Goal: Task Accomplishment & Management: Use online tool/utility

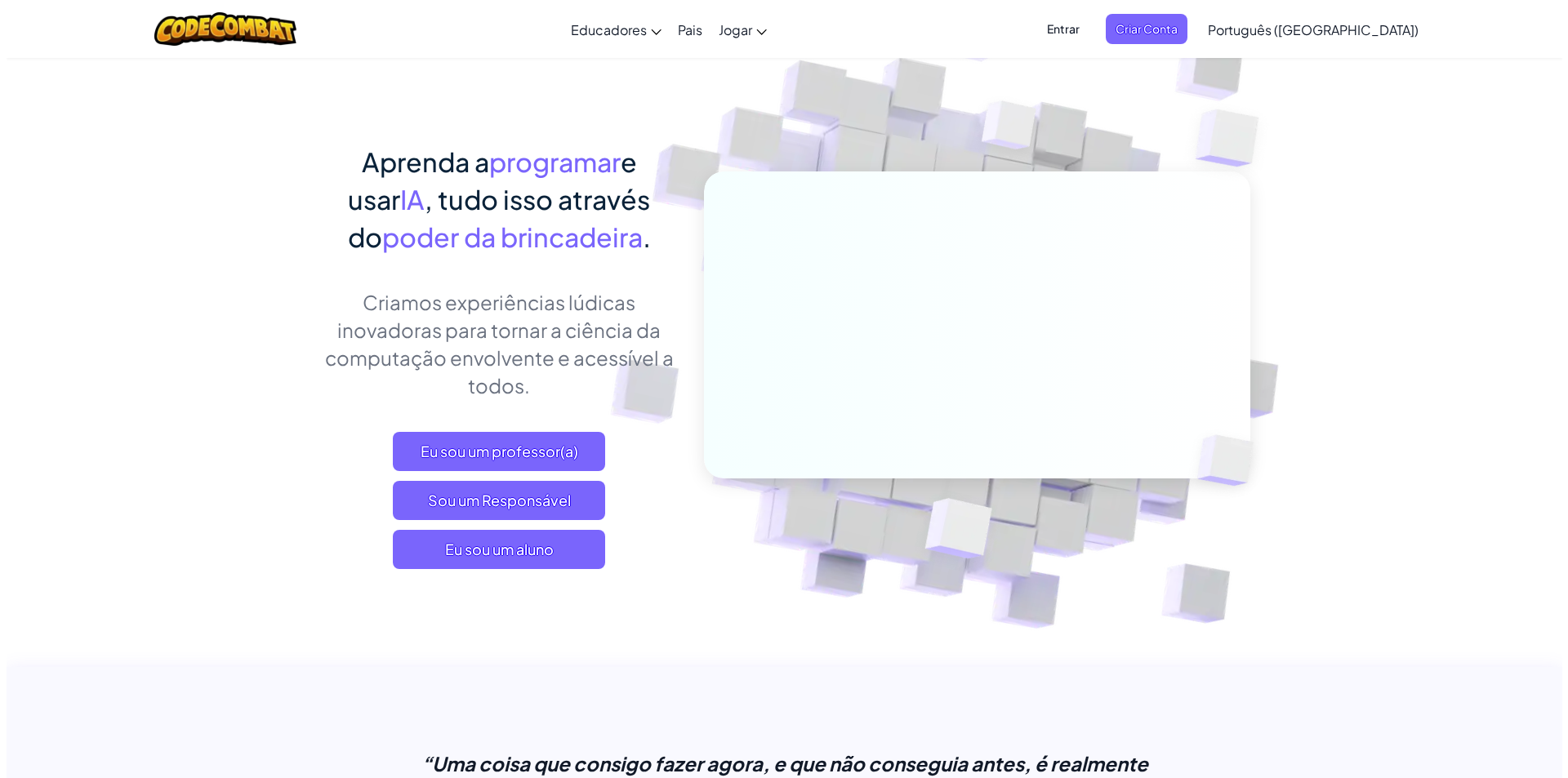
scroll to position [82, 0]
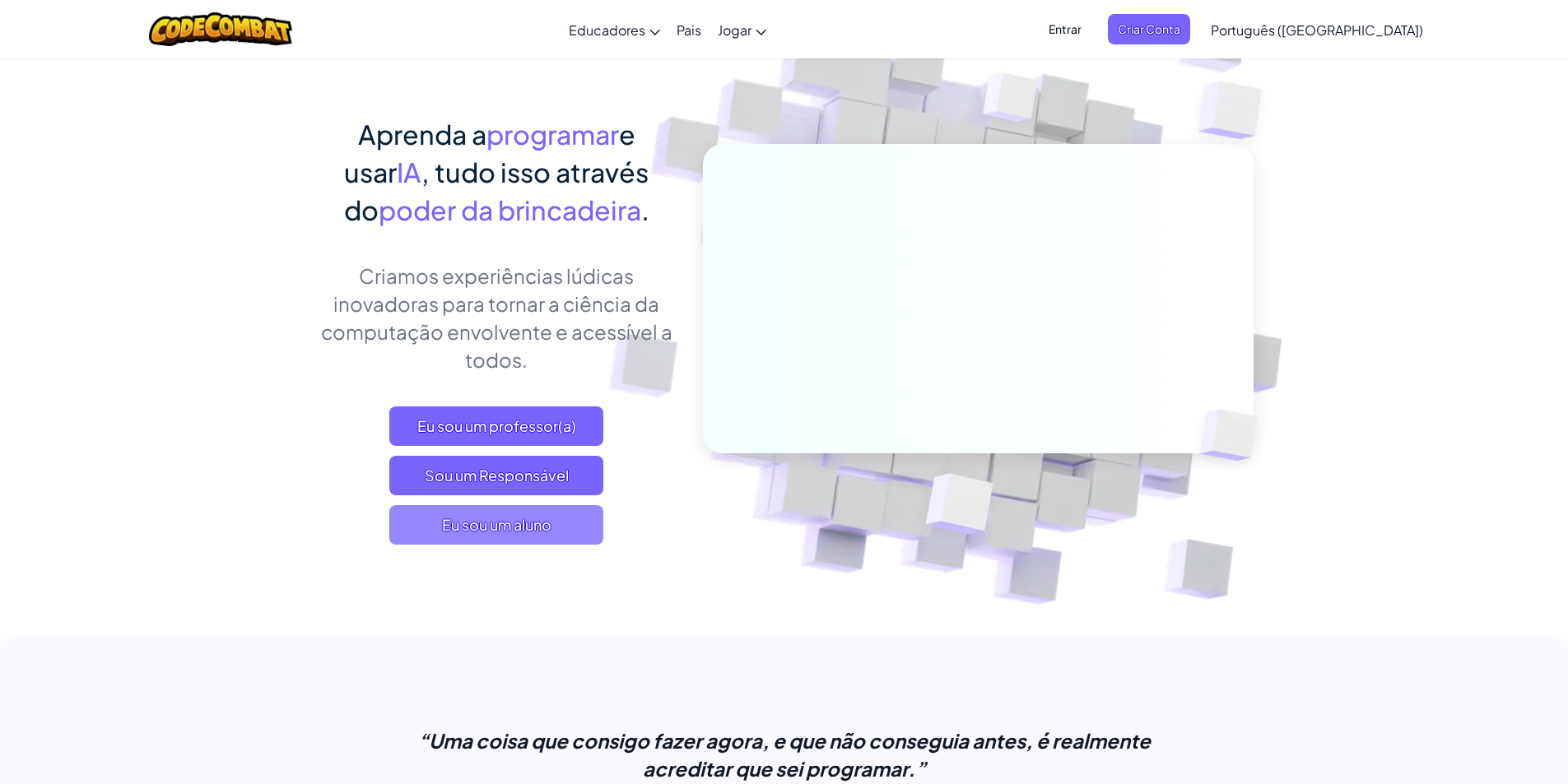
click at [491, 528] on font "Eu sou um aluno" at bounding box center [496, 524] width 110 height 19
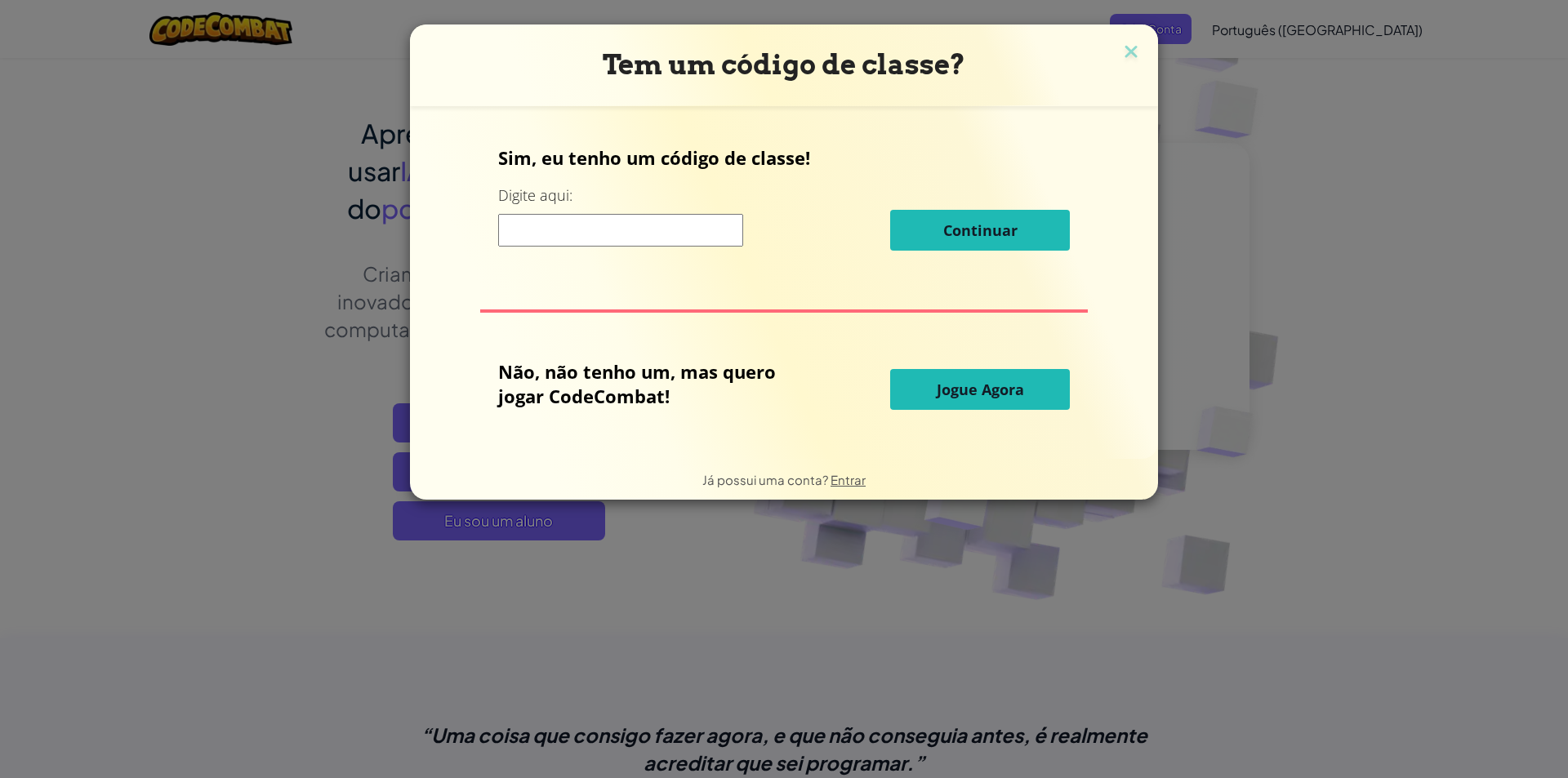
click at [931, 381] on button "Jogue Agora" at bounding box center [980, 389] width 180 height 41
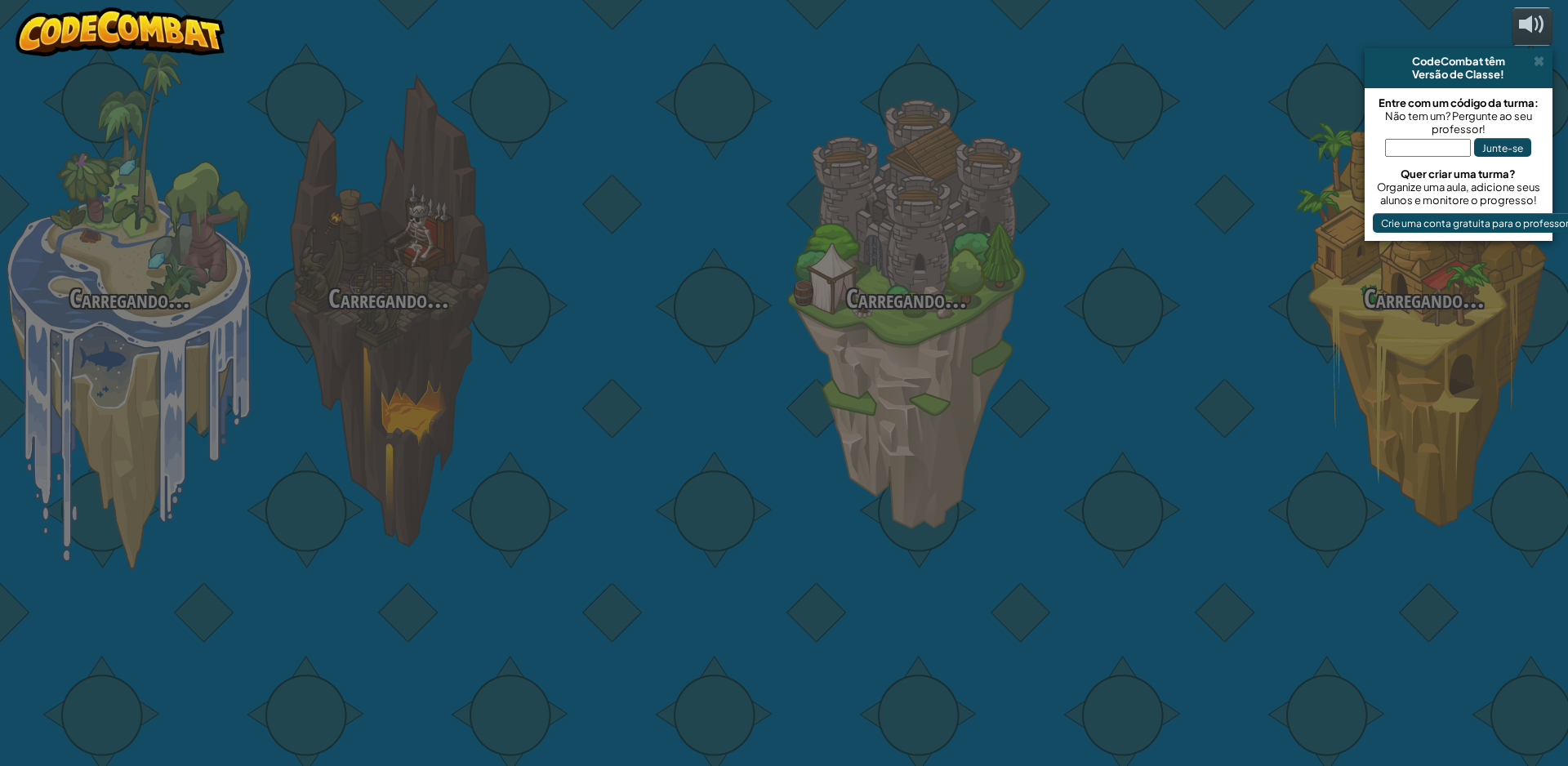
select select "pt-BR"
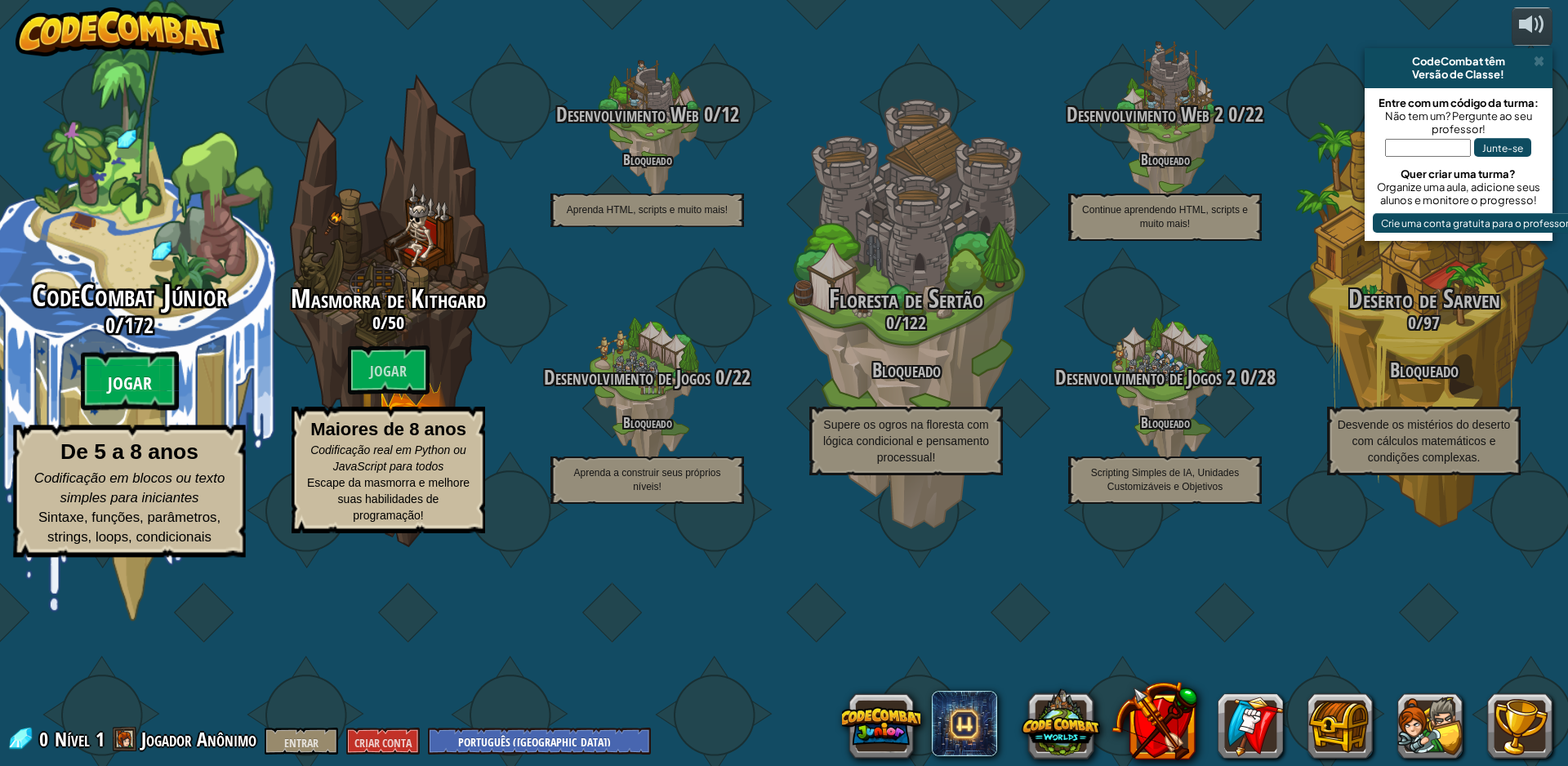
click at [123, 396] on font "Jogar" at bounding box center [130, 384] width 44 height 25
select select "pt-BR"
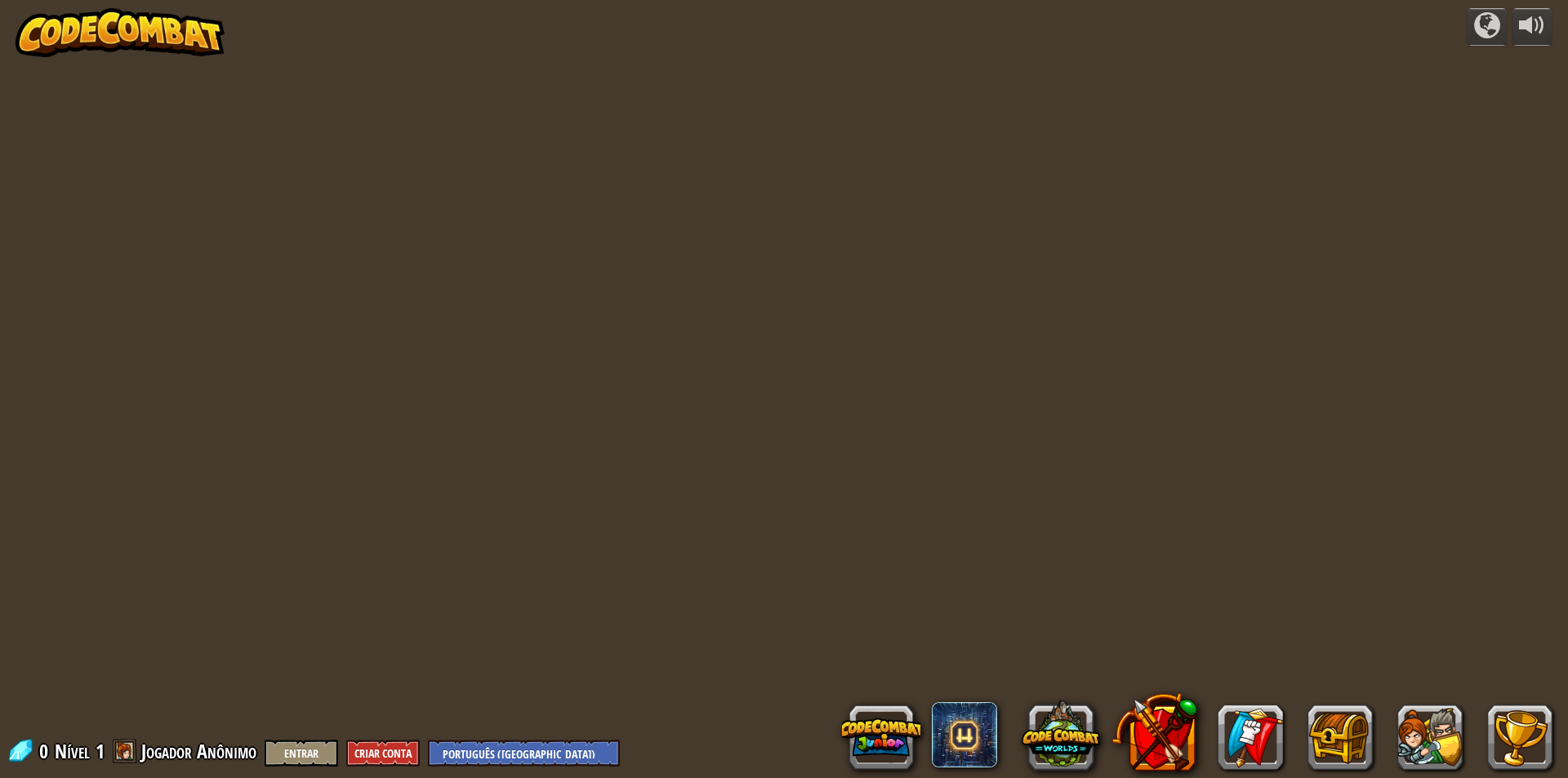
select select "pt-BR"
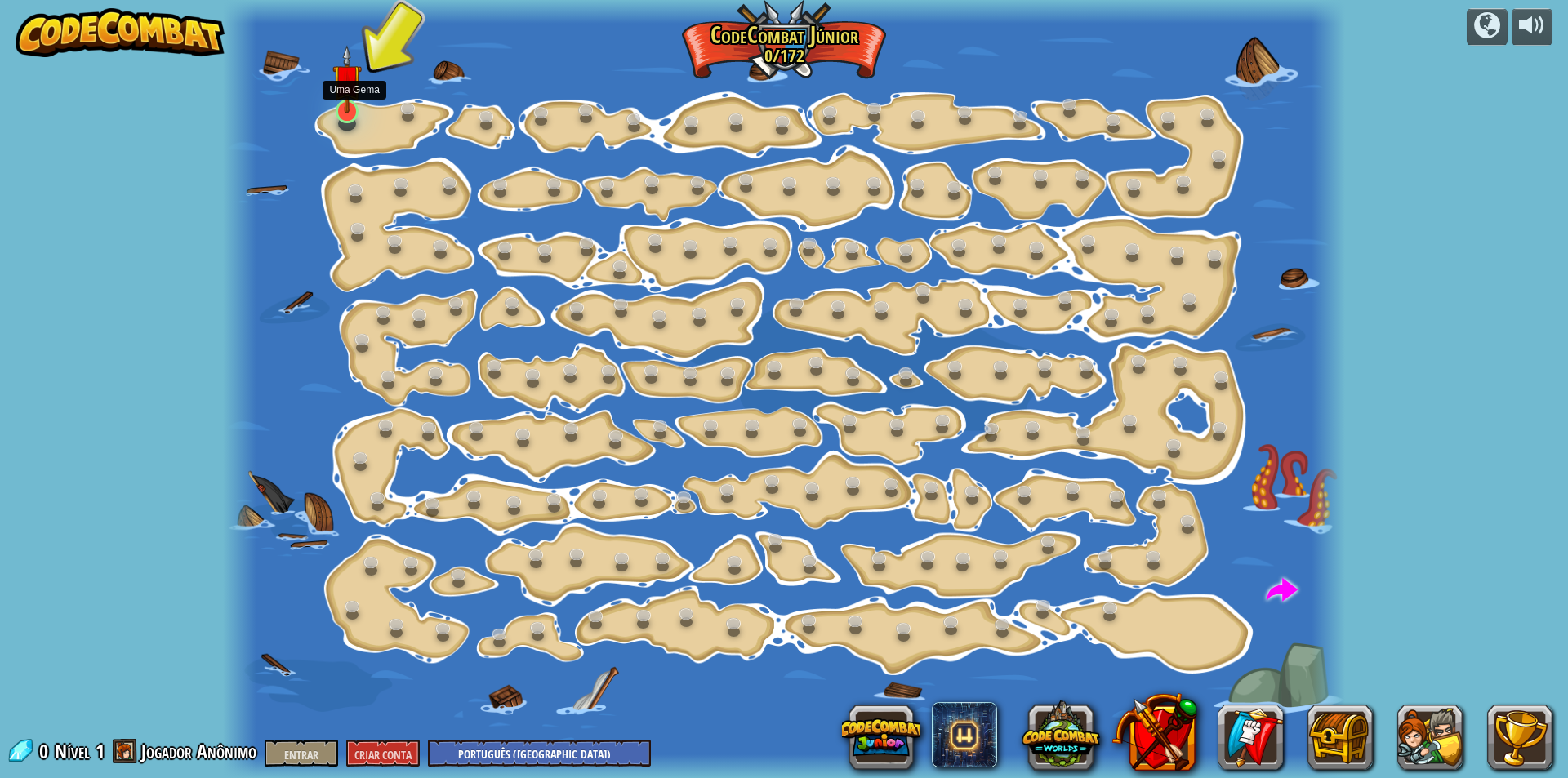
click at [346, 90] on img at bounding box center [347, 79] width 29 height 68
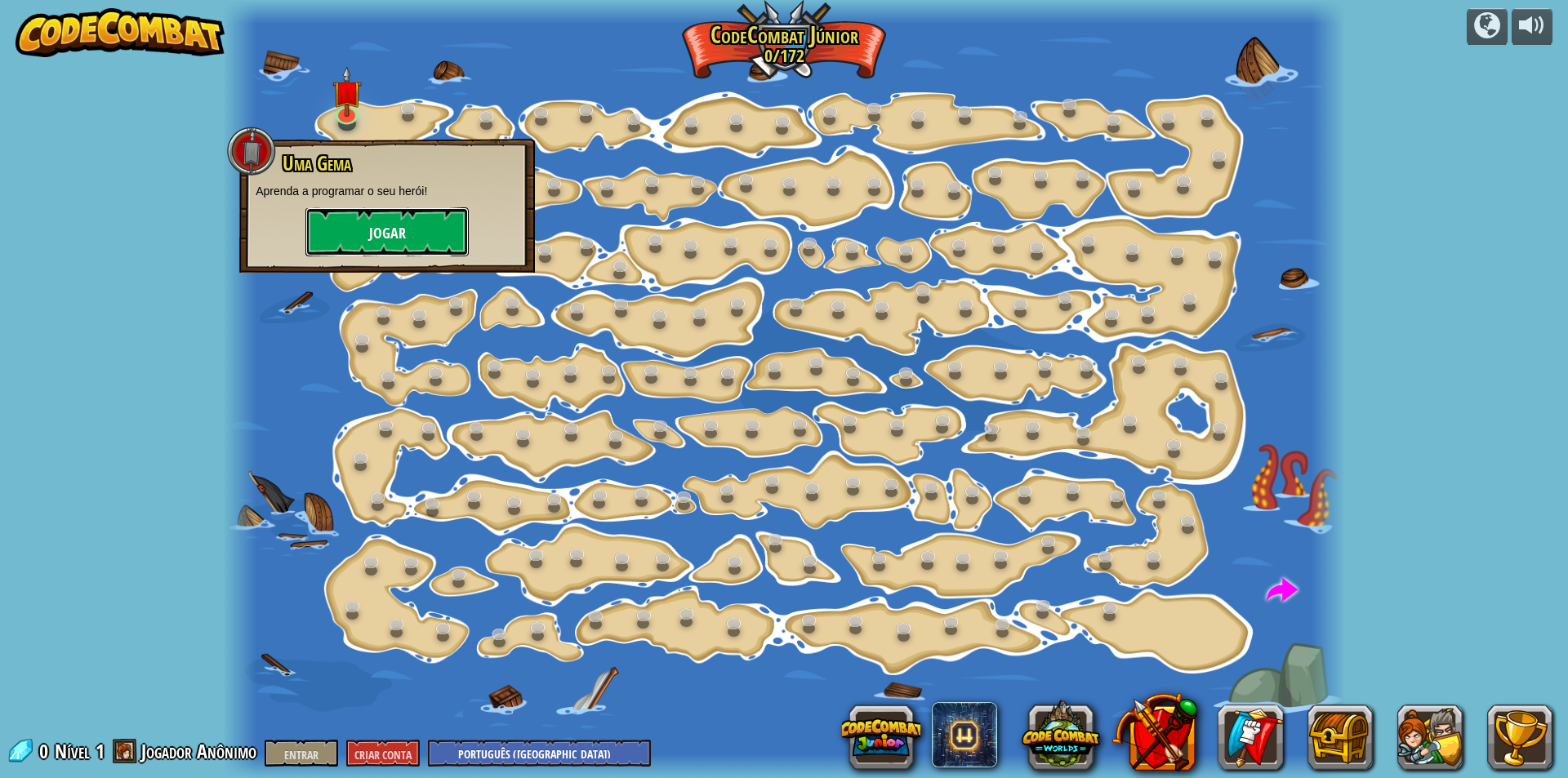
click at [382, 227] on font "Jogar" at bounding box center [387, 234] width 37 height 20
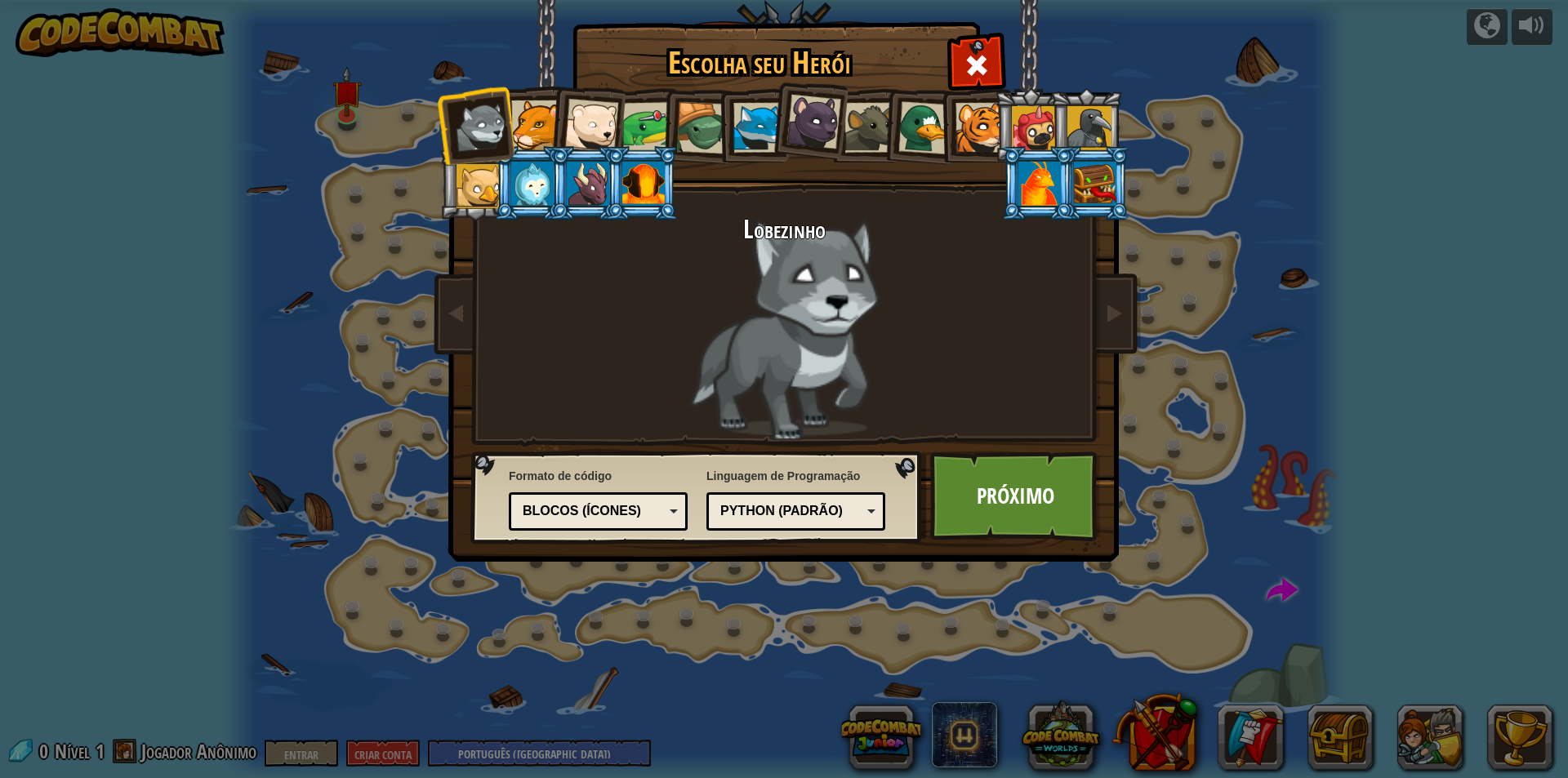
click at [971, 122] on div at bounding box center [980, 127] width 50 height 50
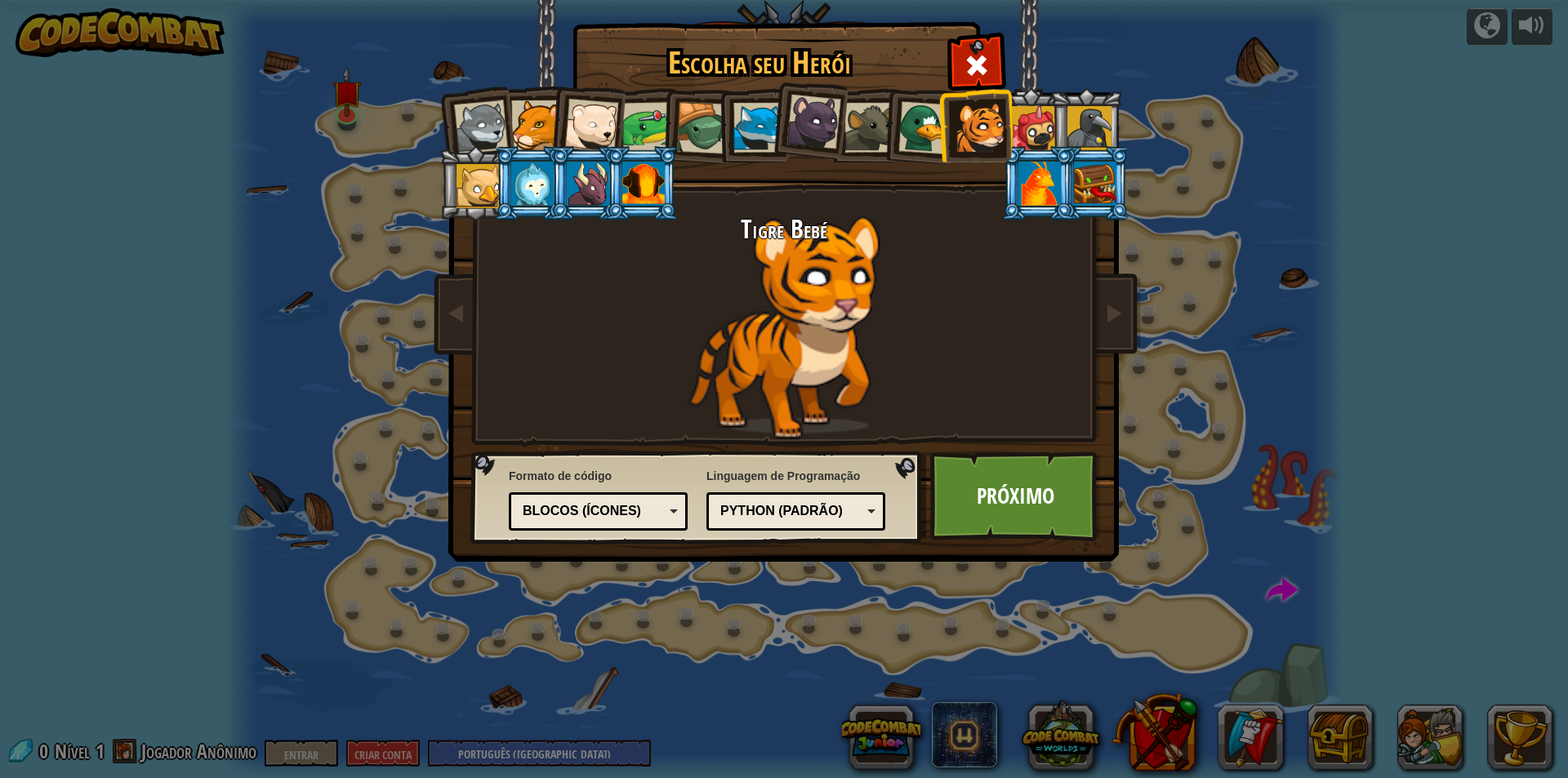
click at [1032, 126] on div at bounding box center [1033, 128] width 44 height 44
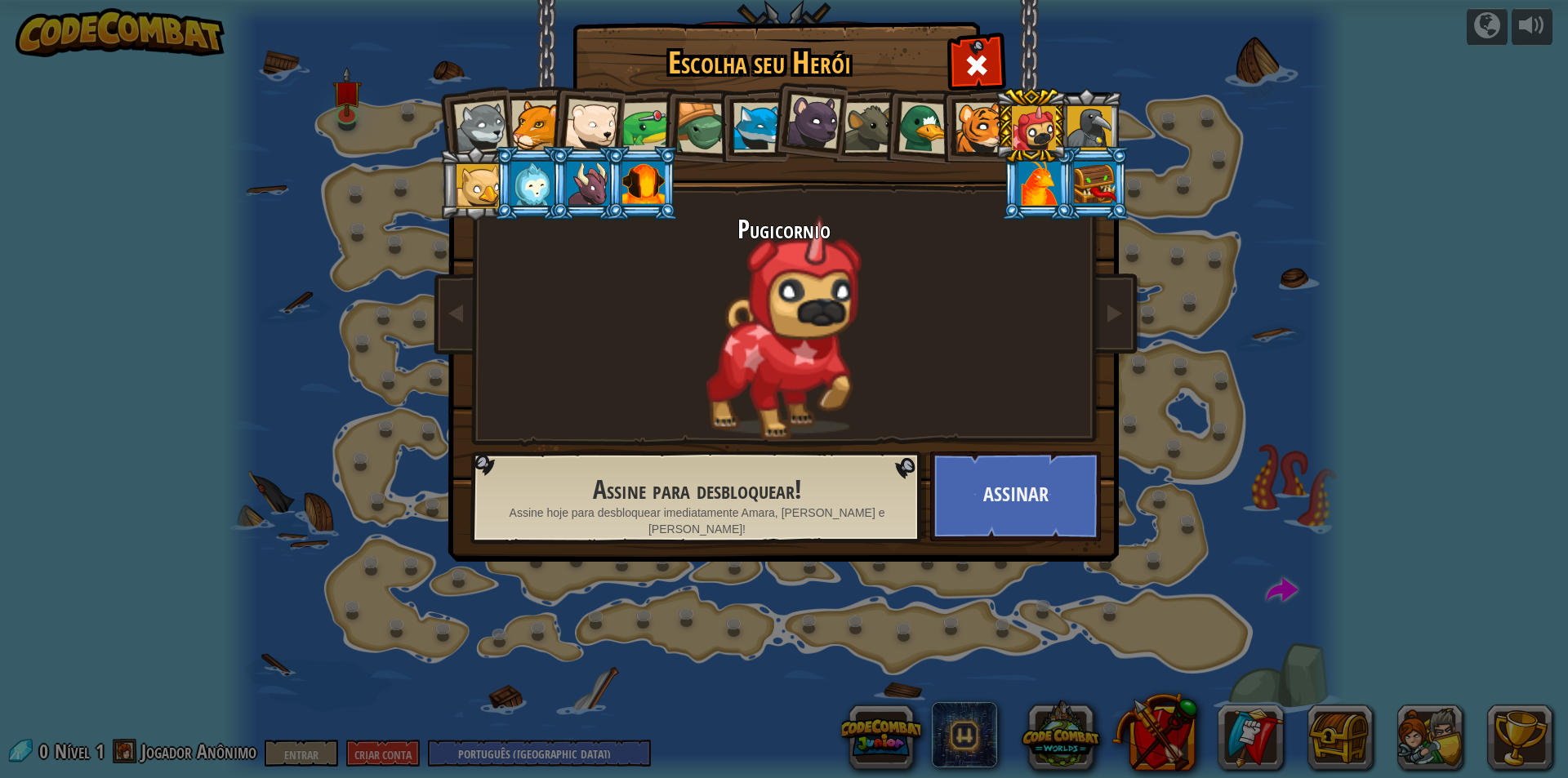
click at [1072, 118] on div at bounding box center [1090, 128] width 44 height 44
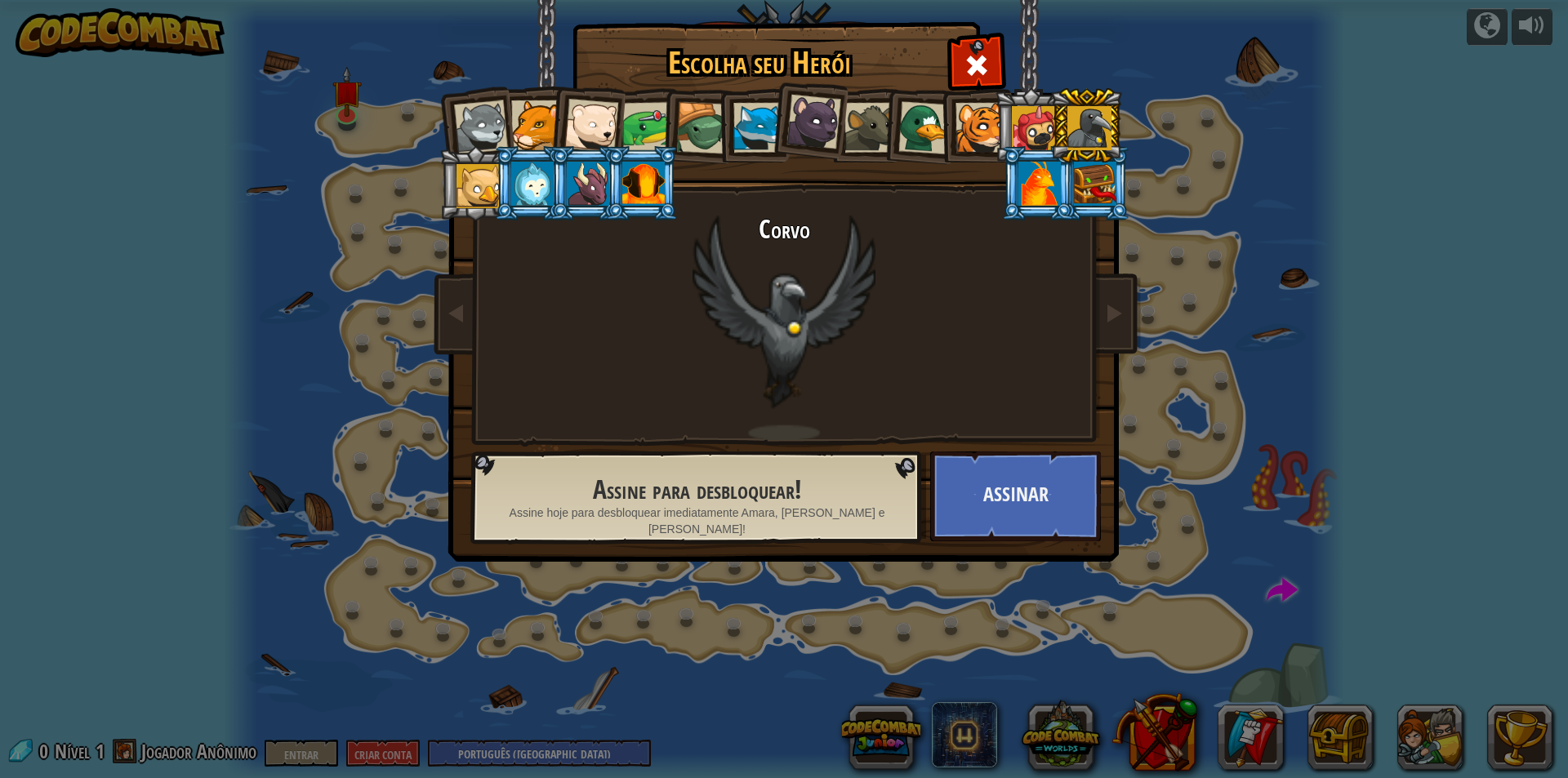
click at [631, 189] on div at bounding box center [644, 184] width 42 height 44
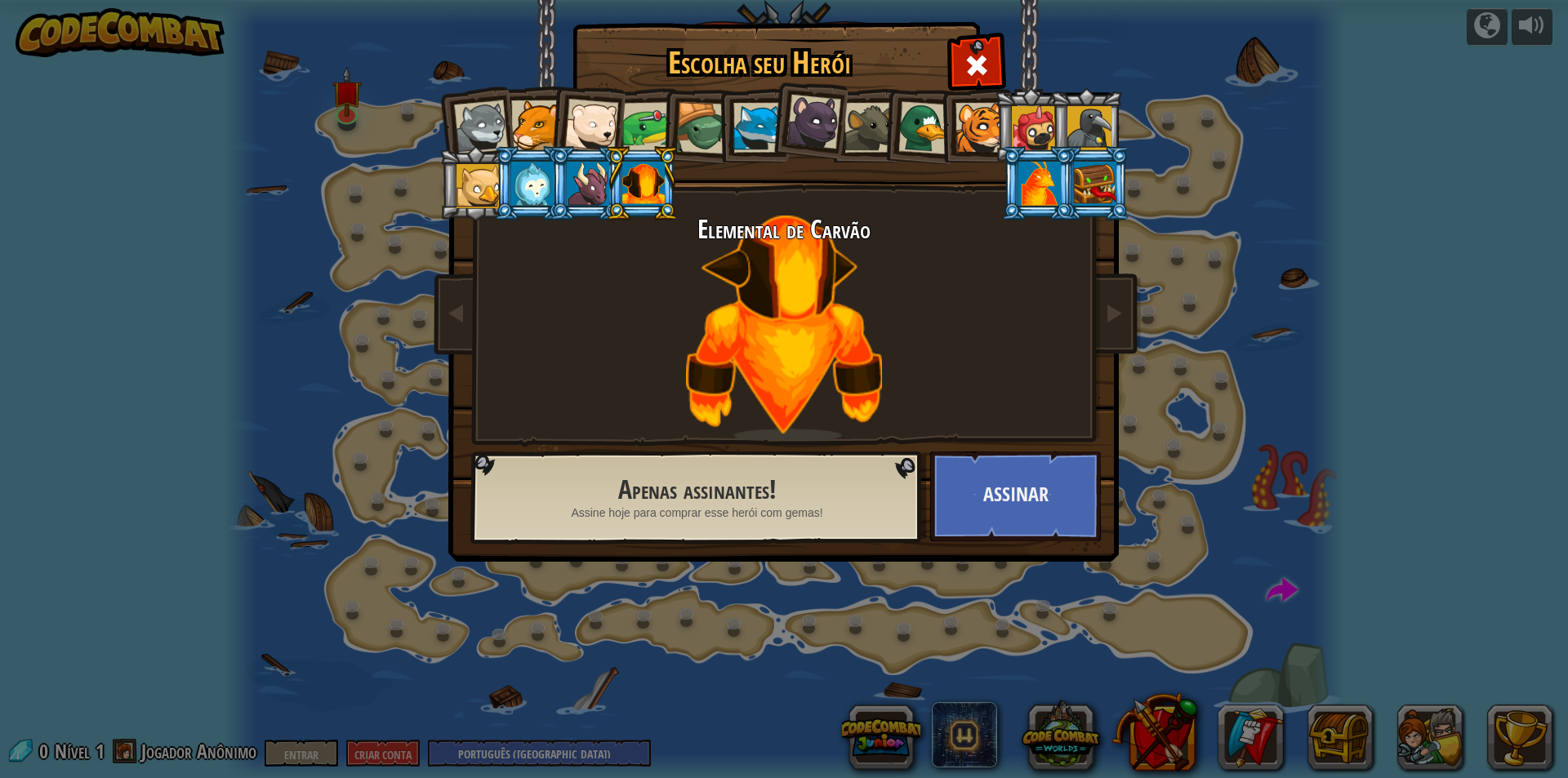
click at [590, 190] on div at bounding box center [587, 184] width 42 height 44
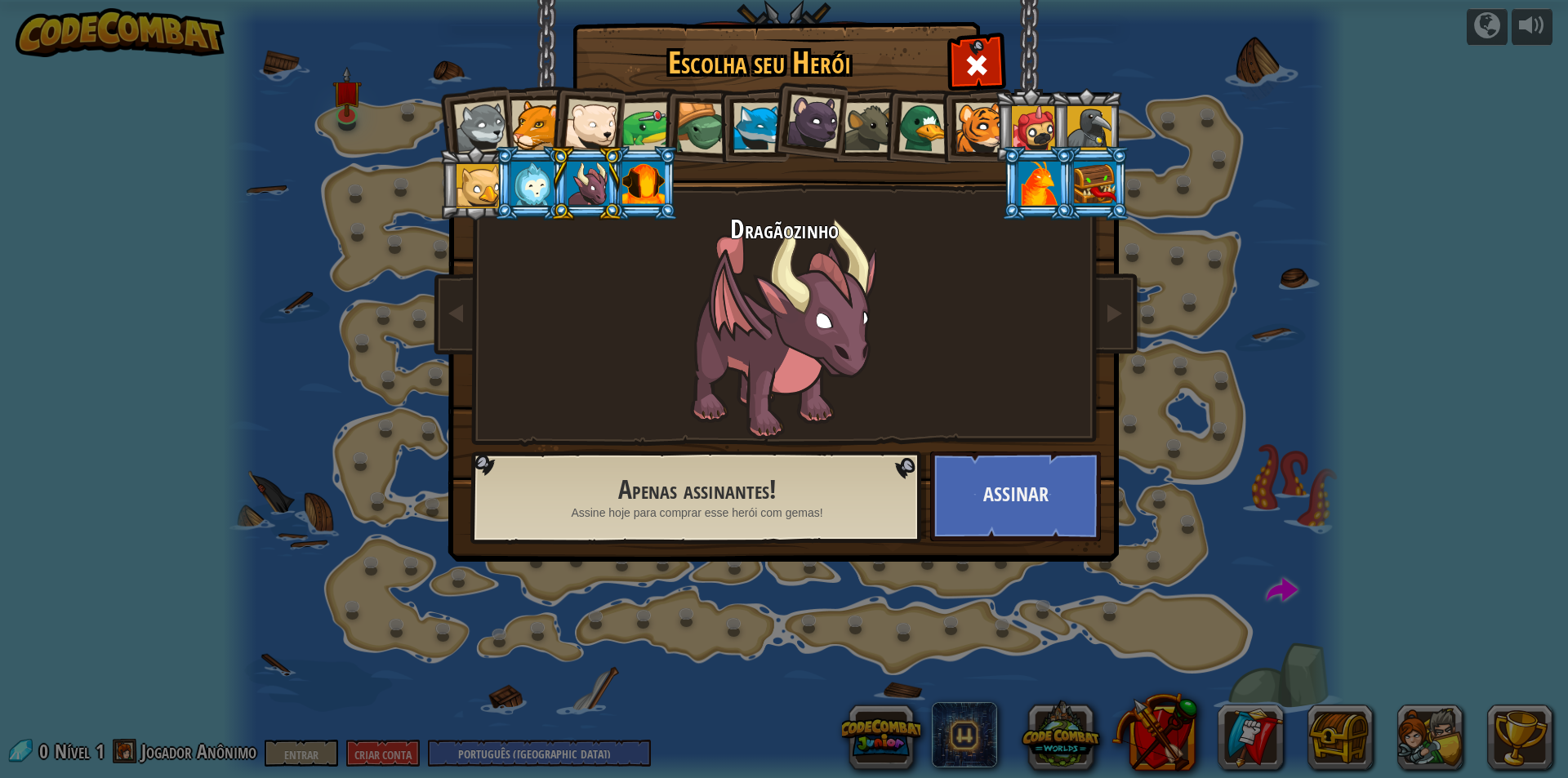
click at [476, 182] on div at bounding box center [478, 186] width 44 height 44
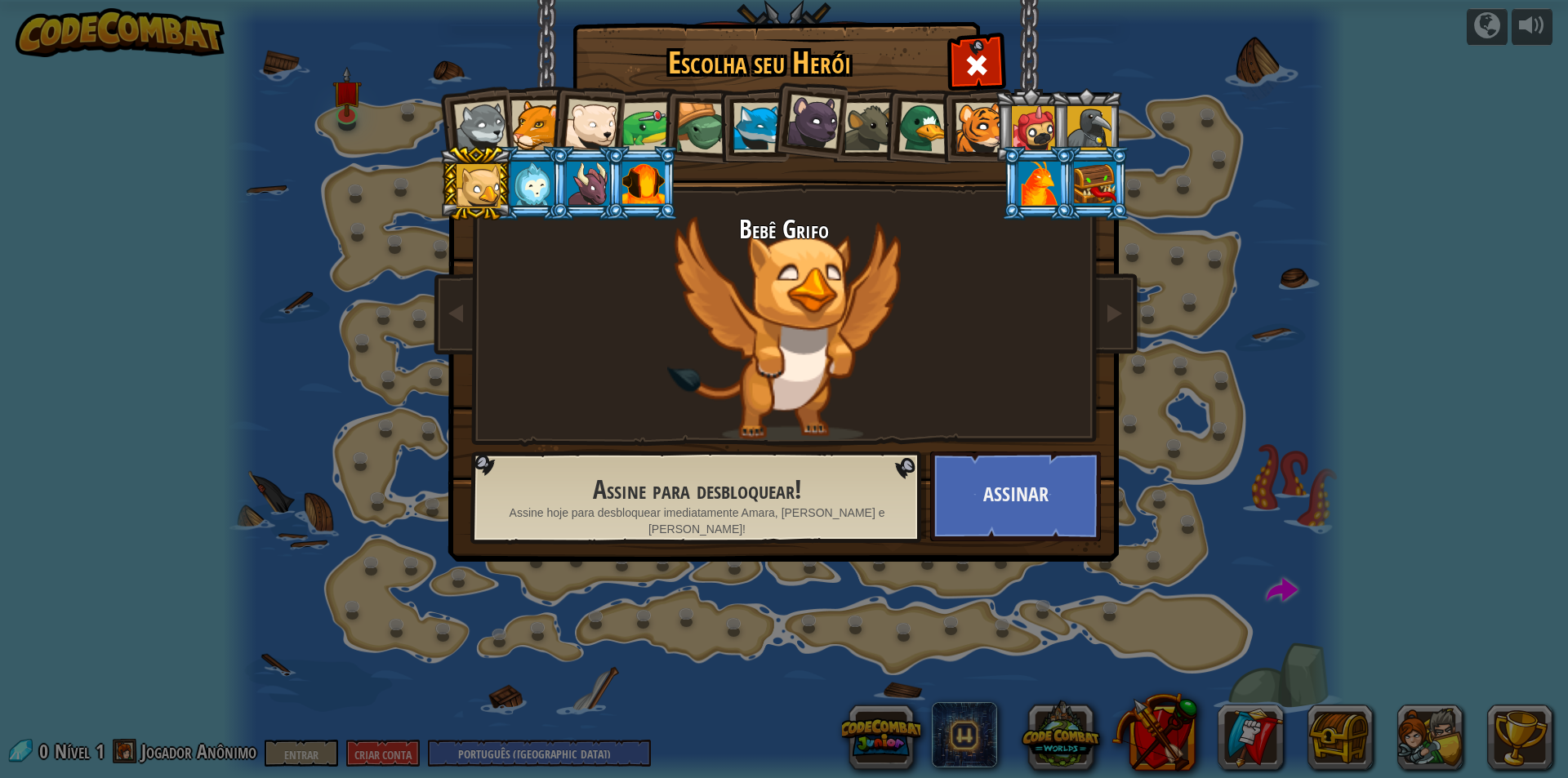
click at [493, 125] on div at bounding box center [480, 126] width 54 height 54
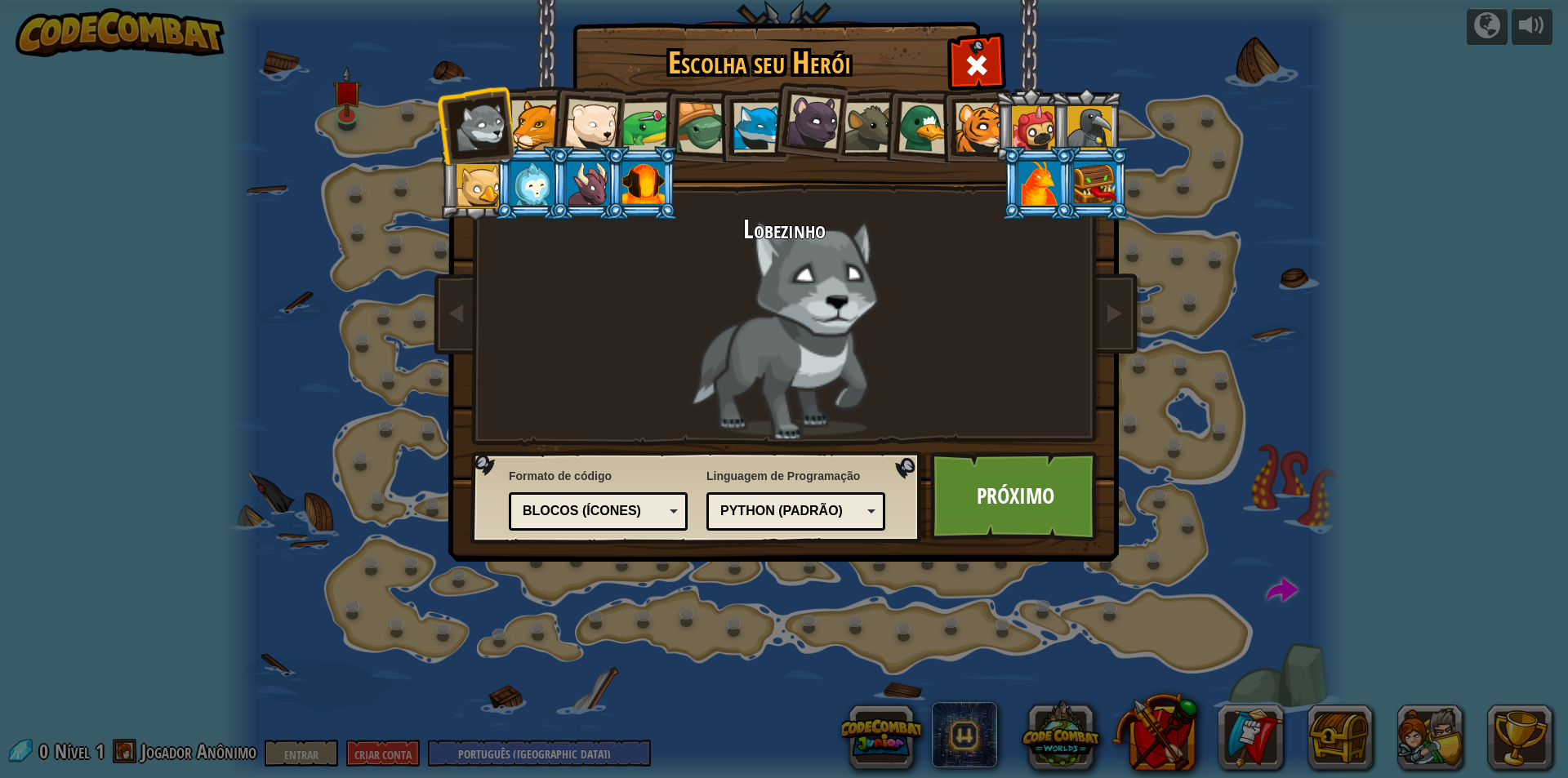
click at [656, 130] on div at bounding box center [648, 127] width 51 height 51
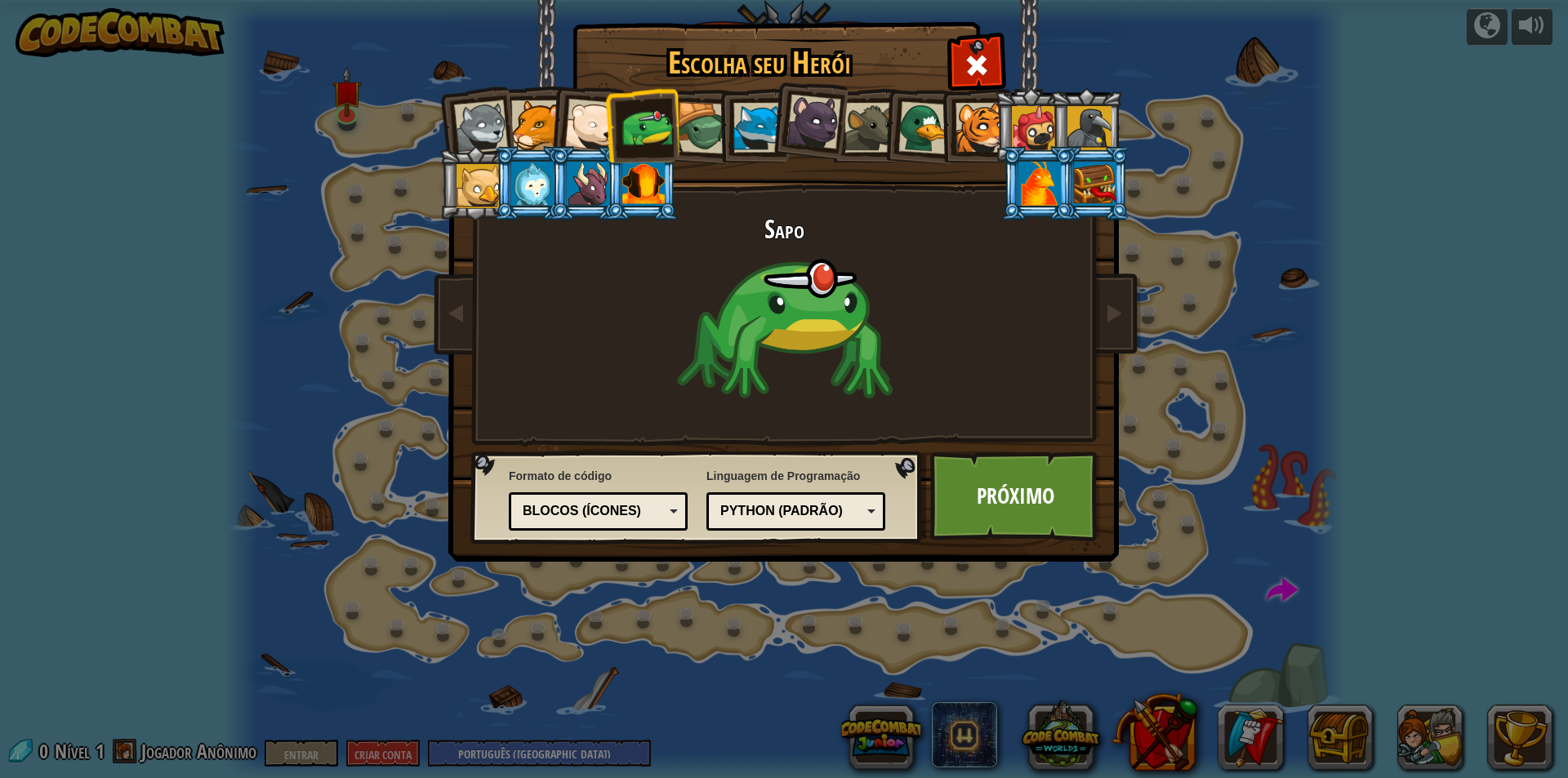
click at [692, 125] on div at bounding box center [702, 128] width 53 height 53
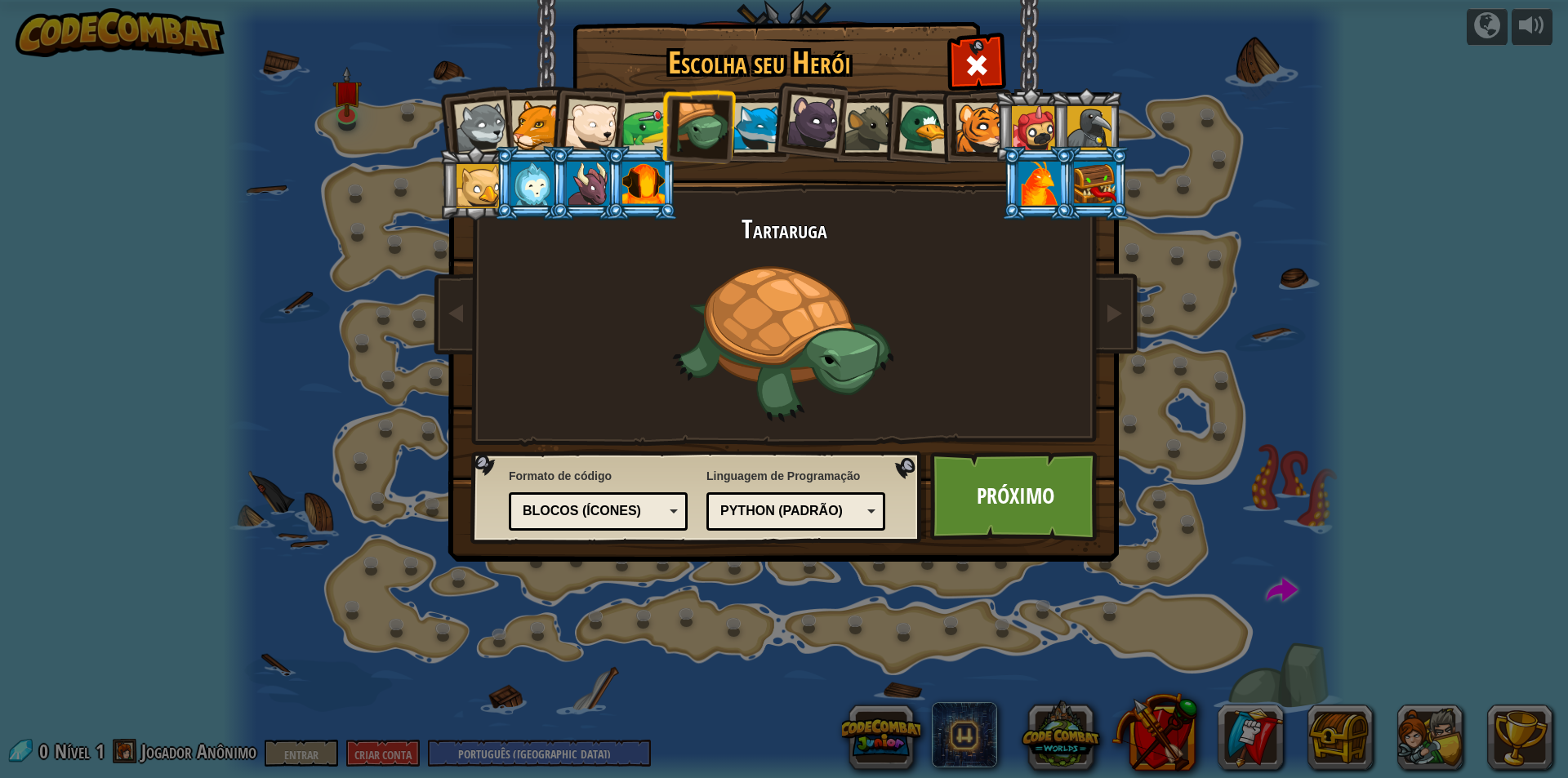
click at [756, 134] on div at bounding box center [758, 127] width 50 height 50
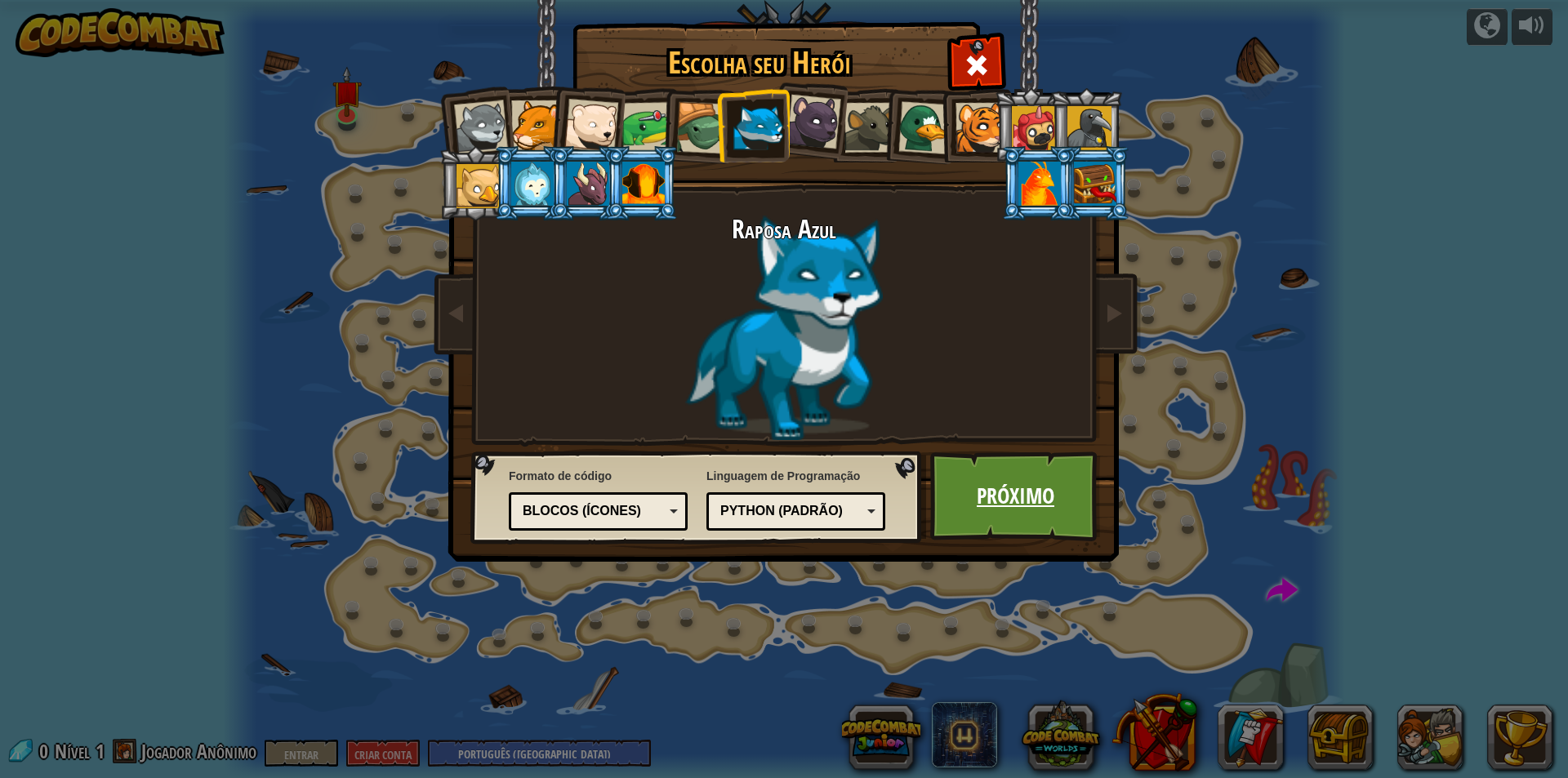
click at [1013, 496] on font "Próximo" at bounding box center [1015, 495] width 77 height 29
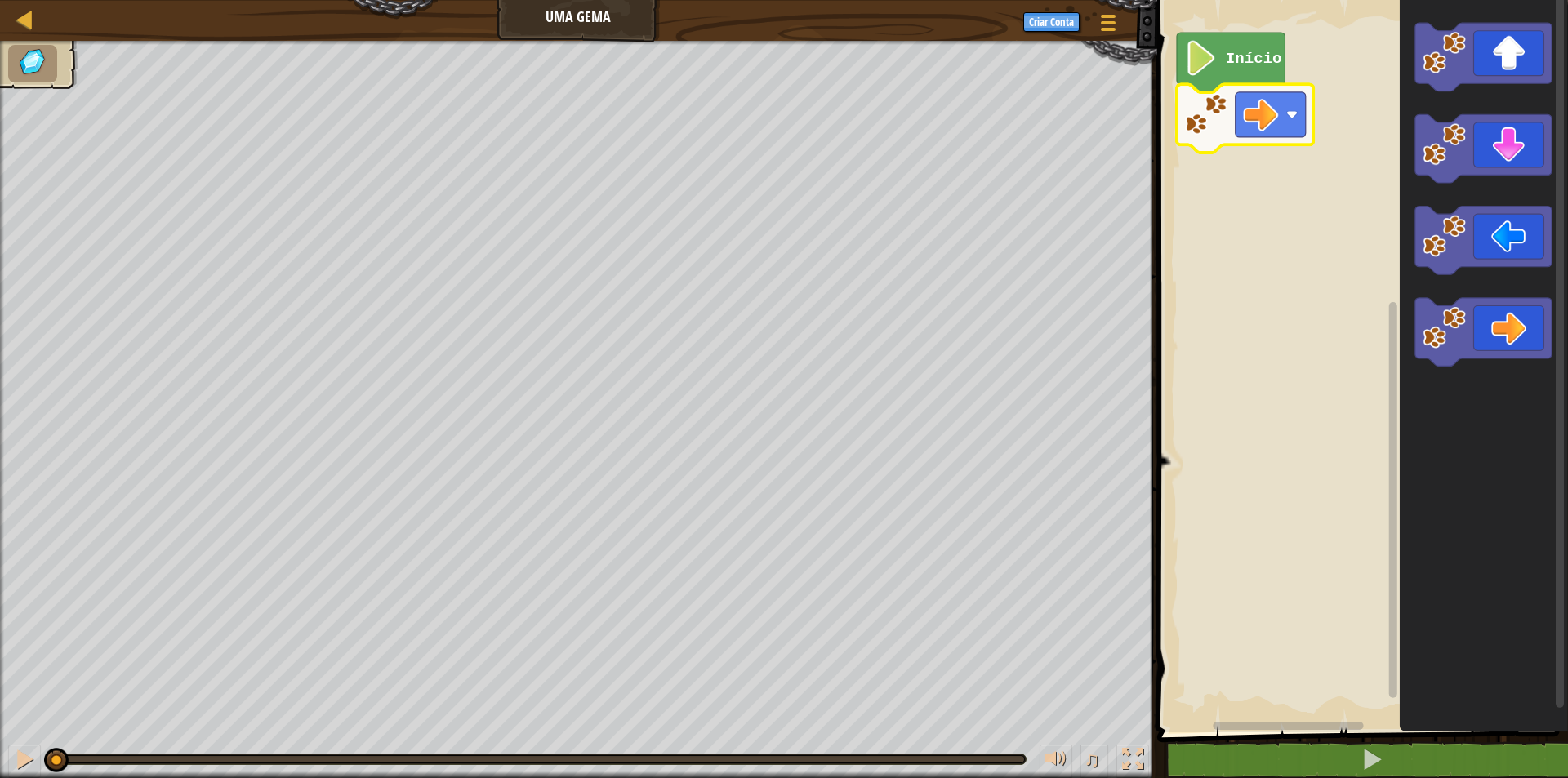
click at [1209, 65] on image "Espaço de trabalho do Blockly" at bounding box center [1201, 59] width 33 height 35
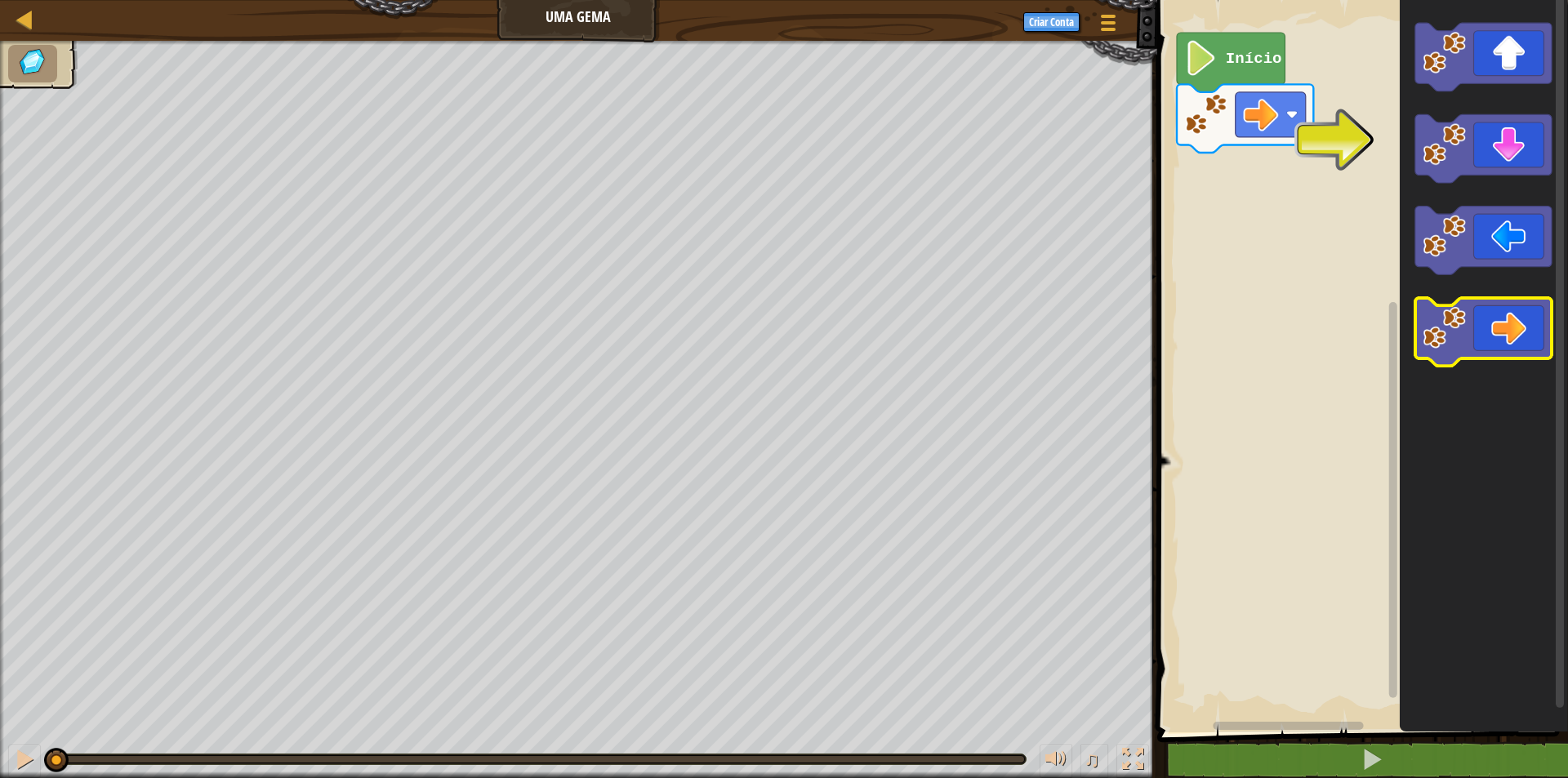
click at [1479, 329] on icon "Espaço de trabalho do Blockly" at bounding box center [1482, 332] width 136 height 68
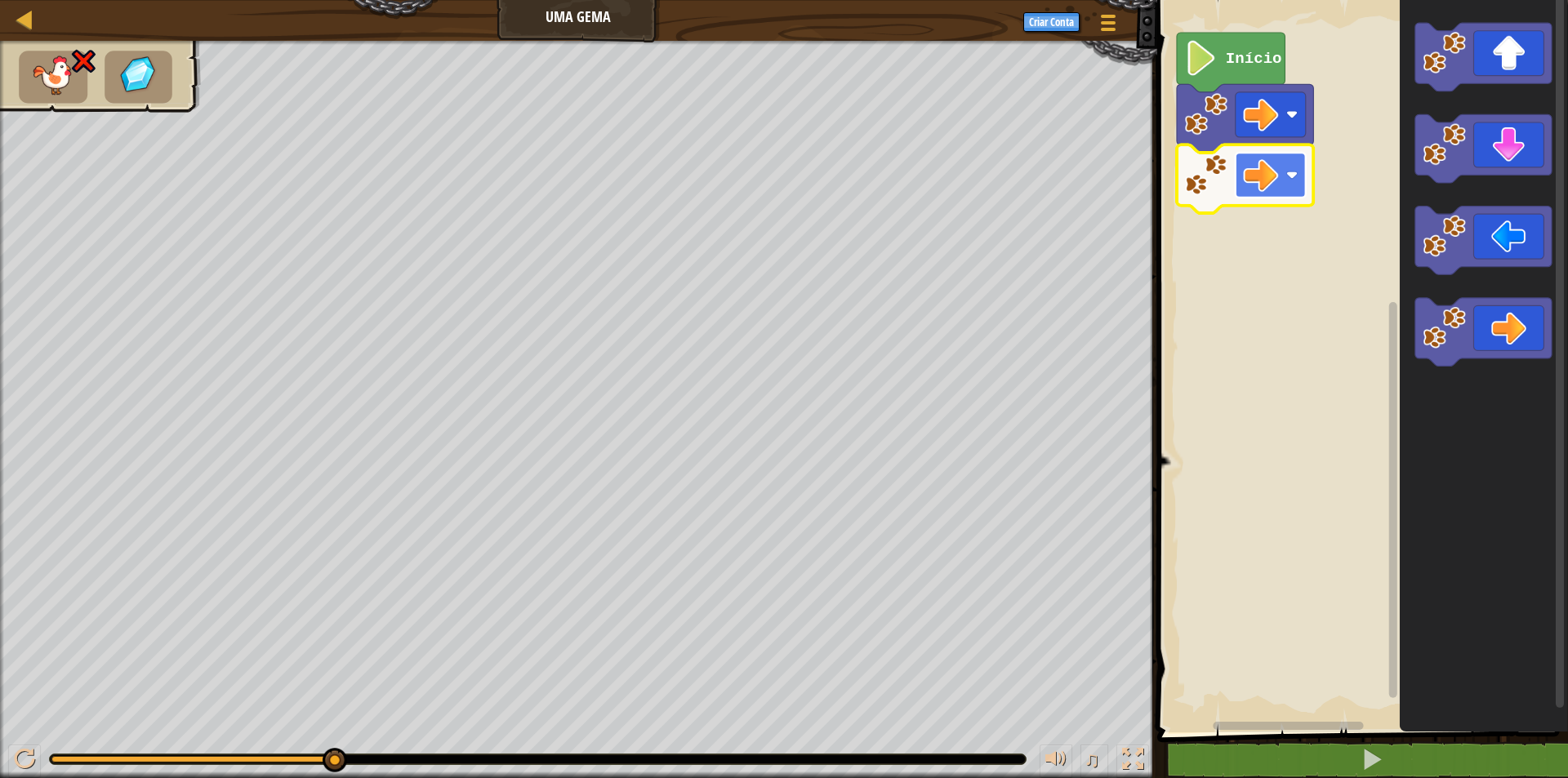
click at [1282, 174] on rect "Espaço de trabalho do Blockly" at bounding box center [1270, 175] width 70 height 45
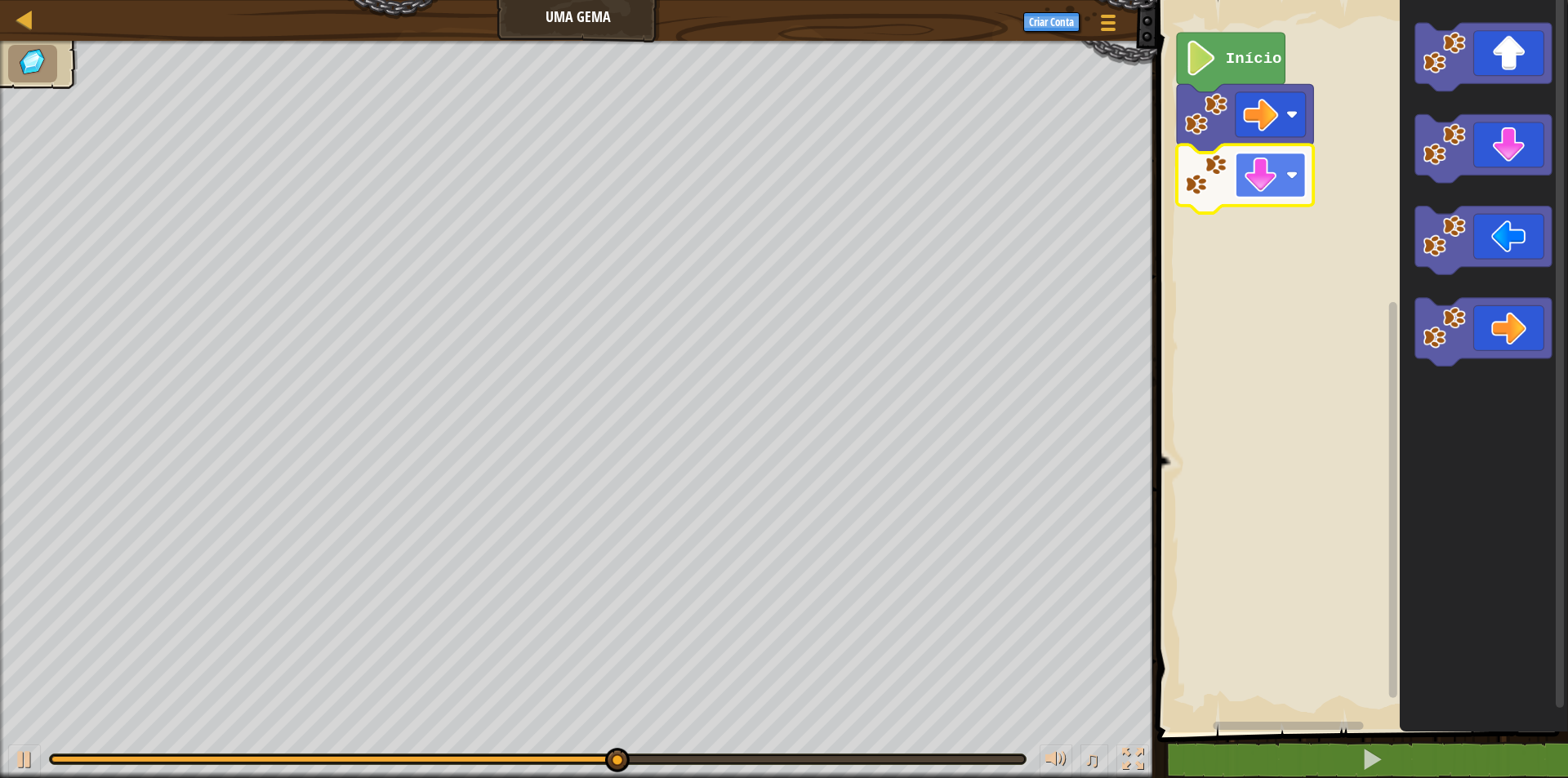
click at [1273, 169] on image "Espaço de trabalho do Blockly" at bounding box center [1261, 176] width 35 height 35
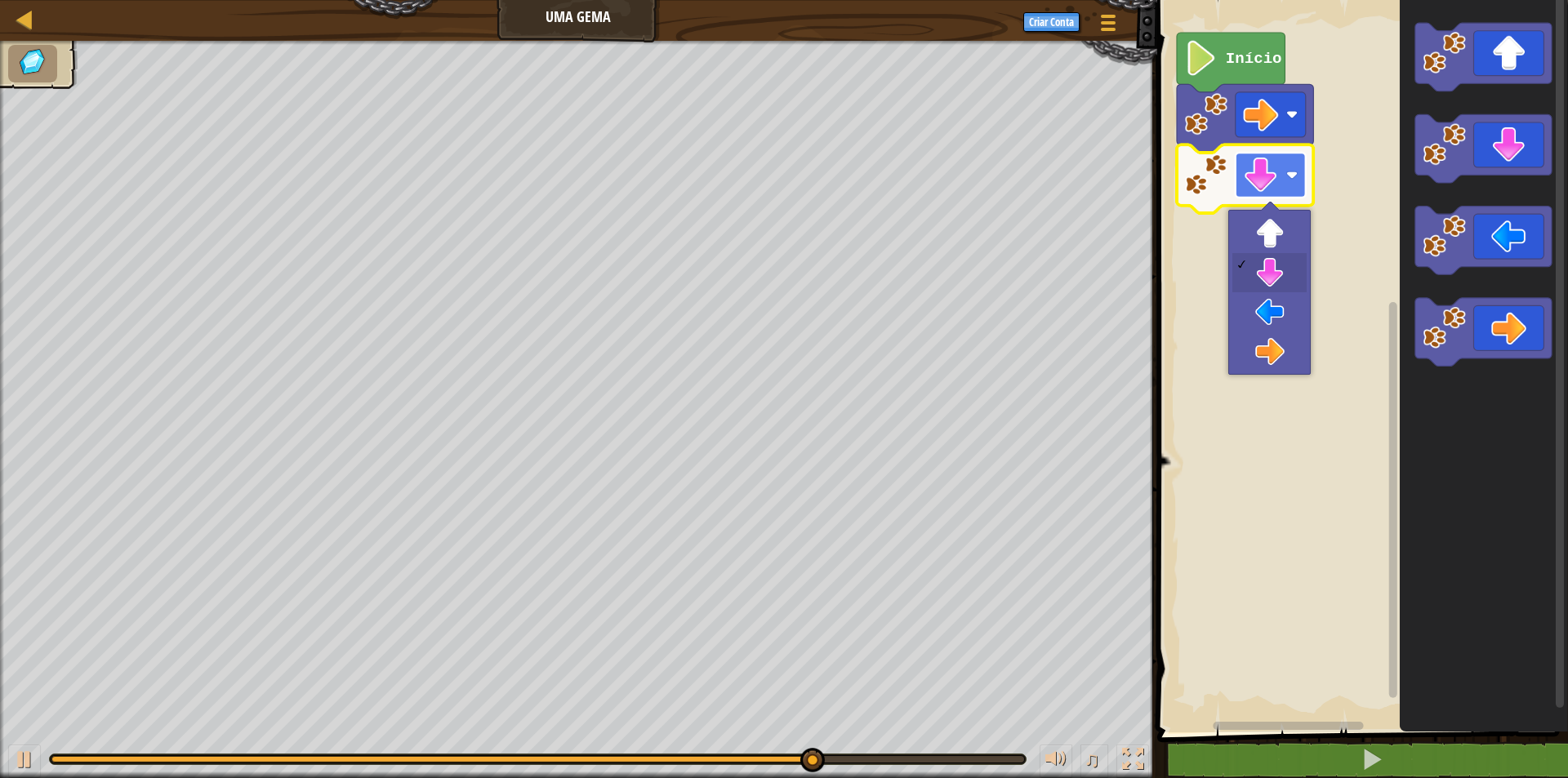
click at [1275, 181] on image "Espaço de trabalho do Blockly" at bounding box center [1261, 176] width 35 height 35
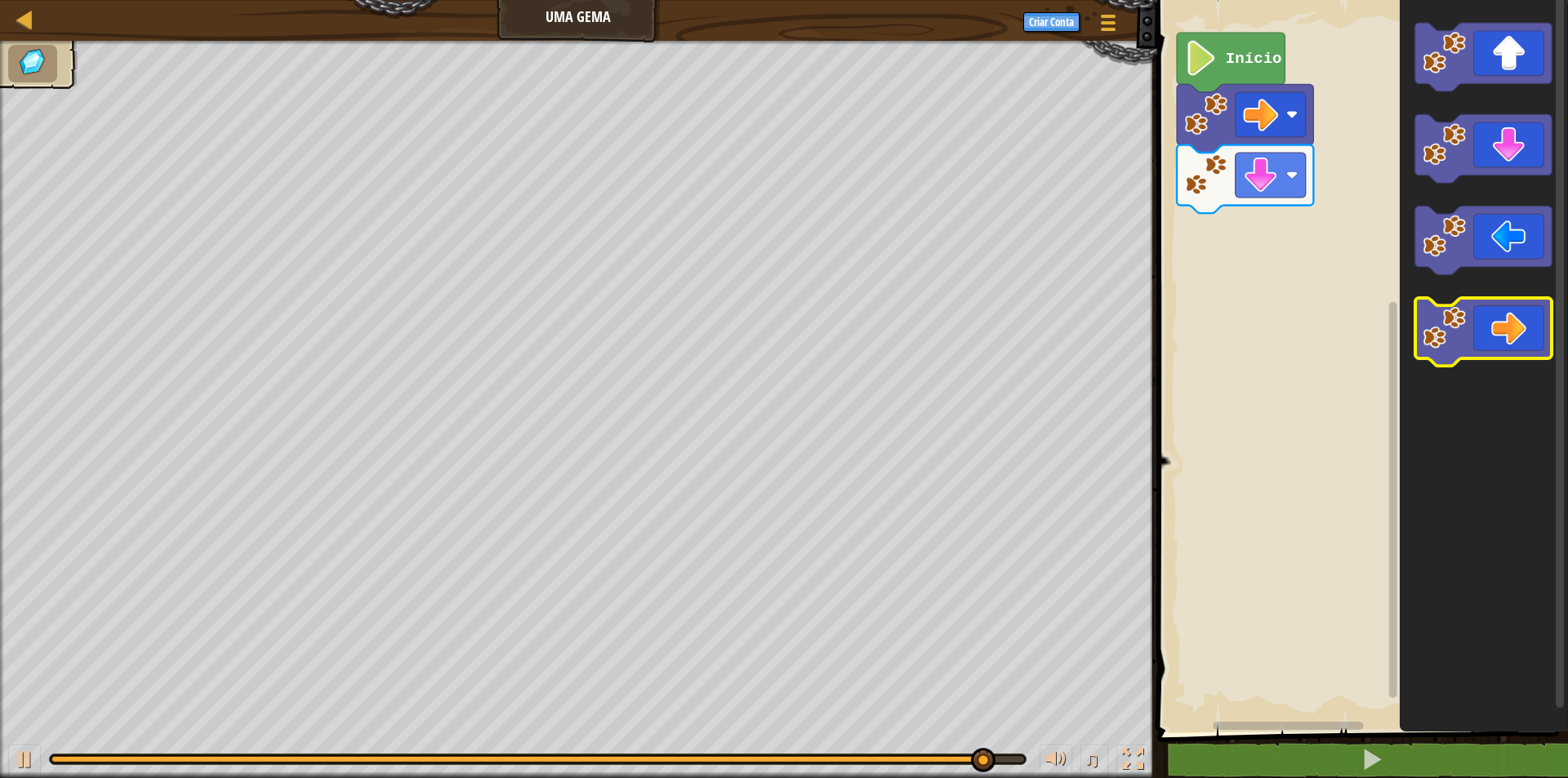
click at [1489, 332] on icon "Espaço de trabalho do Blockly" at bounding box center [1482, 332] width 136 height 68
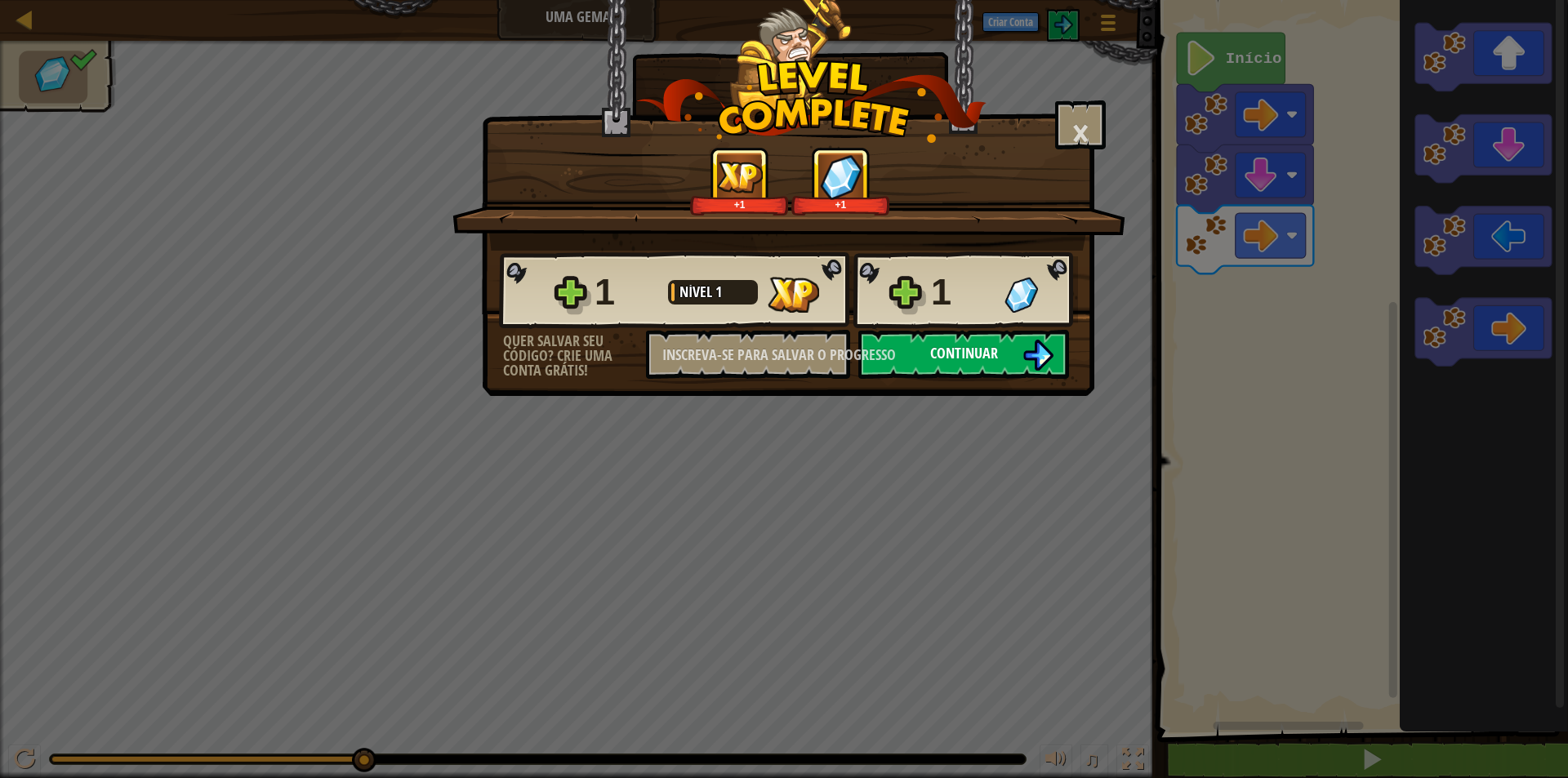
click at [952, 351] on font "Continuar" at bounding box center [963, 353] width 68 height 20
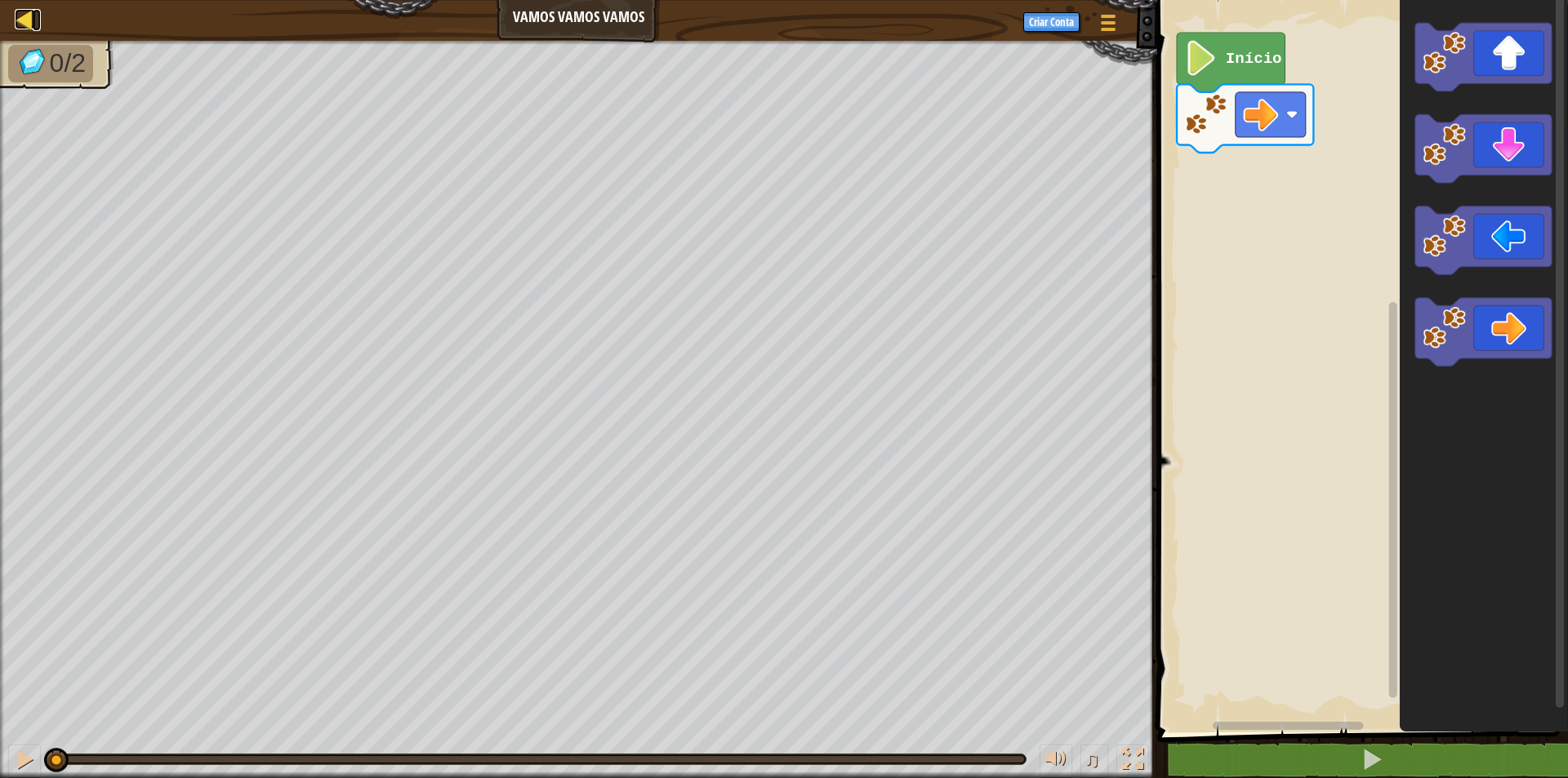
click at [27, 23] on div at bounding box center [25, 18] width 20 height 20
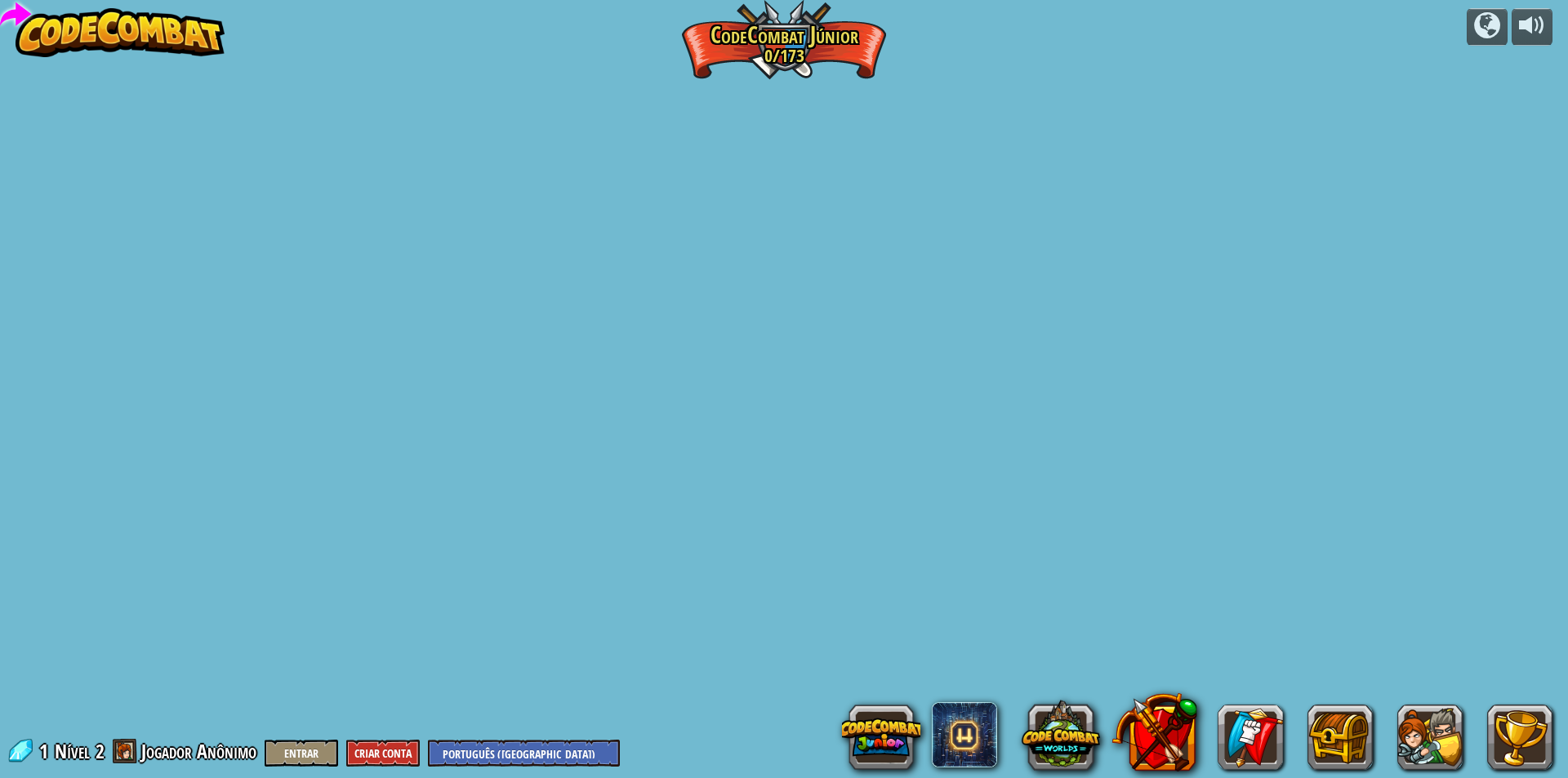
select select "pt-BR"
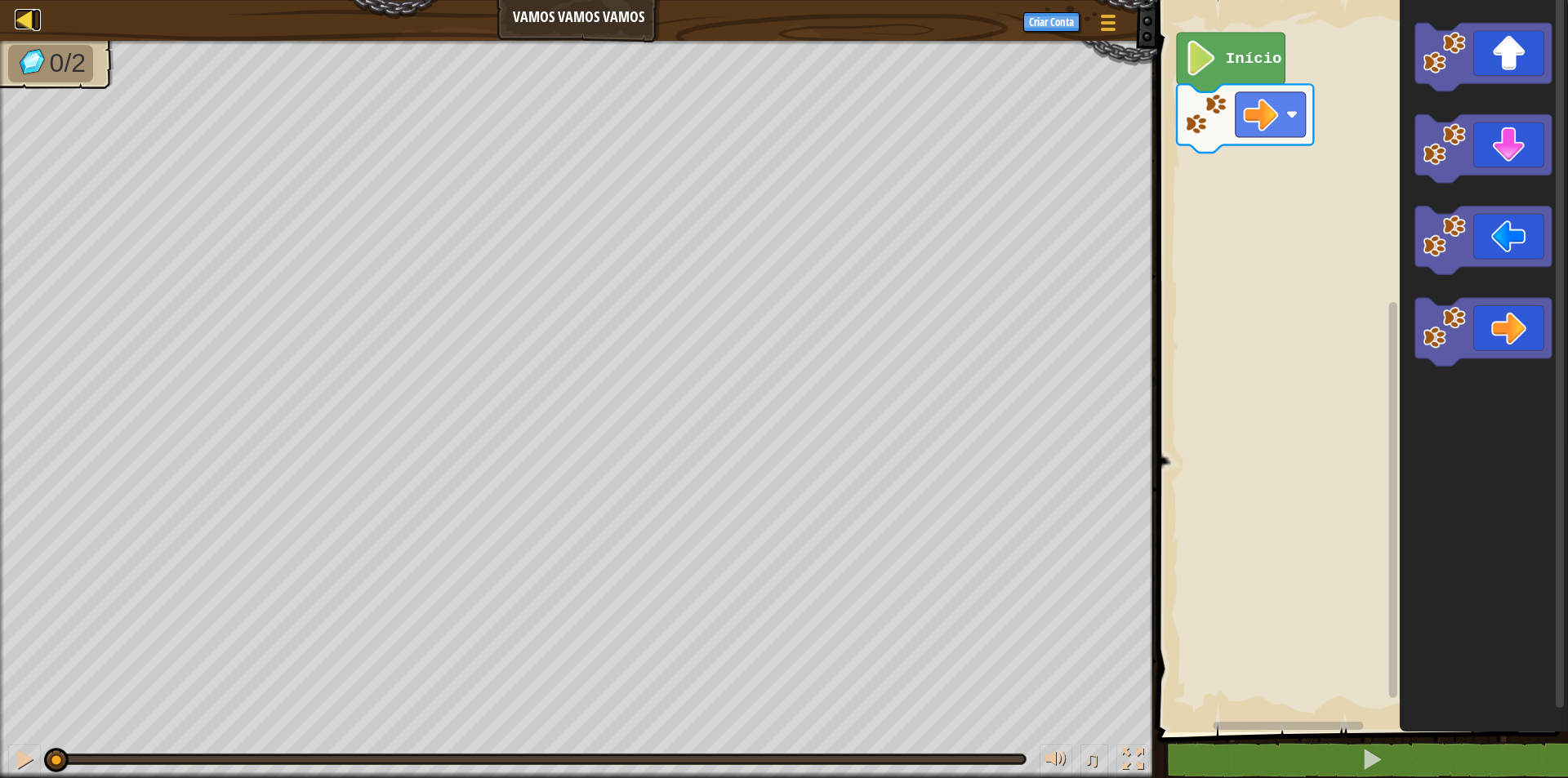
click at [25, 18] on div at bounding box center [25, 18] width 20 height 20
select select "pt-BR"
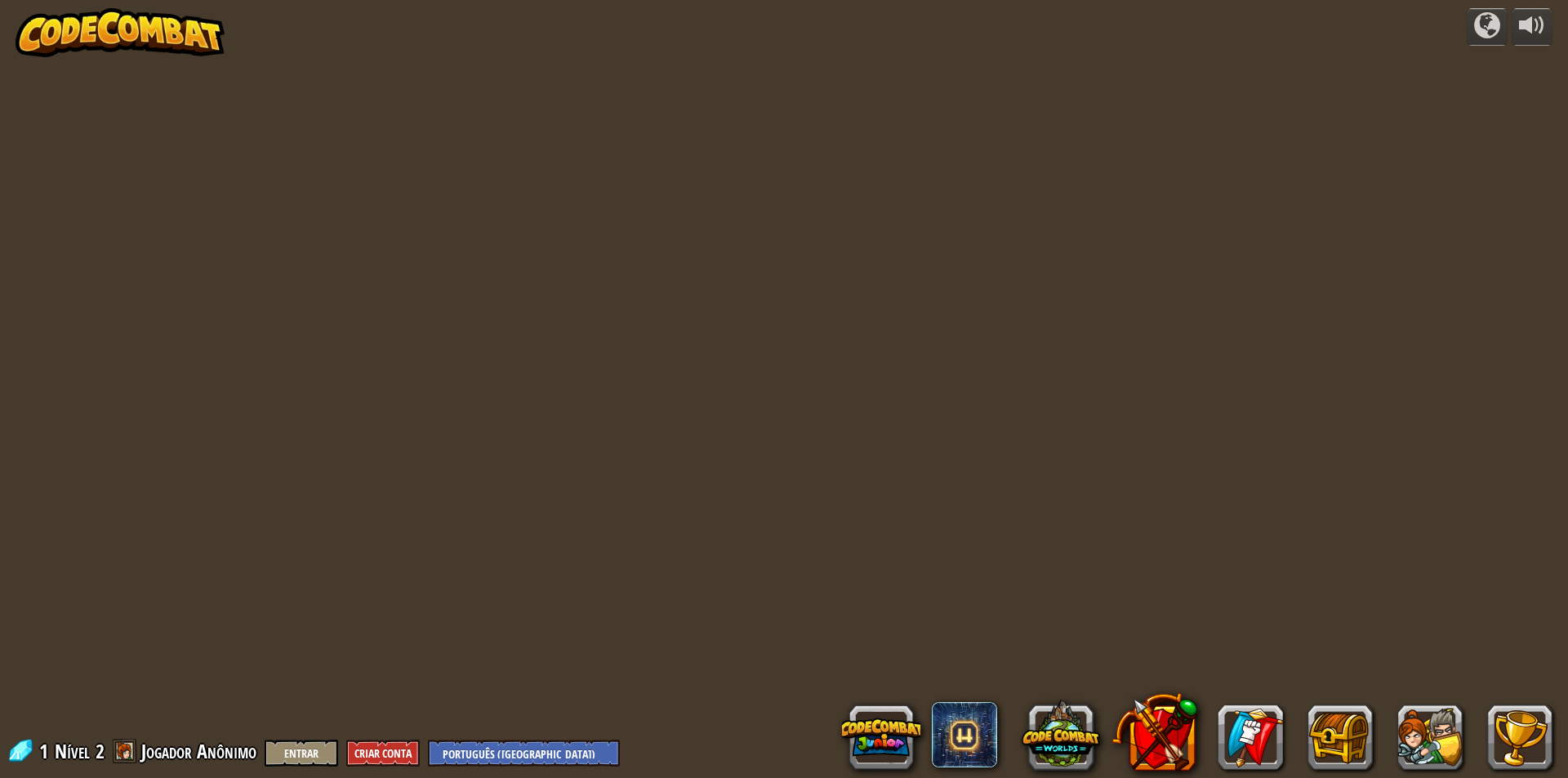
select select "pt-BR"
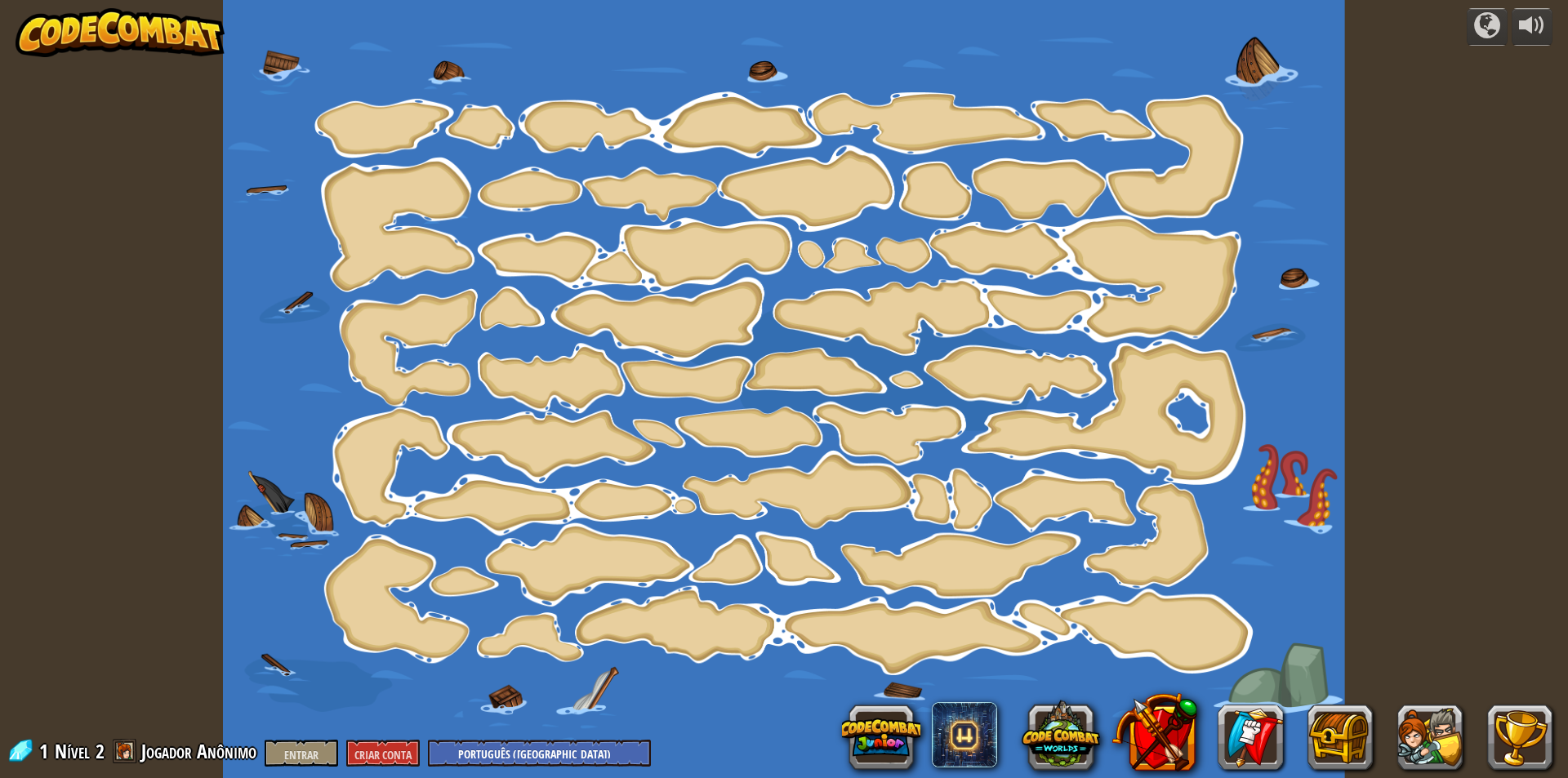
select select "pt-BR"
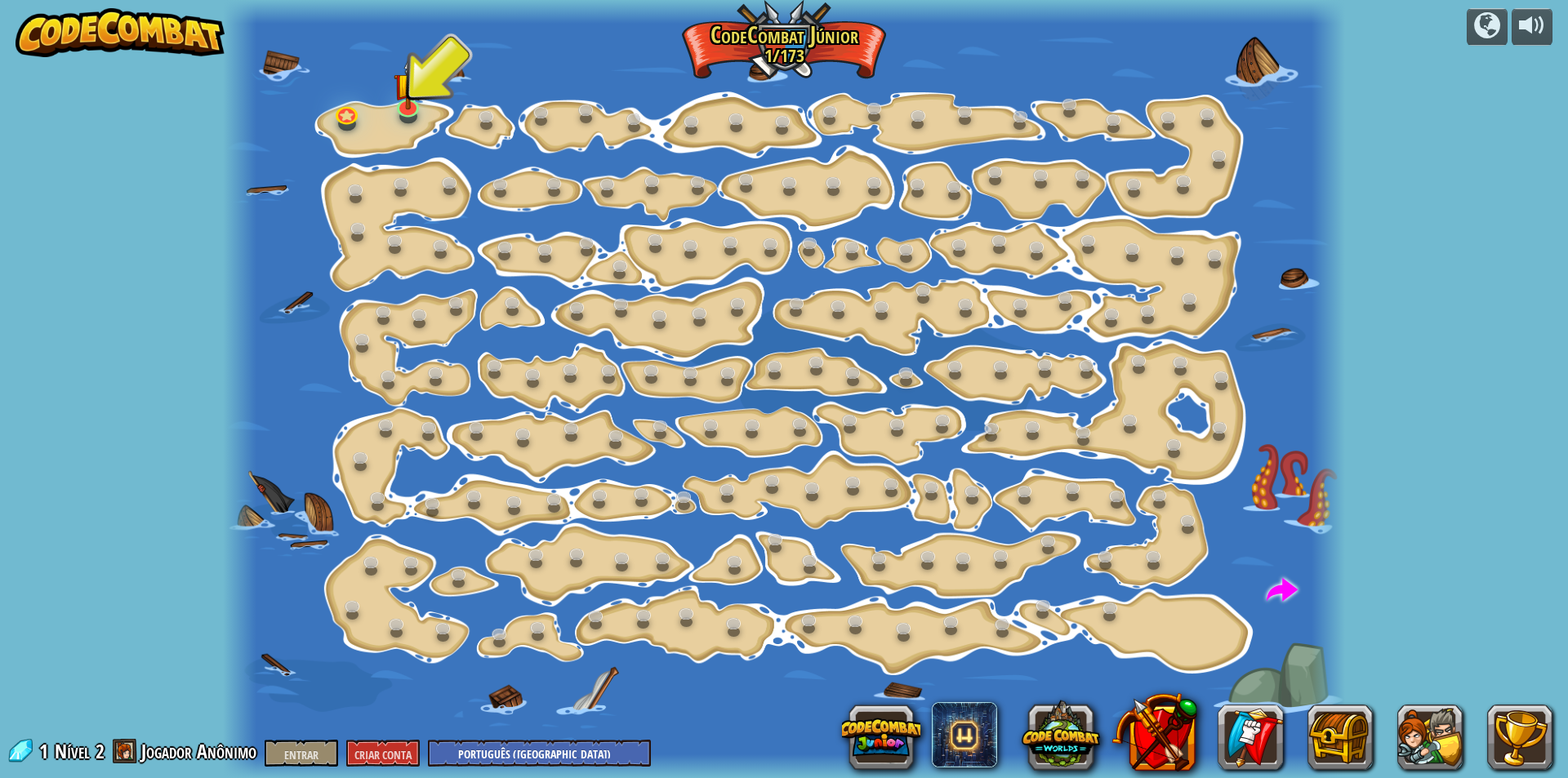
click at [114, 40] on img at bounding box center [120, 32] width 209 height 49
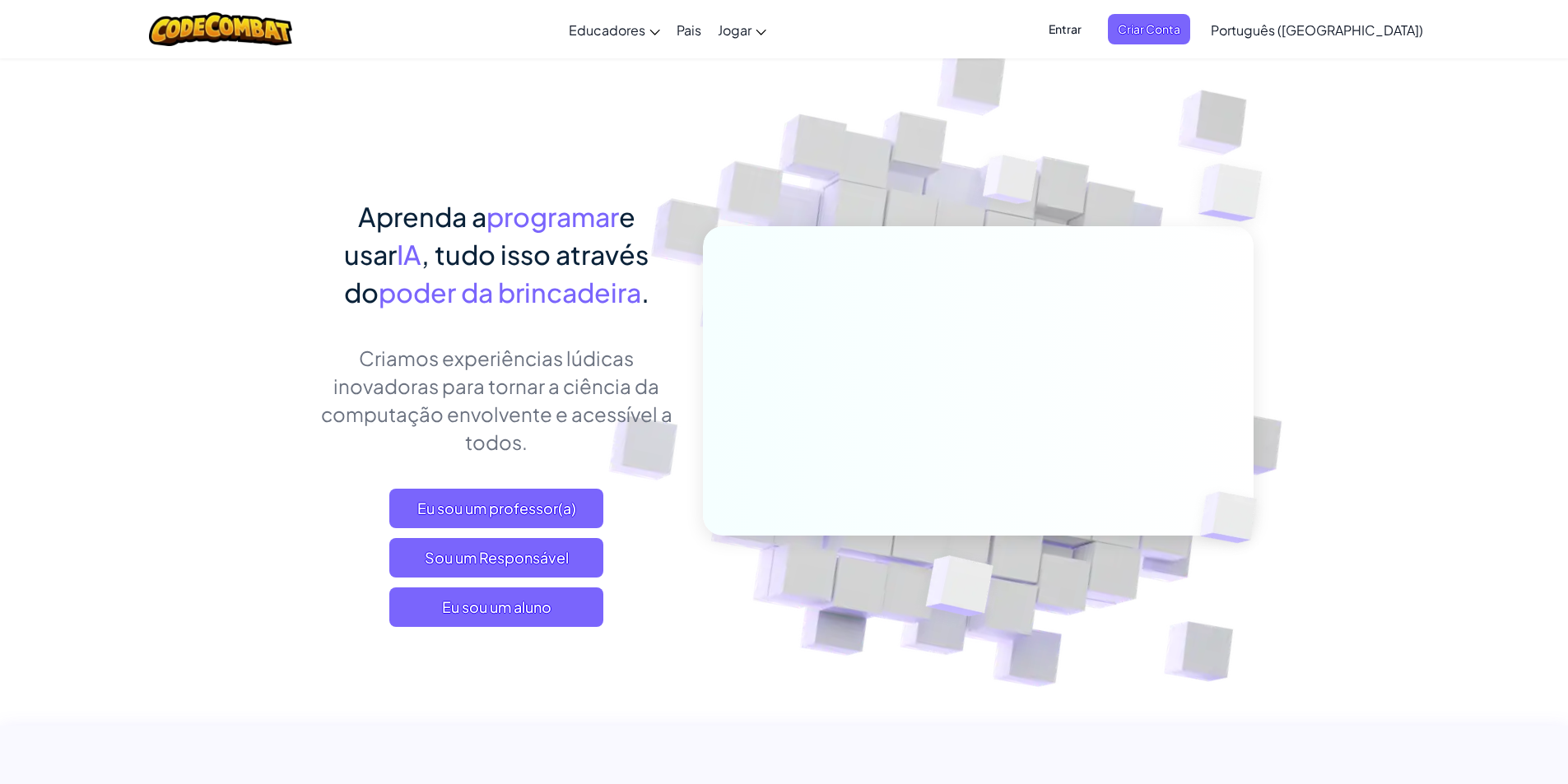
click at [494, 150] on div "Aprenda a programar e usar IA , tudo isso através do poder da brincadeira . Cri…" at bounding box center [784, 358] width 938 height 603
click at [501, 606] on font "Eu sou um aluno" at bounding box center [496, 606] width 110 height 19
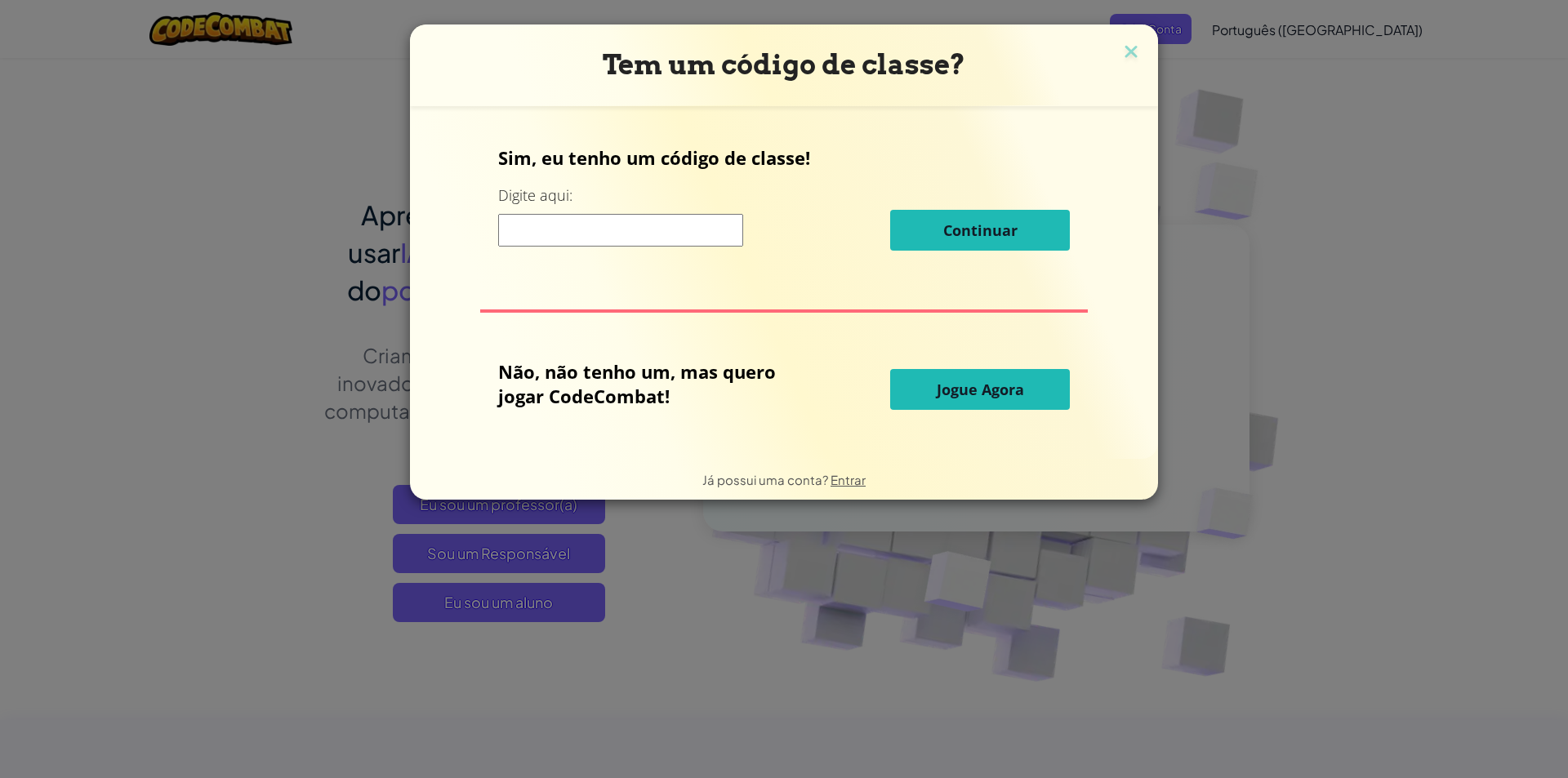
click at [993, 393] on font "Jogue Agora" at bounding box center [981, 389] width 88 height 19
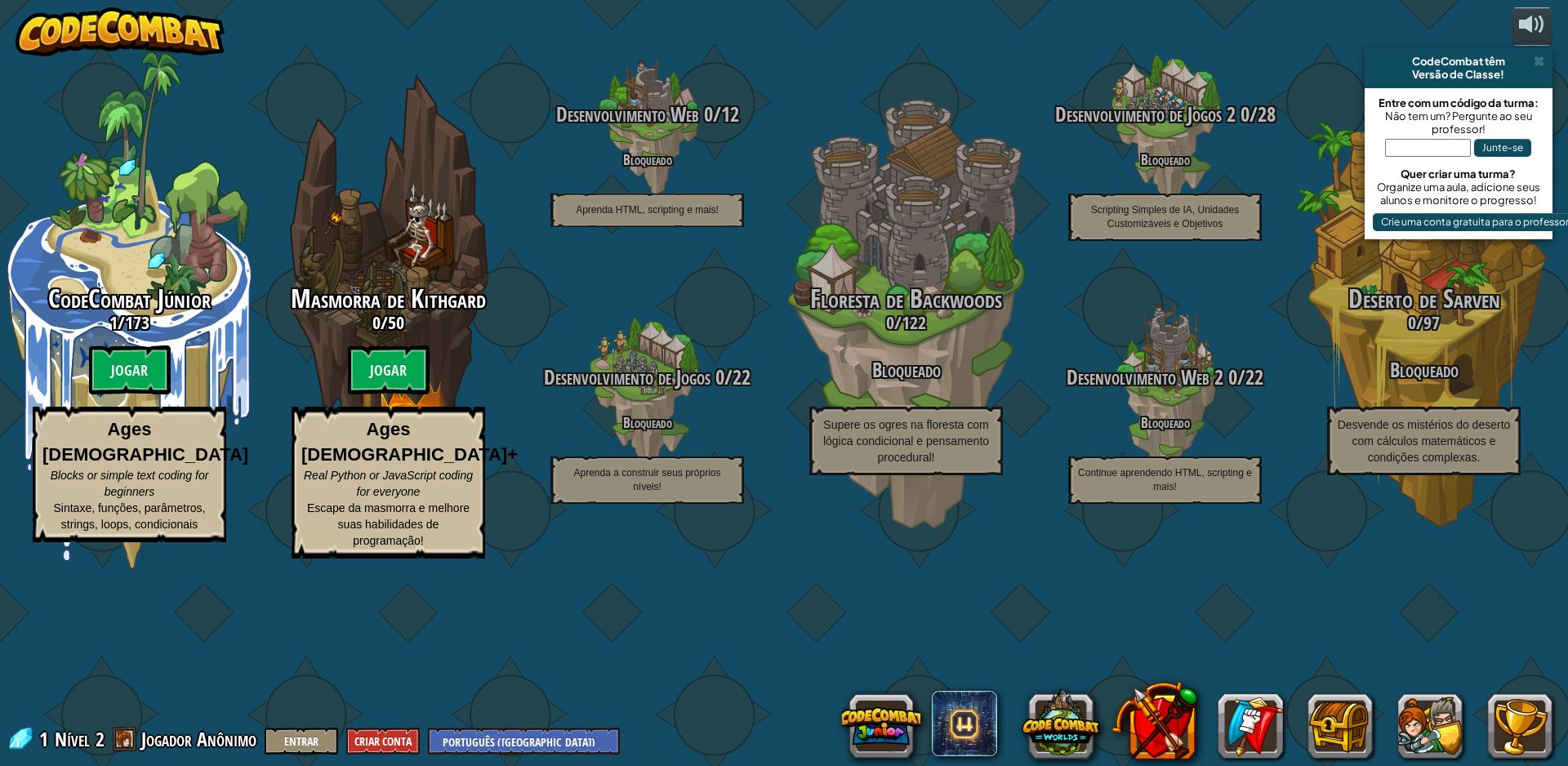
select select "pt-BR"
click at [196, 743] on span "Jogador Anônimo" at bounding box center [198, 740] width 115 height 26
click at [214, 745] on span "Jogador Anônimo" at bounding box center [198, 740] width 115 height 26
click at [375, 740] on button "Criar Conta" at bounding box center [383, 741] width 74 height 27
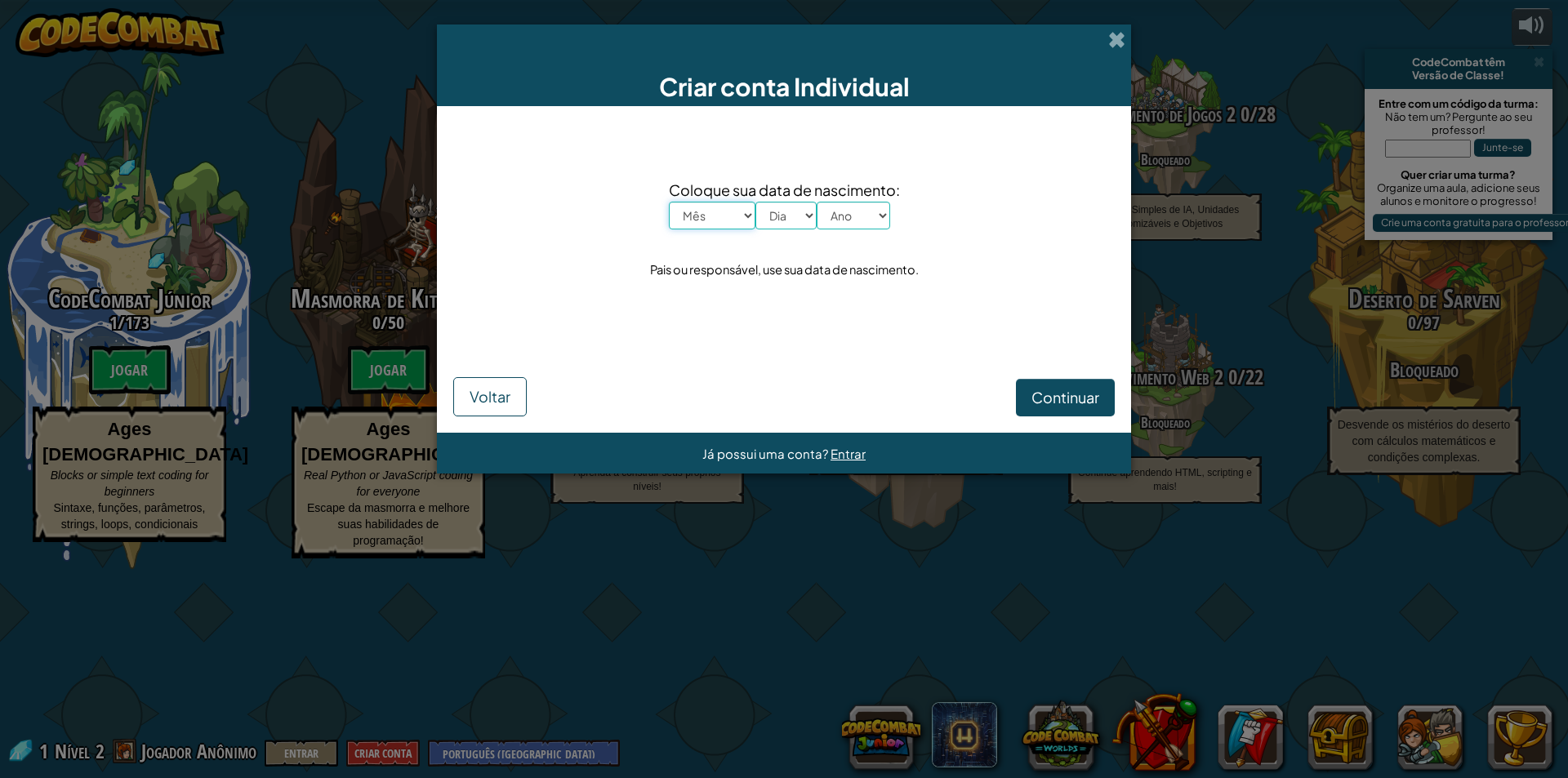
click at [727, 220] on select "Mês Janeiro Fevereiro Março Abril Maio Junho Julho Agosto Setembro Outubro Nove…" at bounding box center [712, 216] width 87 height 28
select select "1"
click at [669, 202] on select "Mês Janeiro Fevereiro Março Abril Maio Junho Julho Agosto Setembro Outubro Nove…" at bounding box center [712, 216] width 87 height 28
click at [779, 213] on select "Dia 1 2 3 4 5 6 7 8 9 10 11 12 13 14 15 16 17 18 19 20 21 22 23 24 25 26 27 28 …" at bounding box center [786, 216] width 61 height 28
select select "20"
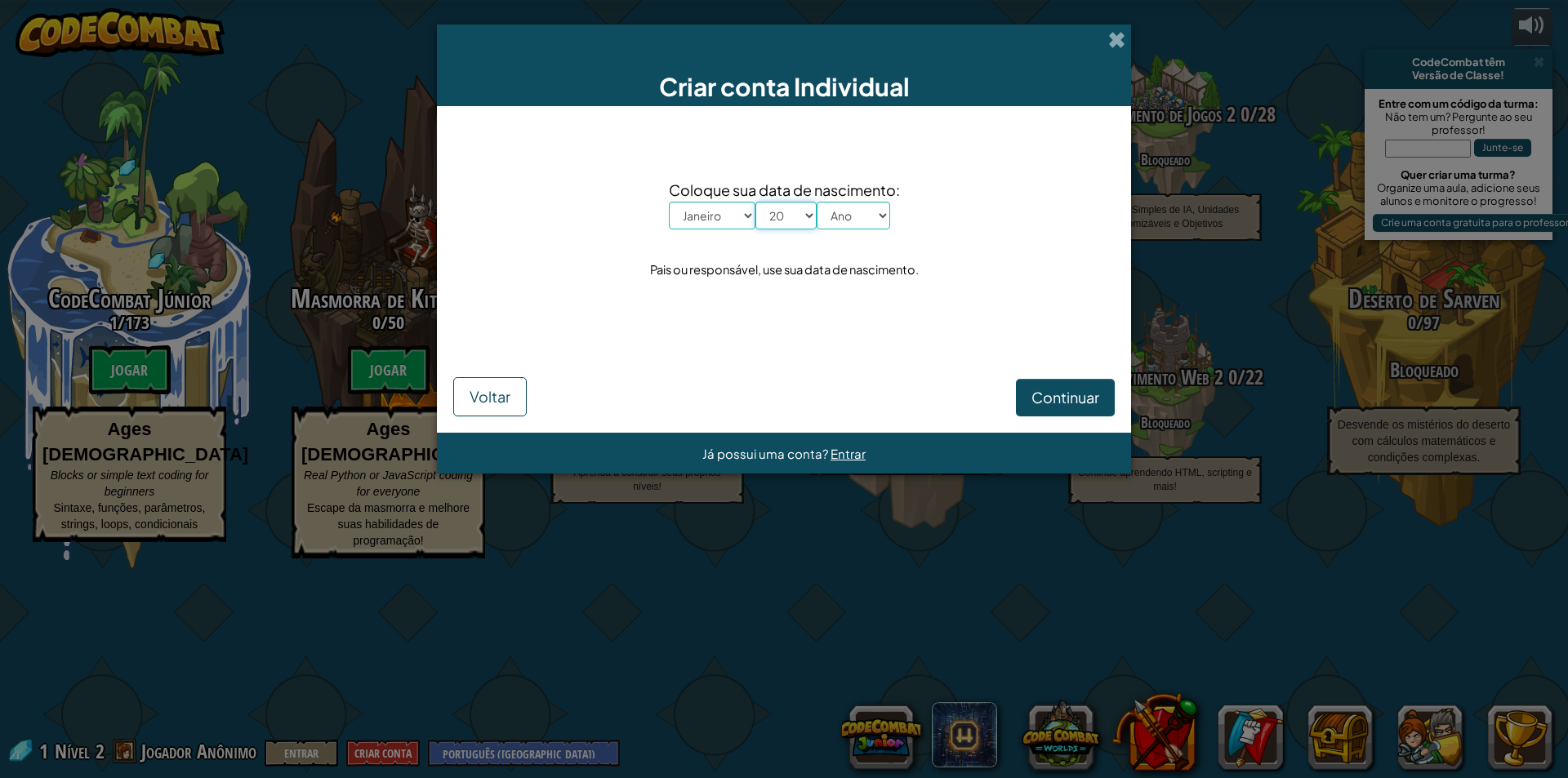
click at [755, 202] on select "Dia 1 2 3 4 5 6 7 8 9 10 11 12 13 14 15 16 17 18 19 20 21 22 23 24 25 26 27 28 …" at bounding box center [786, 216] width 61 height 28
click at [860, 218] on select "Ano 2025 2024 2023 2022 2021 2020 2019 2018 2017 2016 2015 2014 2013 2012 2011 …" at bounding box center [853, 216] width 74 height 28
select select "2006"
click at [816, 202] on select "Ano 2025 2024 2023 2022 2021 2020 2019 2018 2017 2016 2015 2014 2013 2012 2011 …" at bounding box center [853, 216] width 74 height 28
click at [1068, 395] on span "Continuar" at bounding box center [1065, 397] width 68 height 18
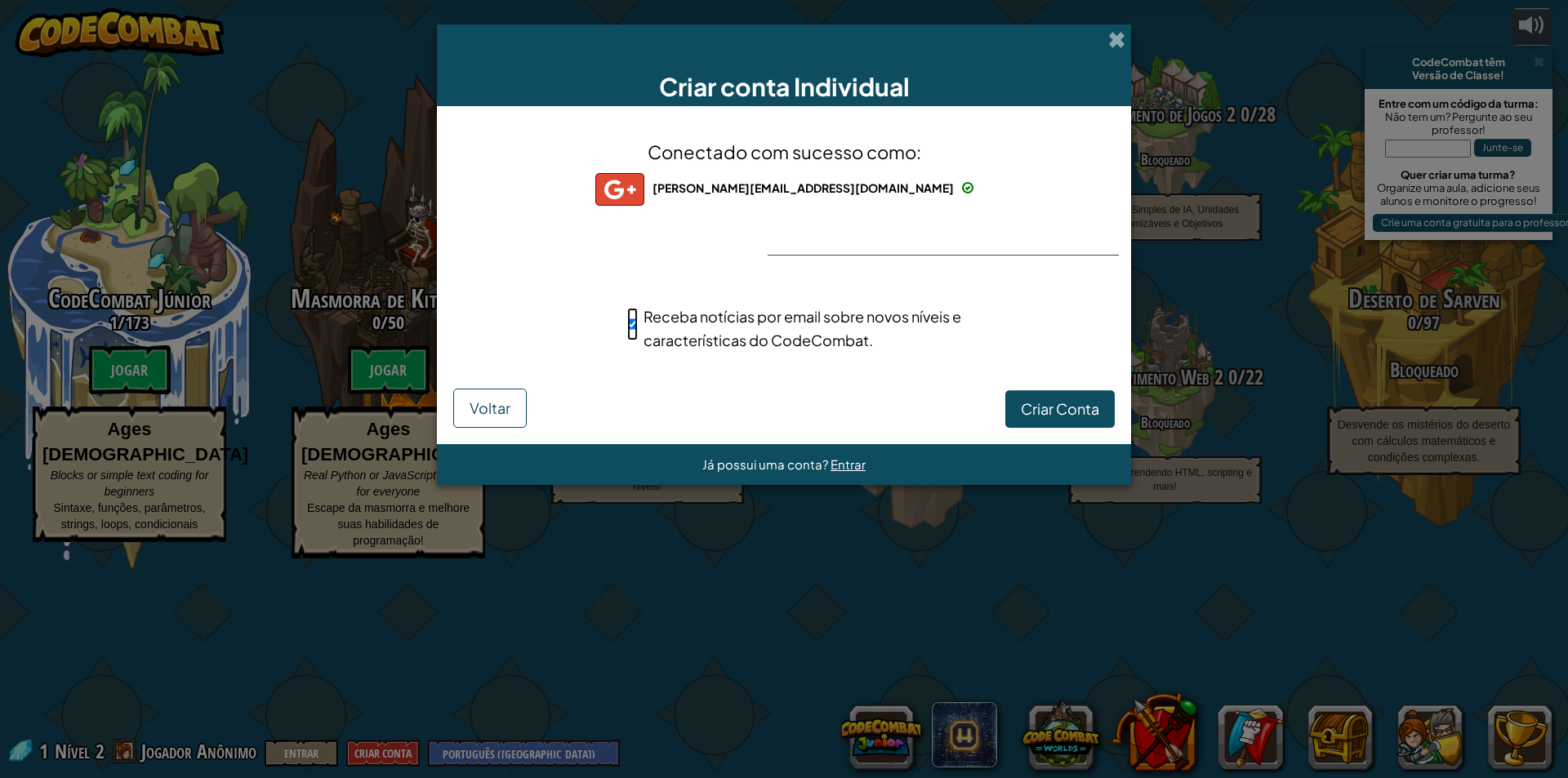
click at [633, 320] on input "Receba notícias por email sobre novos níveis e características do CodeCombat." at bounding box center [632, 324] width 11 height 32
checkbox input "false"
click at [1044, 412] on span "Criar Conta" at bounding box center [1060, 408] width 78 height 18
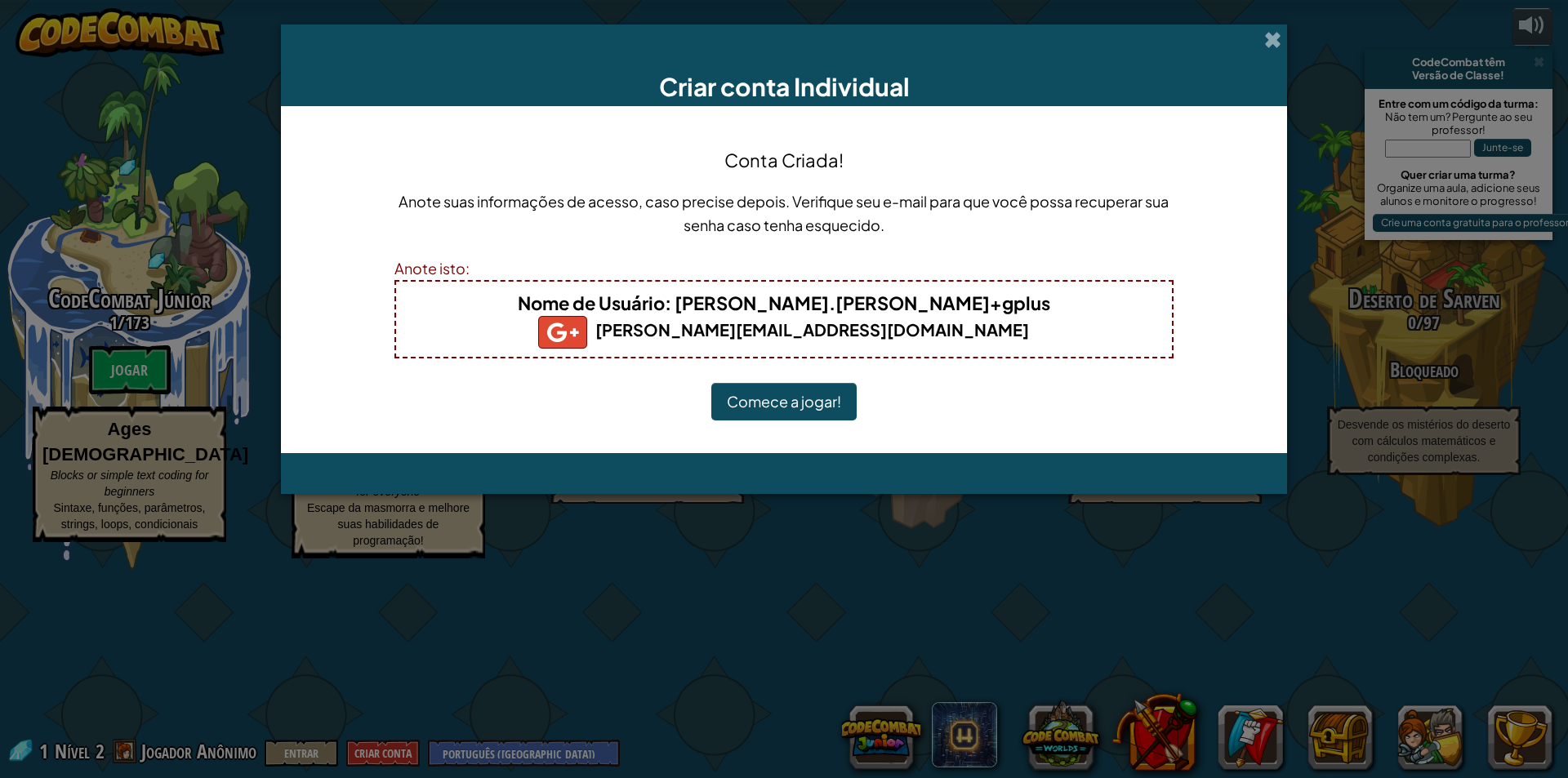
click at [768, 408] on button "Comece a jogar!" at bounding box center [784, 401] width 146 height 38
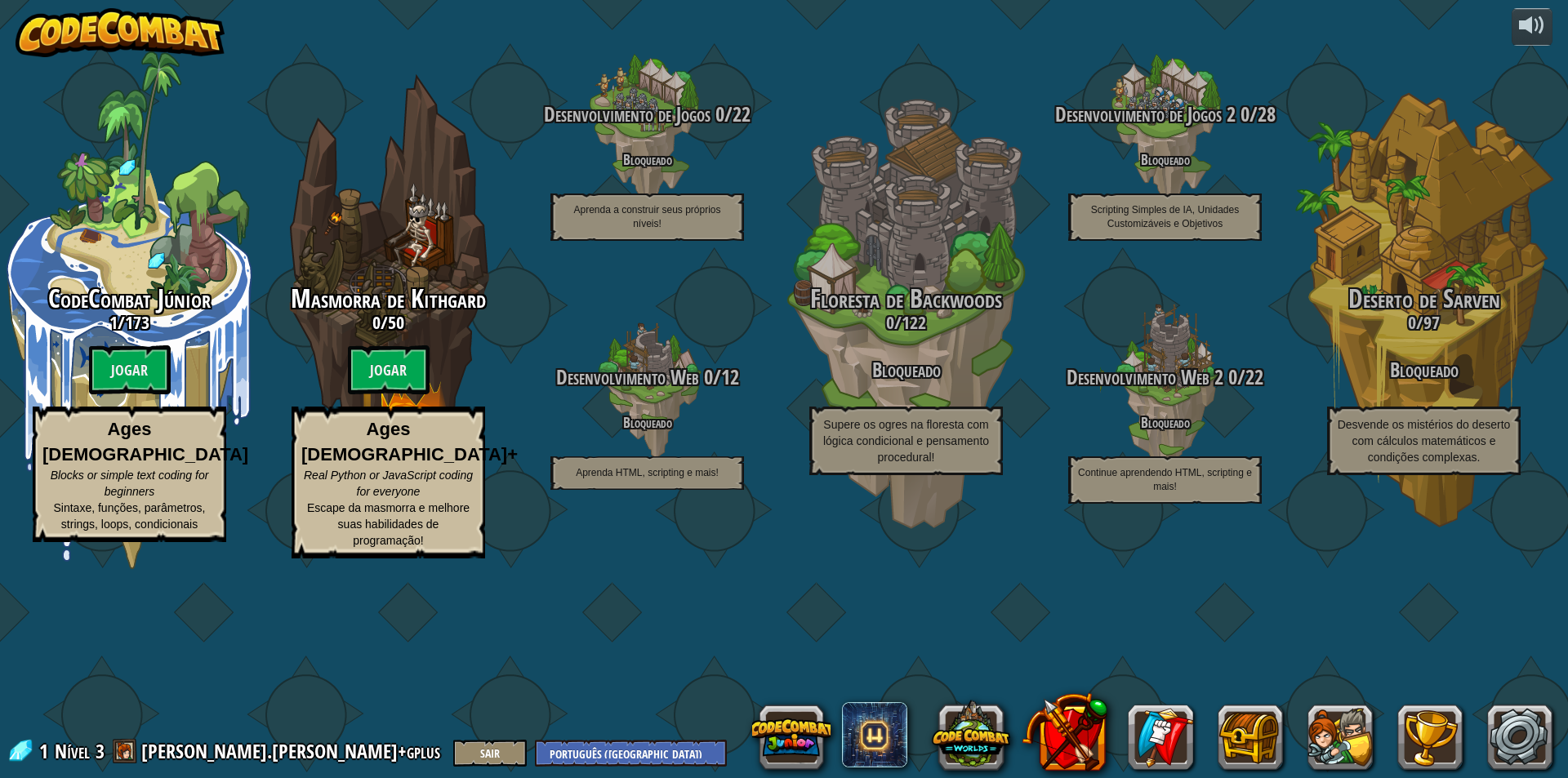
select select "pt-BR"
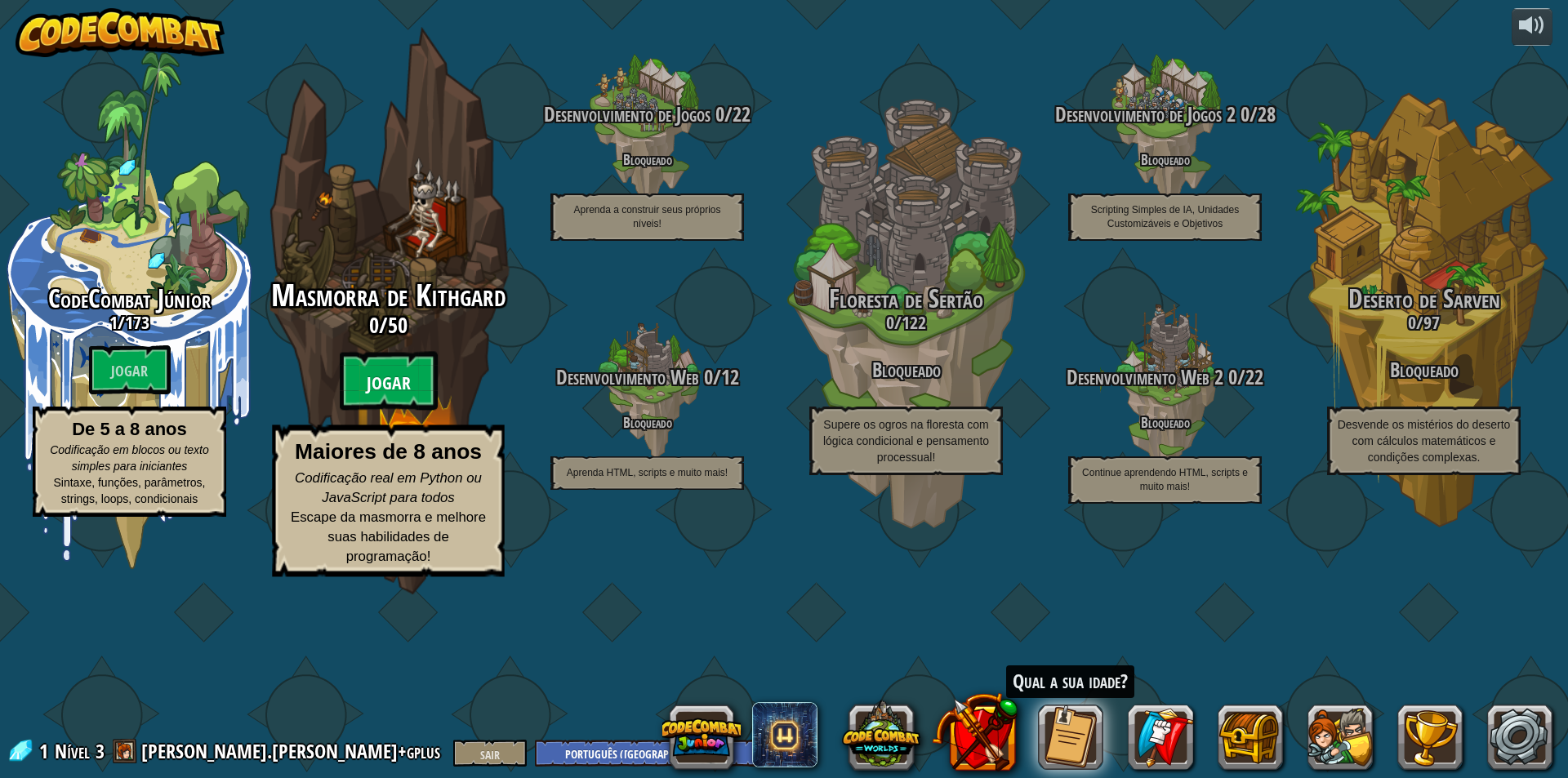
click at [391, 396] on font "Jogar" at bounding box center [389, 384] width 44 height 25
select select "pt-BR"
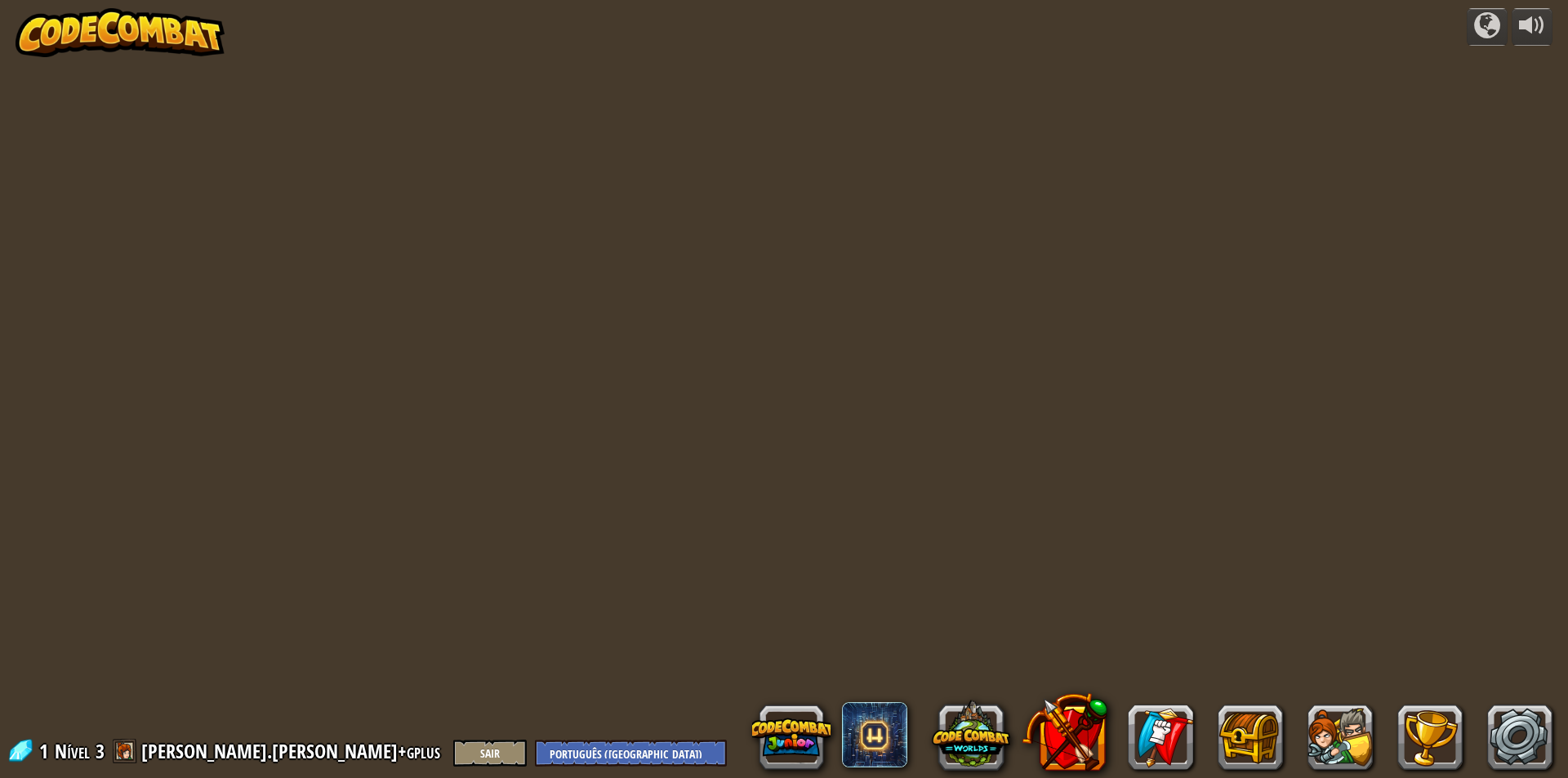
select select "pt-BR"
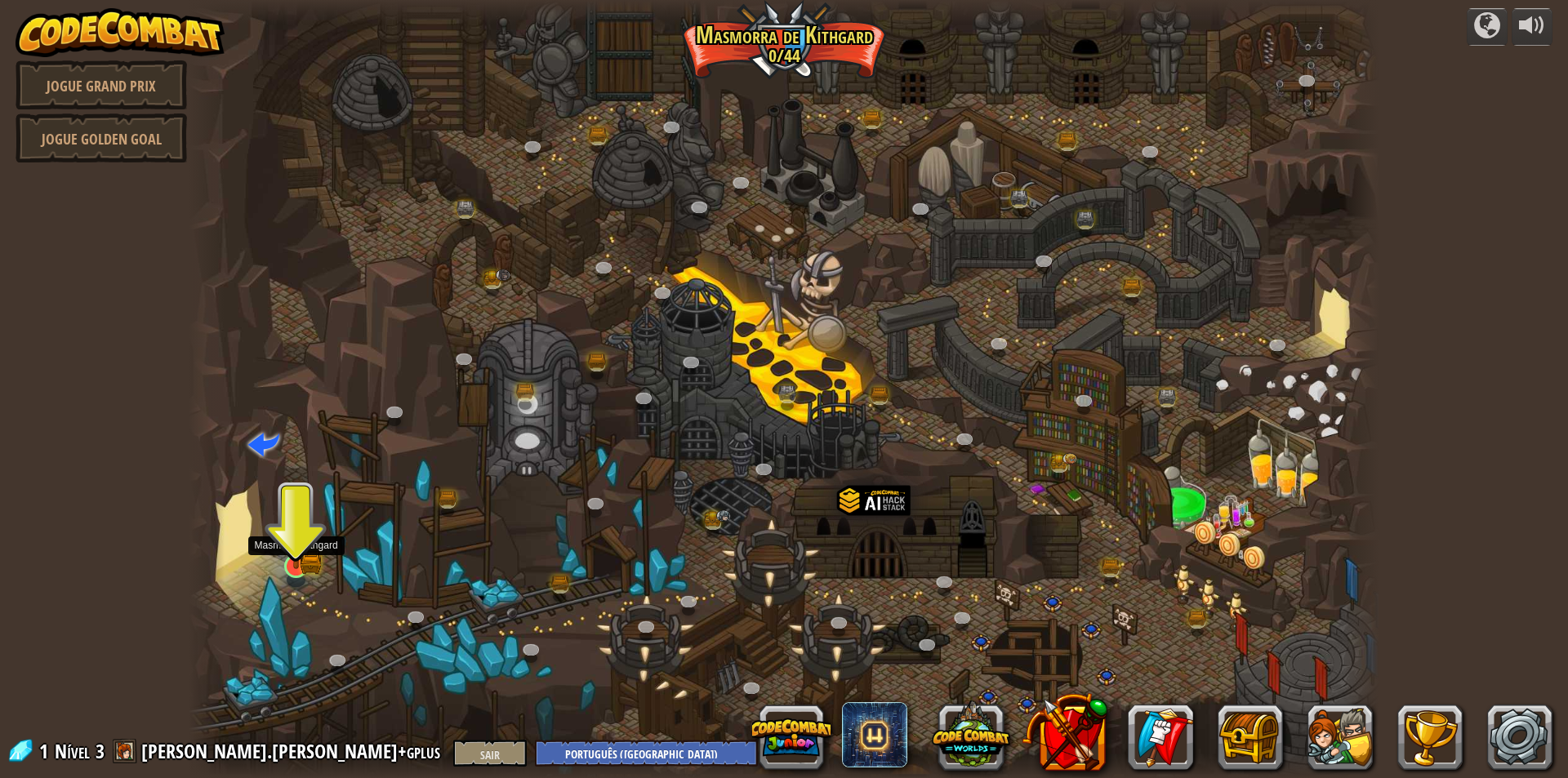
click at [300, 544] on img at bounding box center [295, 534] width 18 height 18
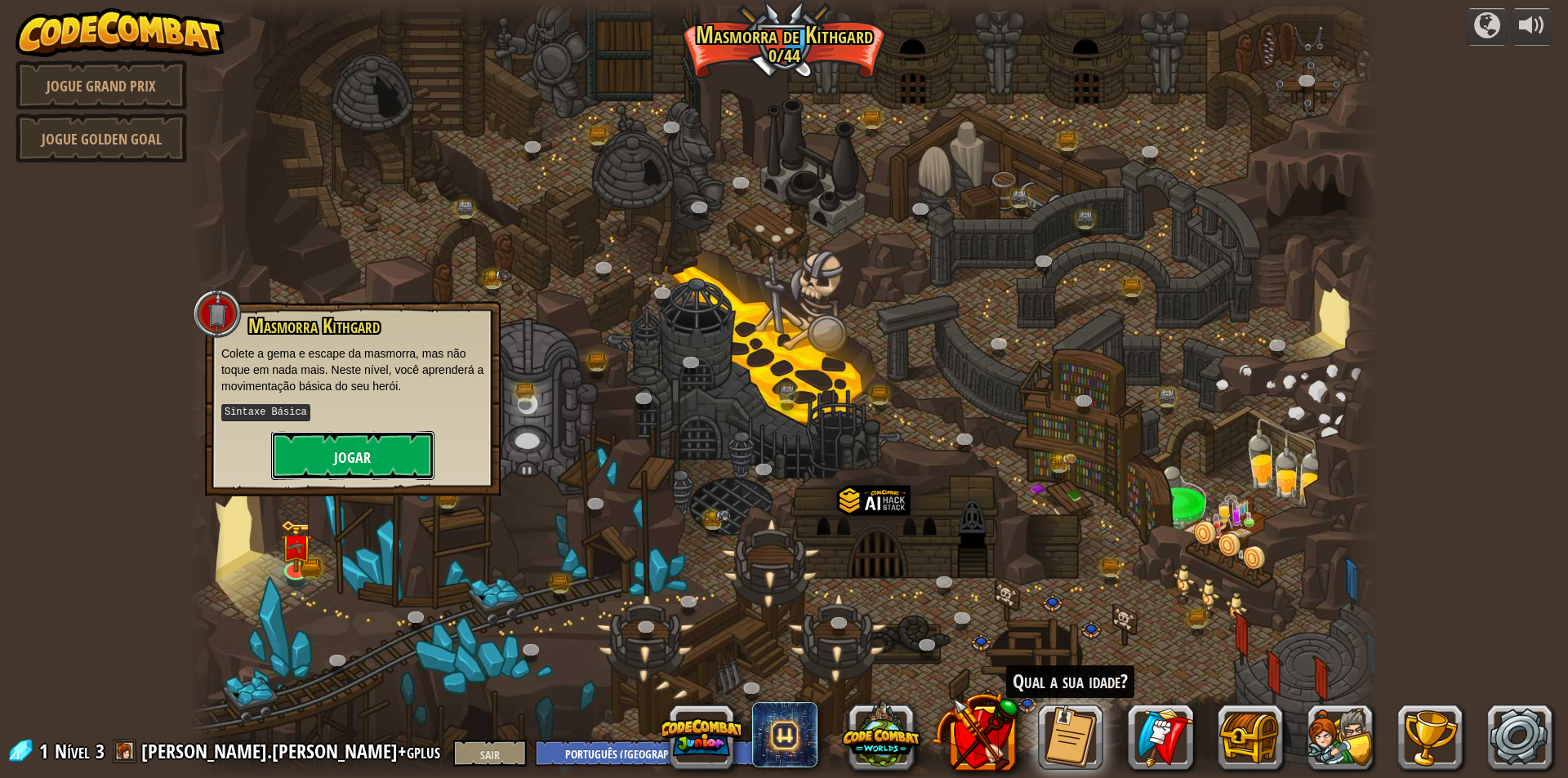
click at [360, 459] on font "Jogar" at bounding box center [352, 457] width 37 height 20
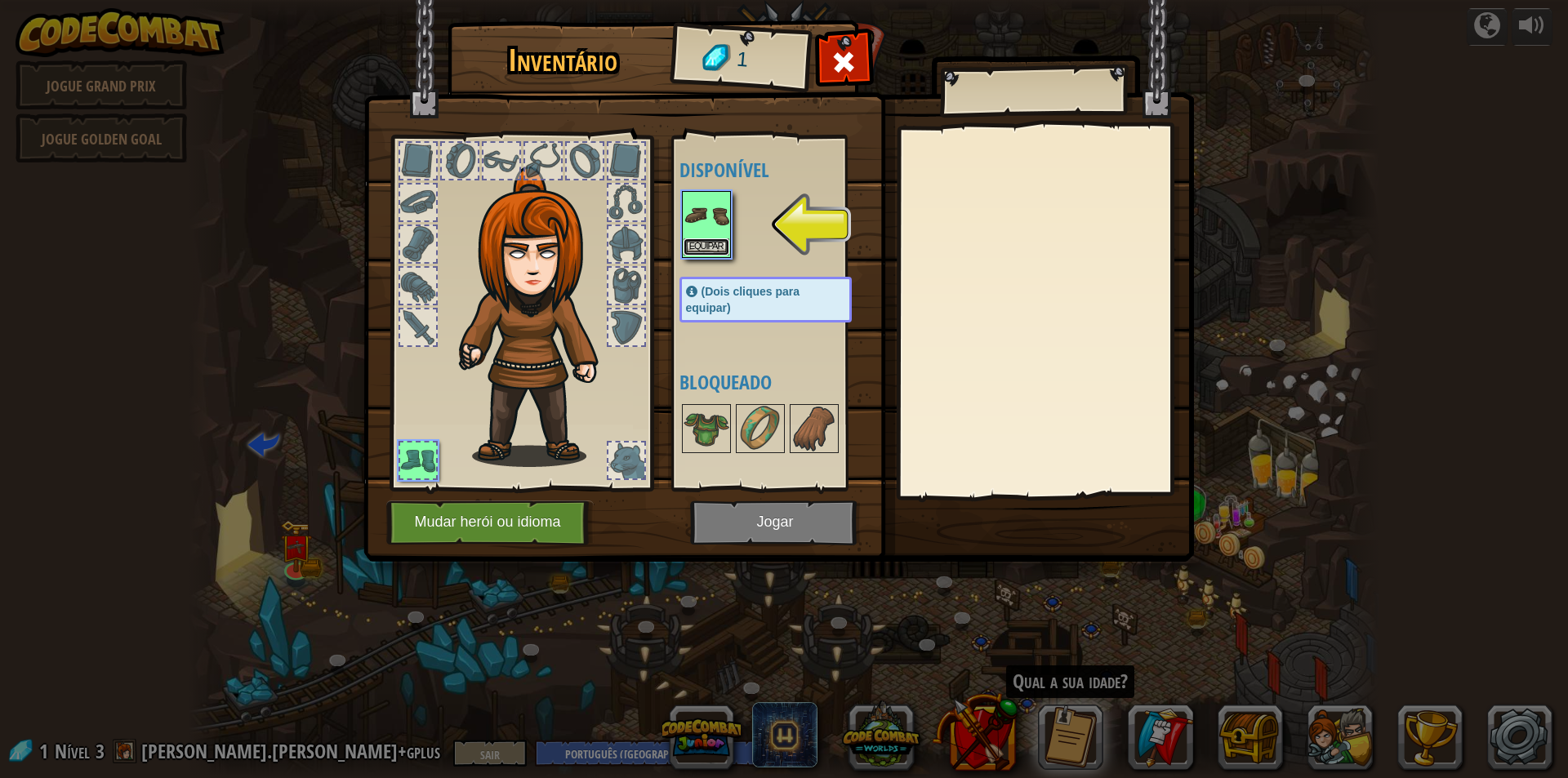
click at [713, 241] on font "Equipar" at bounding box center [706, 246] width 34 height 10
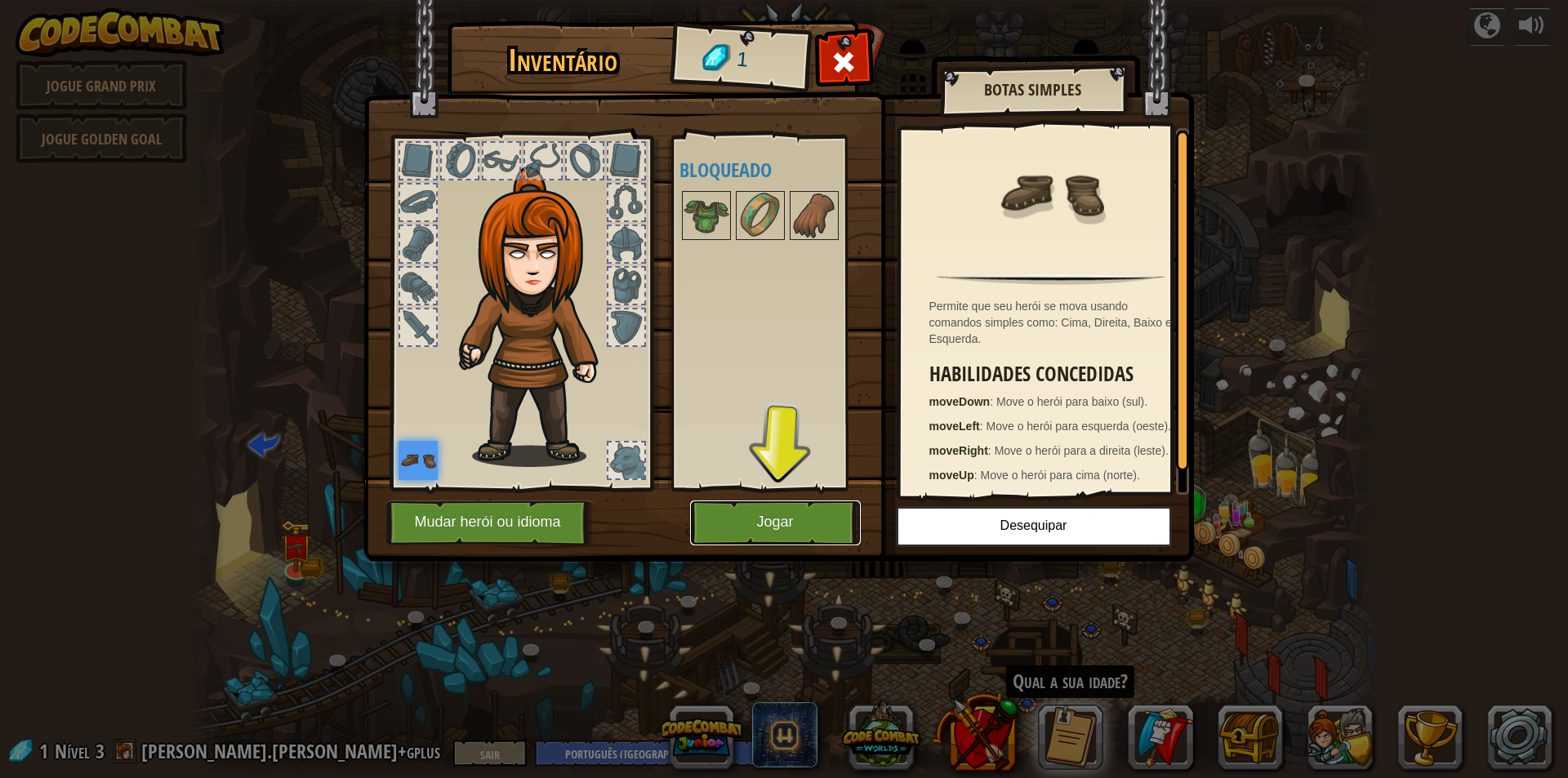
click at [771, 528] on font "Jogar" at bounding box center [774, 522] width 37 height 17
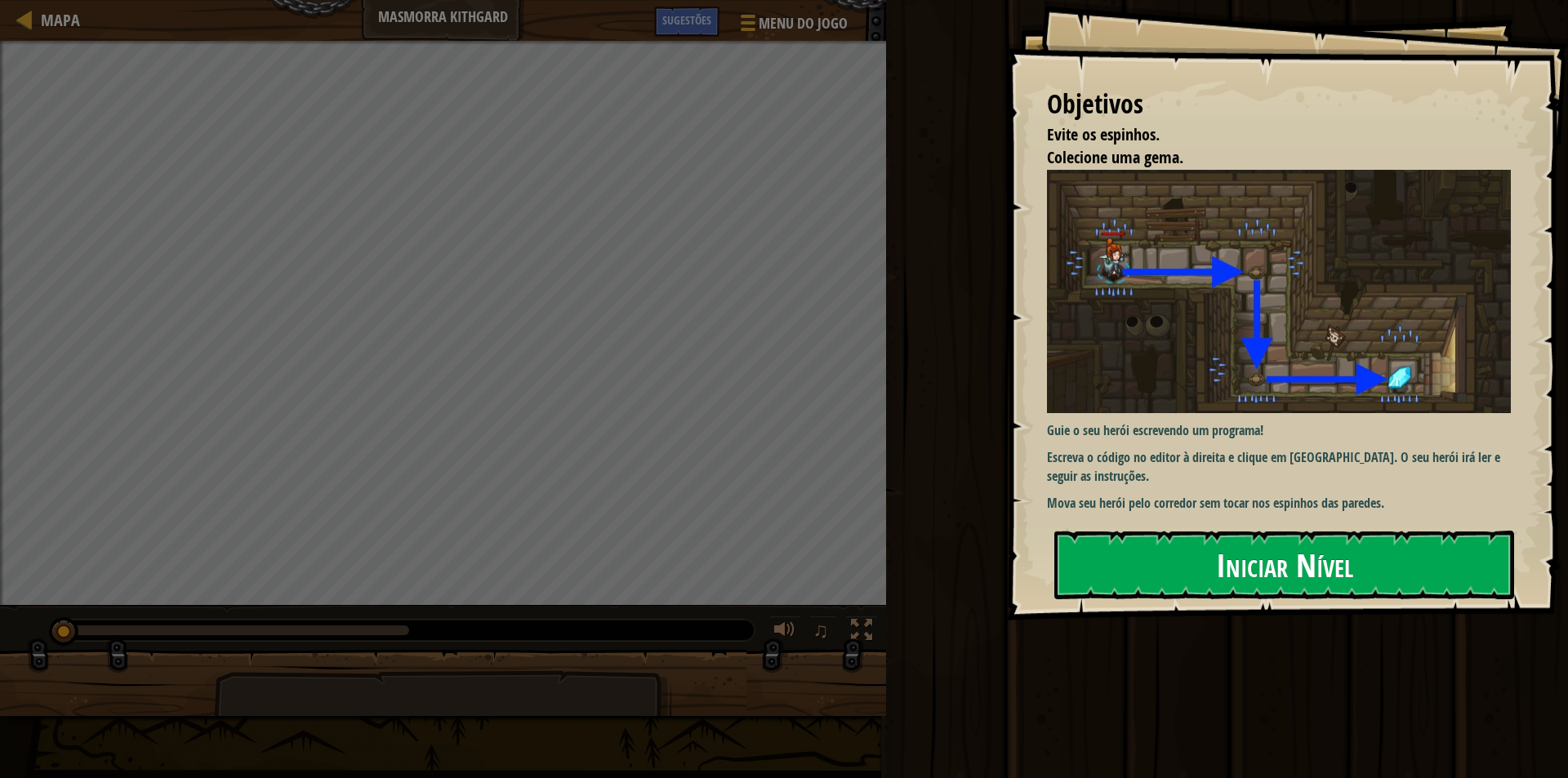
click at [1252, 567] on font "Iniciar Nível" at bounding box center [1284, 565] width 137 height 44
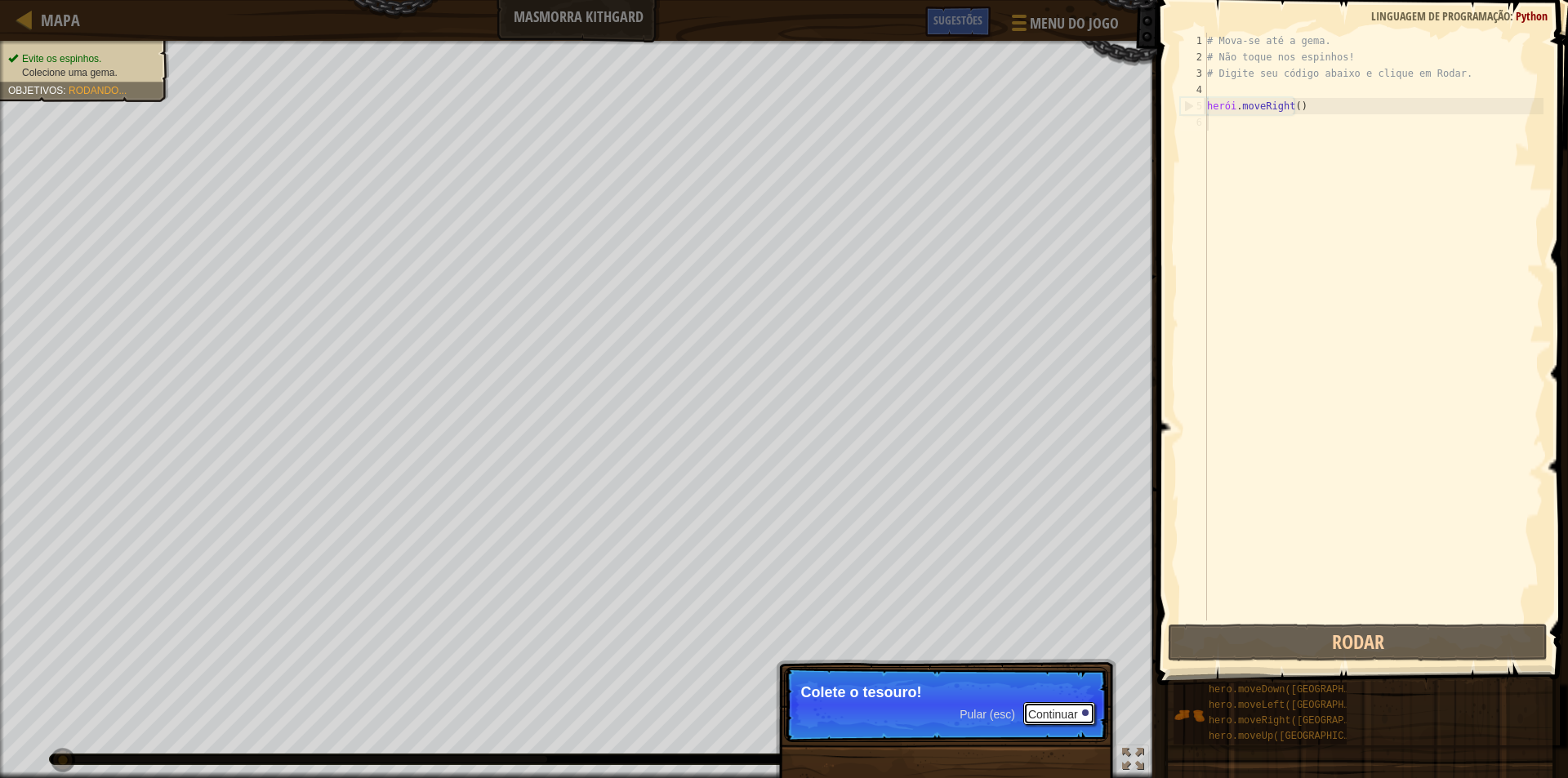
click at [1061, 714] on font "Continuar" at bounding box center [1053, 714] width 50 height 13
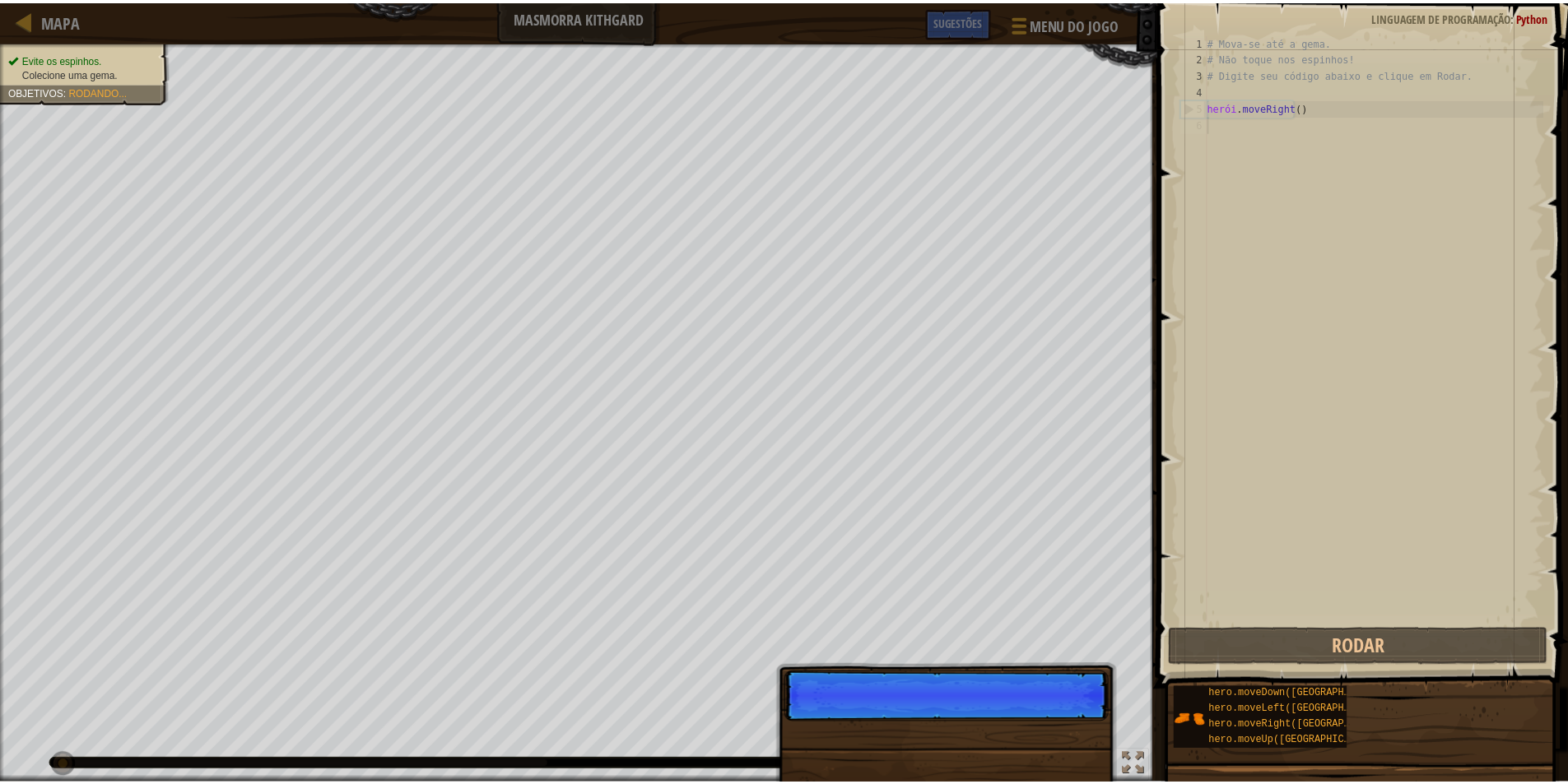
scroll to position [7, 0]
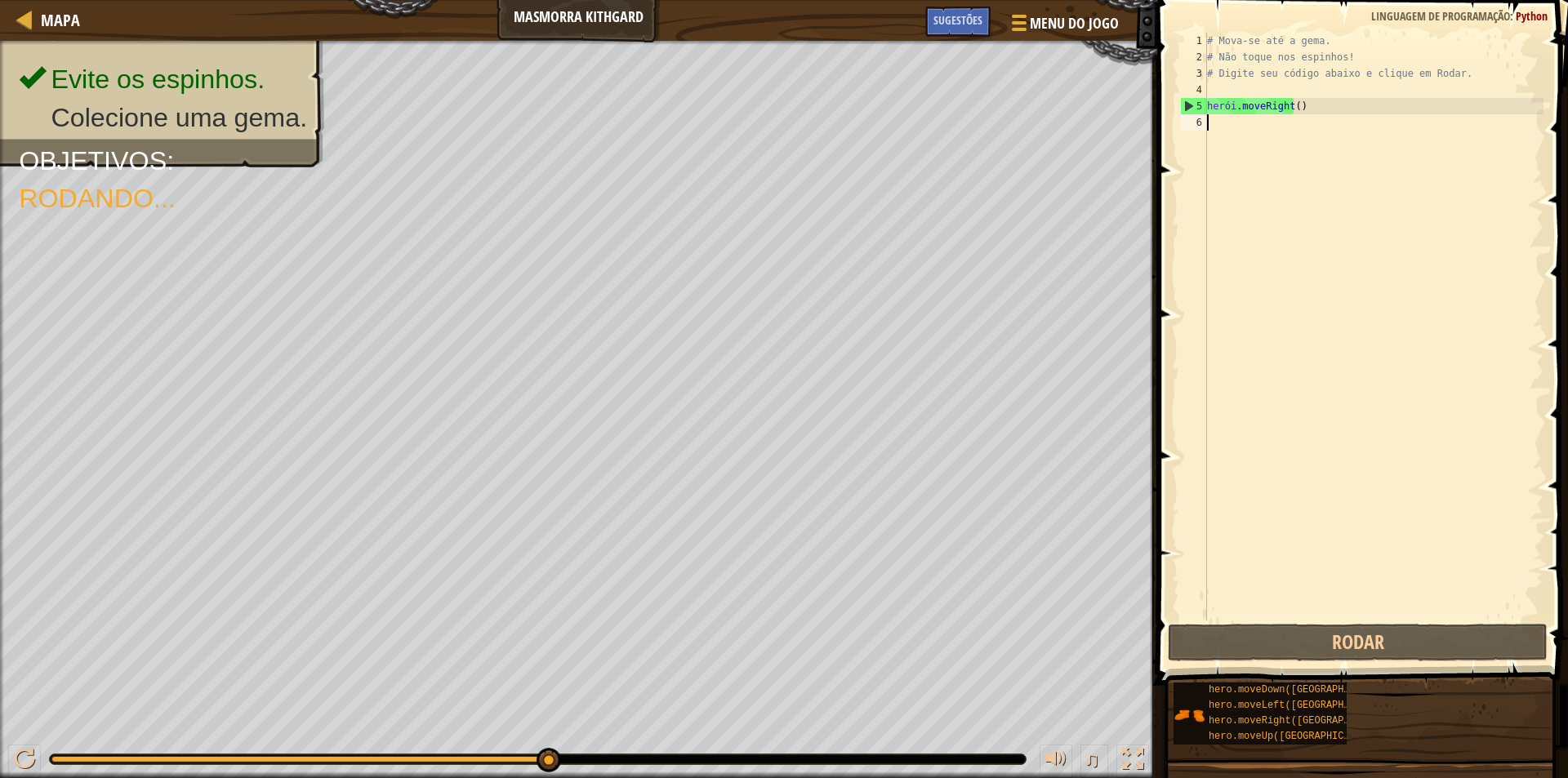
click at [1220, 123] on div "# Mova-se até a gema. # Não toque nos espinhos! # Digite seu código abaixo e cl…" at bounding box center [1373, 342] width 340 height 621
click at [1312, 106] on div "# Mova-se até a gema. # Não toque nos espinhos! # Digite seu código abaixo e cl…" at bounding box center [1373, 342] width 340 height 621
type textarea "hero.moveRight()"
click at [1242, 128] on div "# Mova-se até a gema. # Não toque nos espinhos! # Digite seu código abaixo e cl…" at bounding box center [1373, 342] width 340 height 621
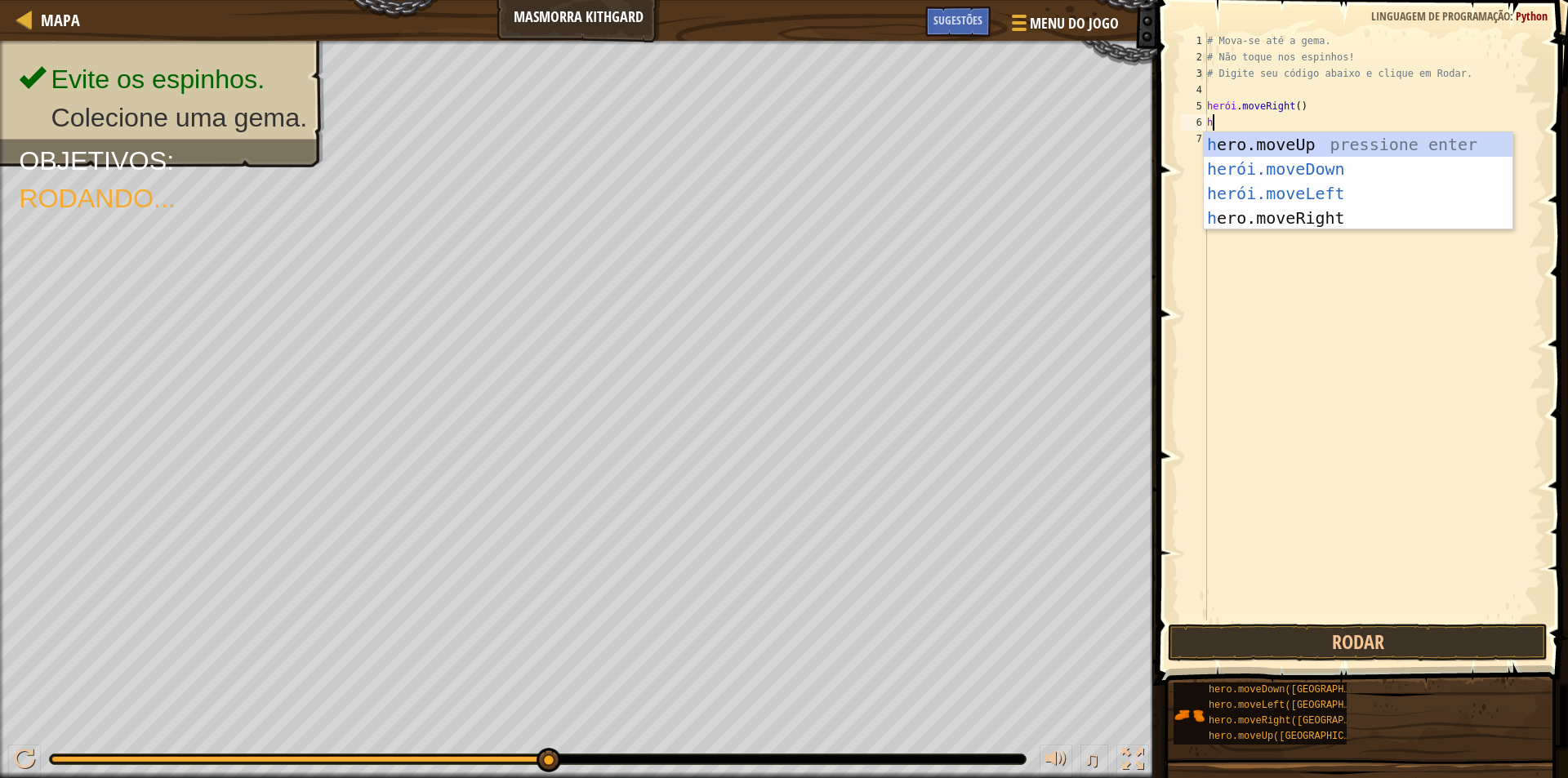
type textarea "he"
click at [1267, 269] on div "# Mova-se até a gema. # Não toque nos espinhos! # Digite seu código abaixo e cl…" at bounding box center [1373, 342] width 340 height 621
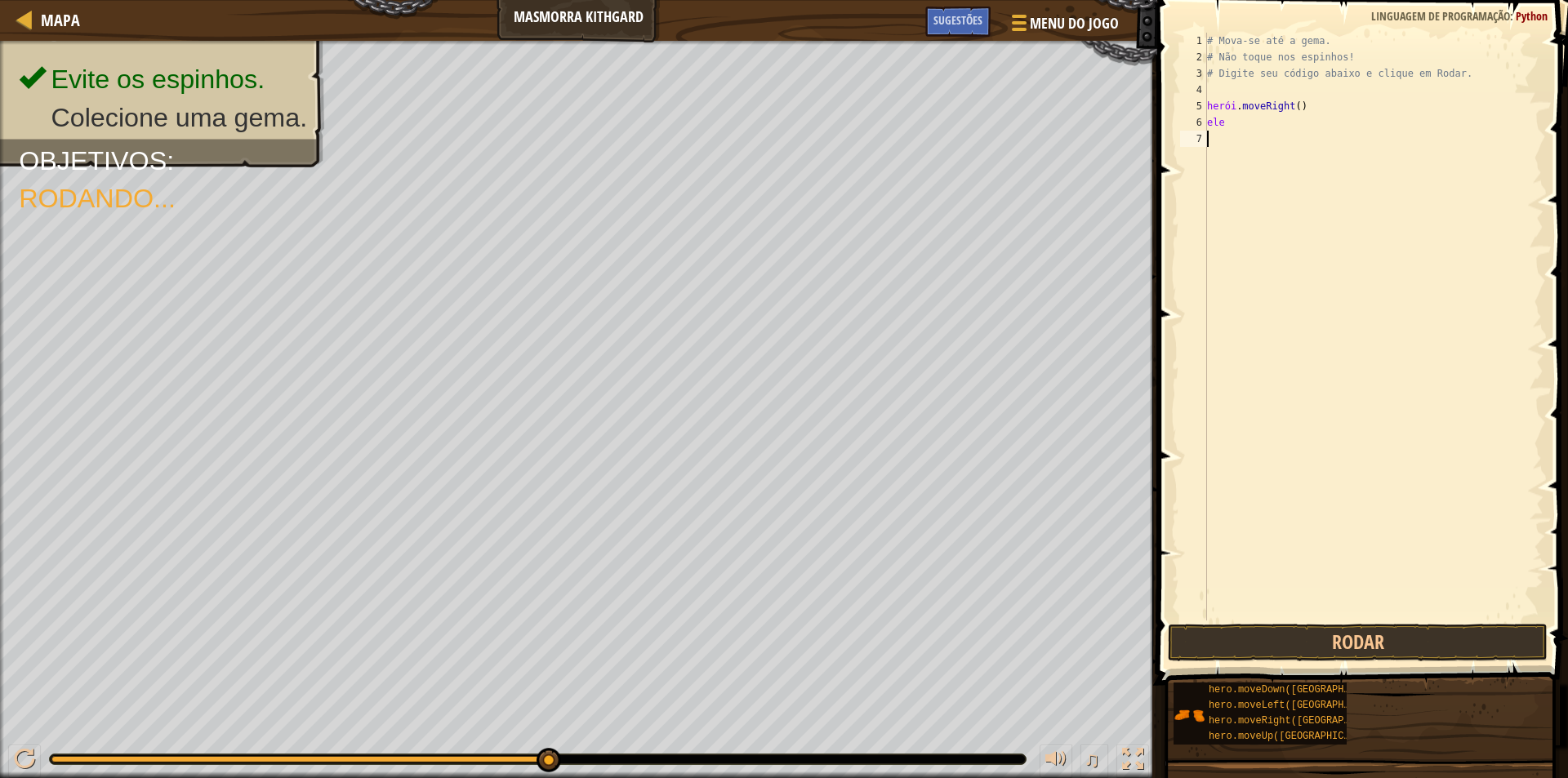
click at [1231, 123] on div "# Mova-se até a gema. # Não toque nos espinhos! # Digite seu código abaixo e cl…" at bounding box center [1373, 342] width 340 height 621
type textarea "he"
type textarea "h"
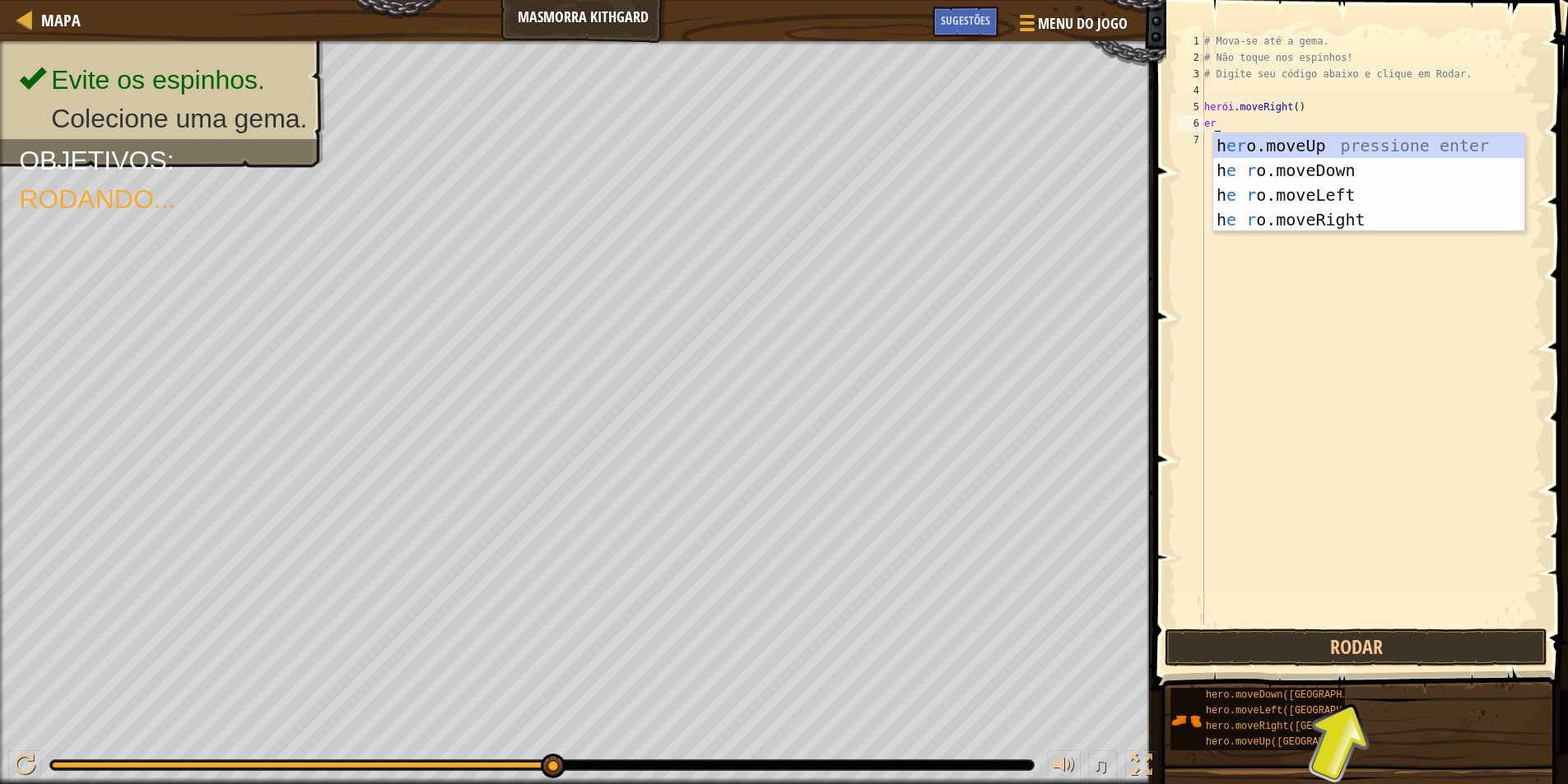
type textarea "e"
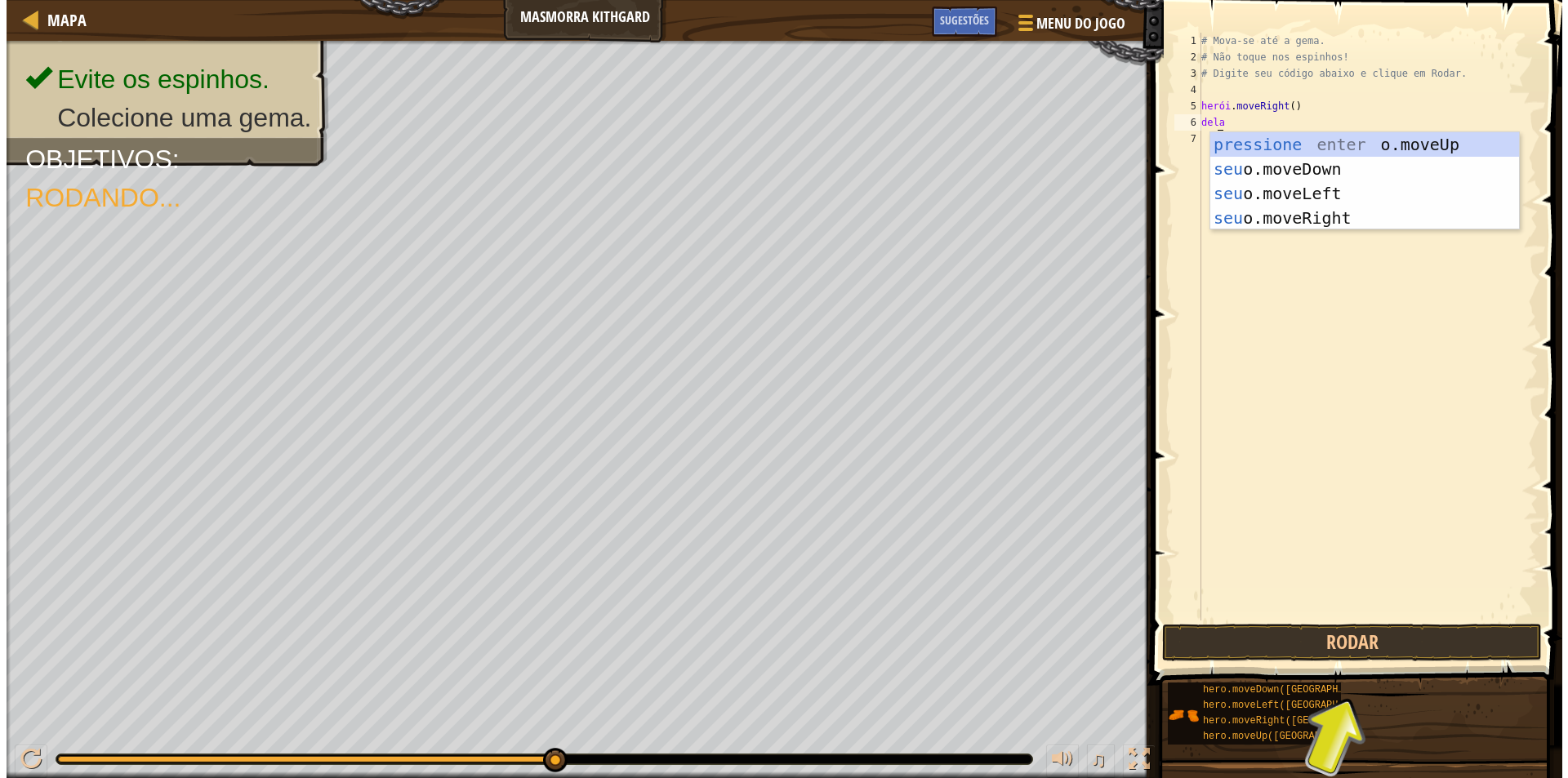
scroll to position [7, 1]
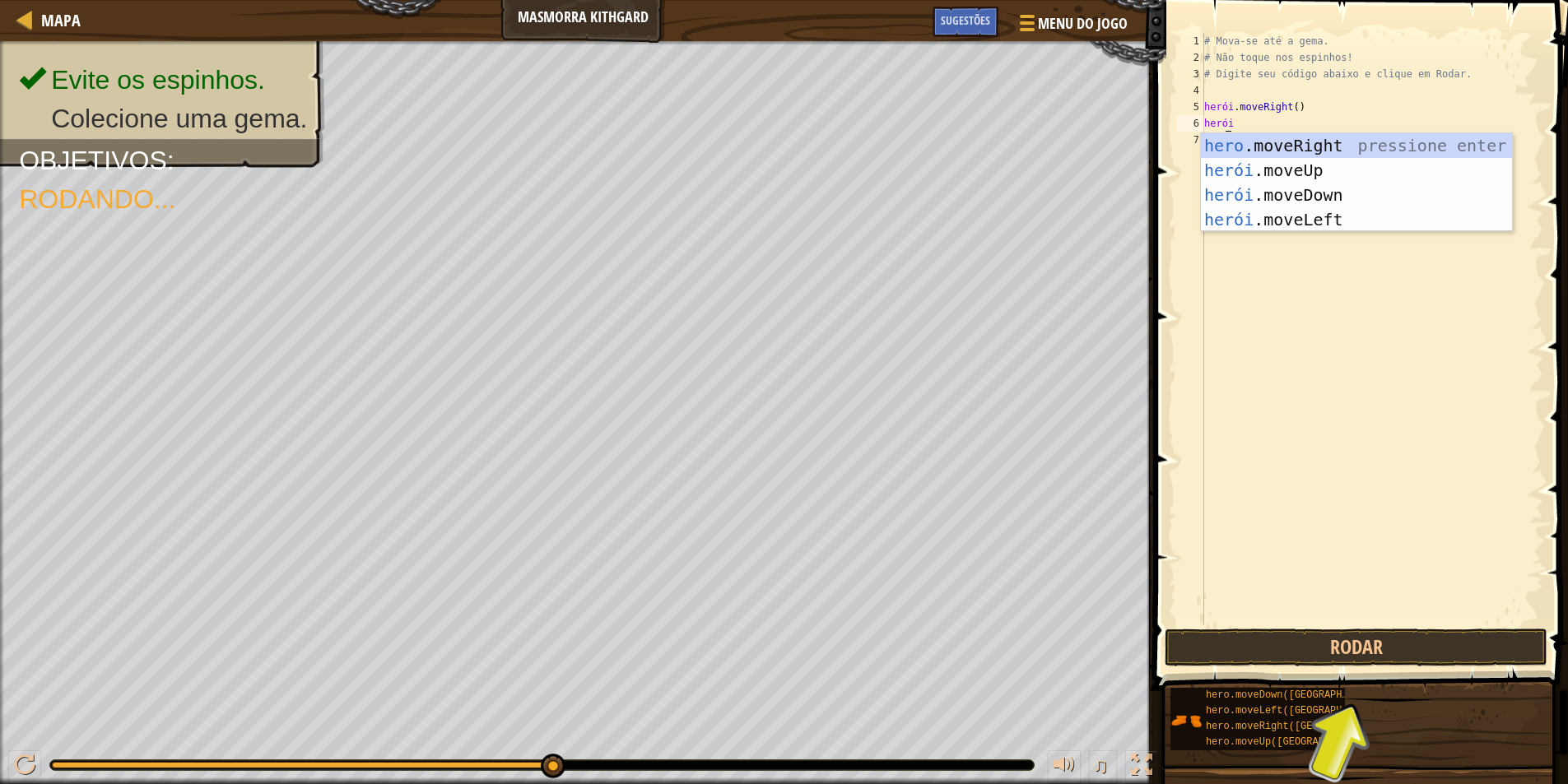
type textarea "hero."
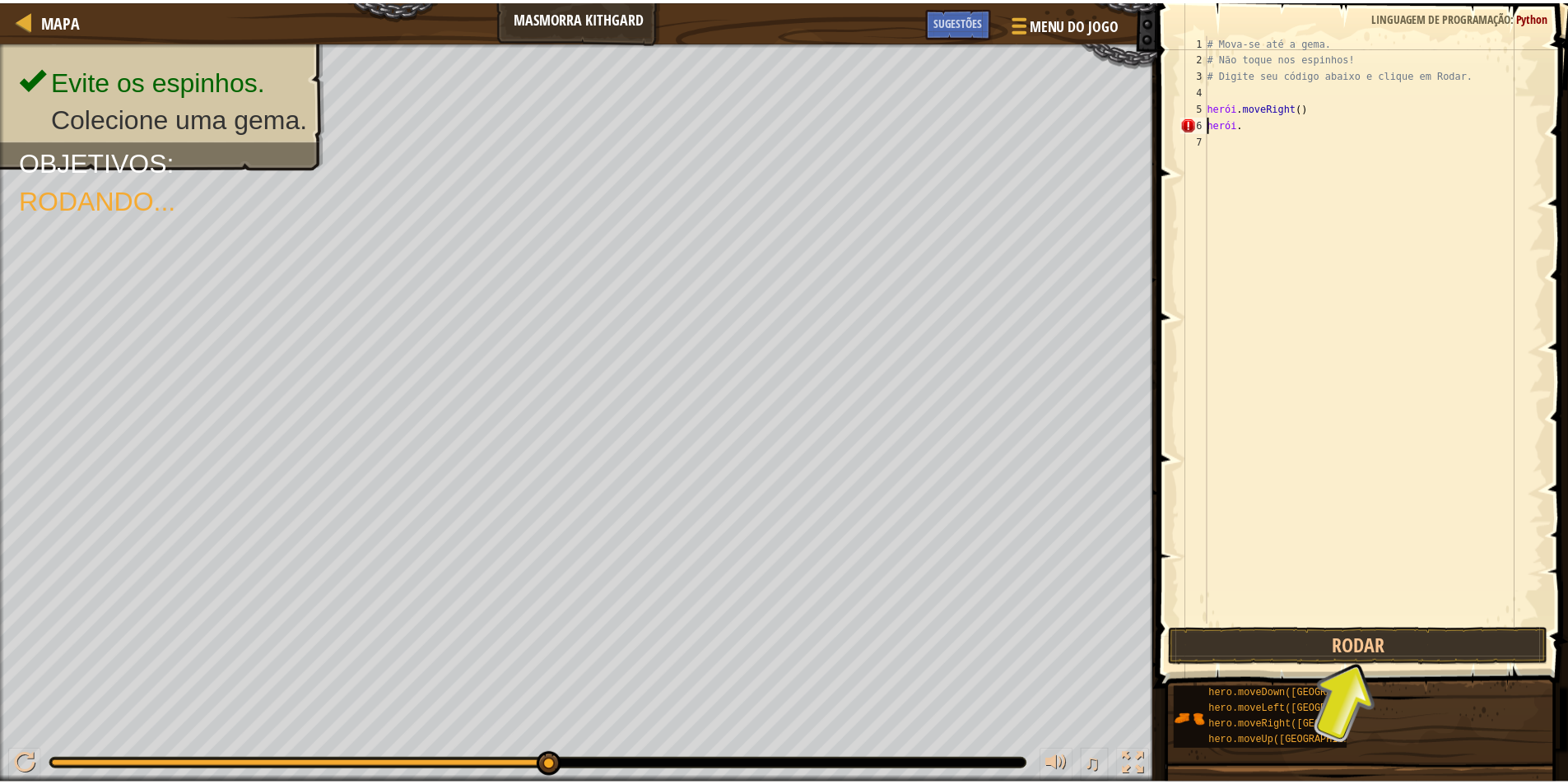
scroll to position [7, 0]
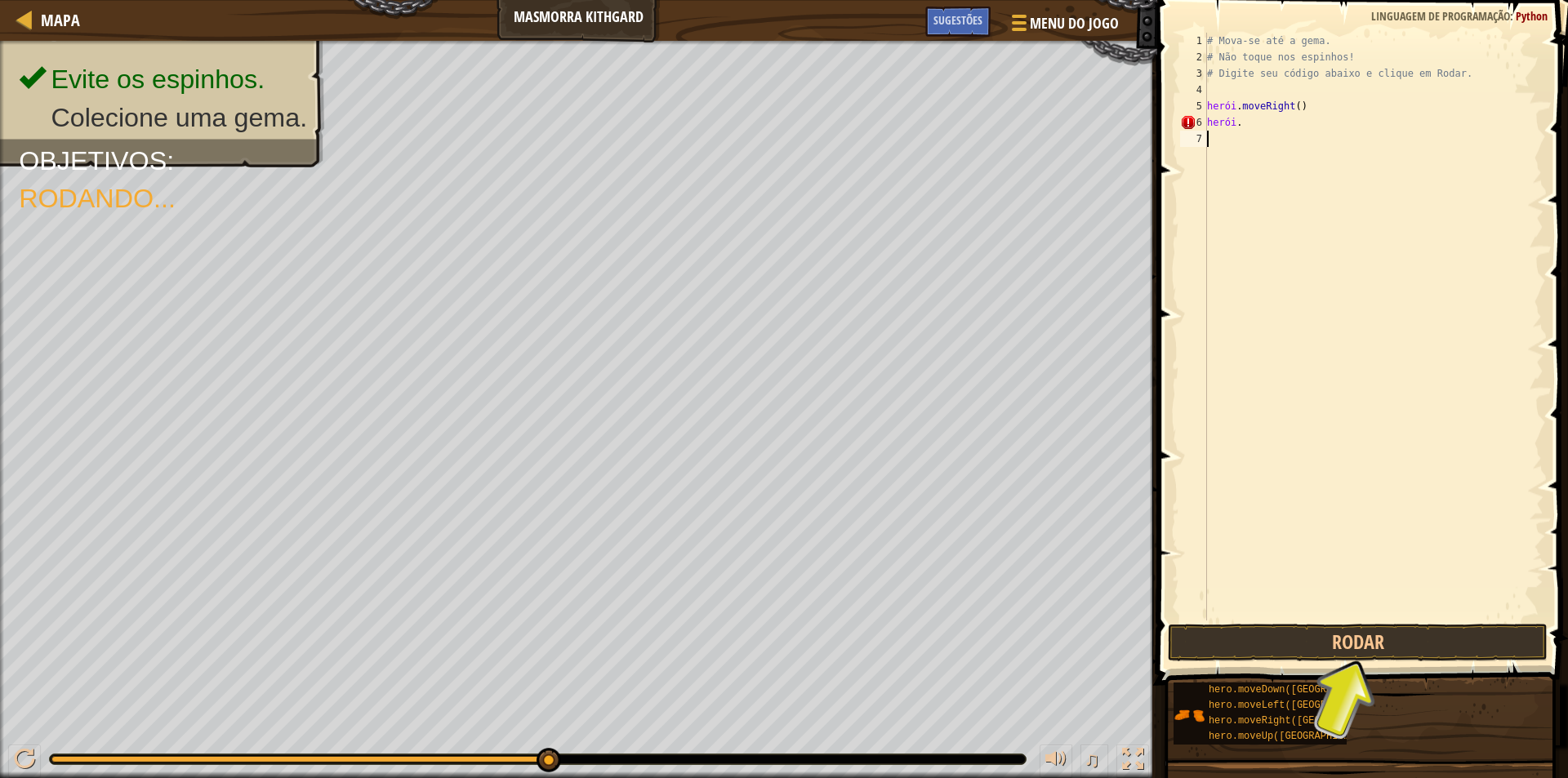
click at [1231, 123] on div "# Mova-se até a gema. # Não toque nos espinhos! # Digite seu código abaixo e cl…" at bounding box center [1373, 342] width 340 height 621
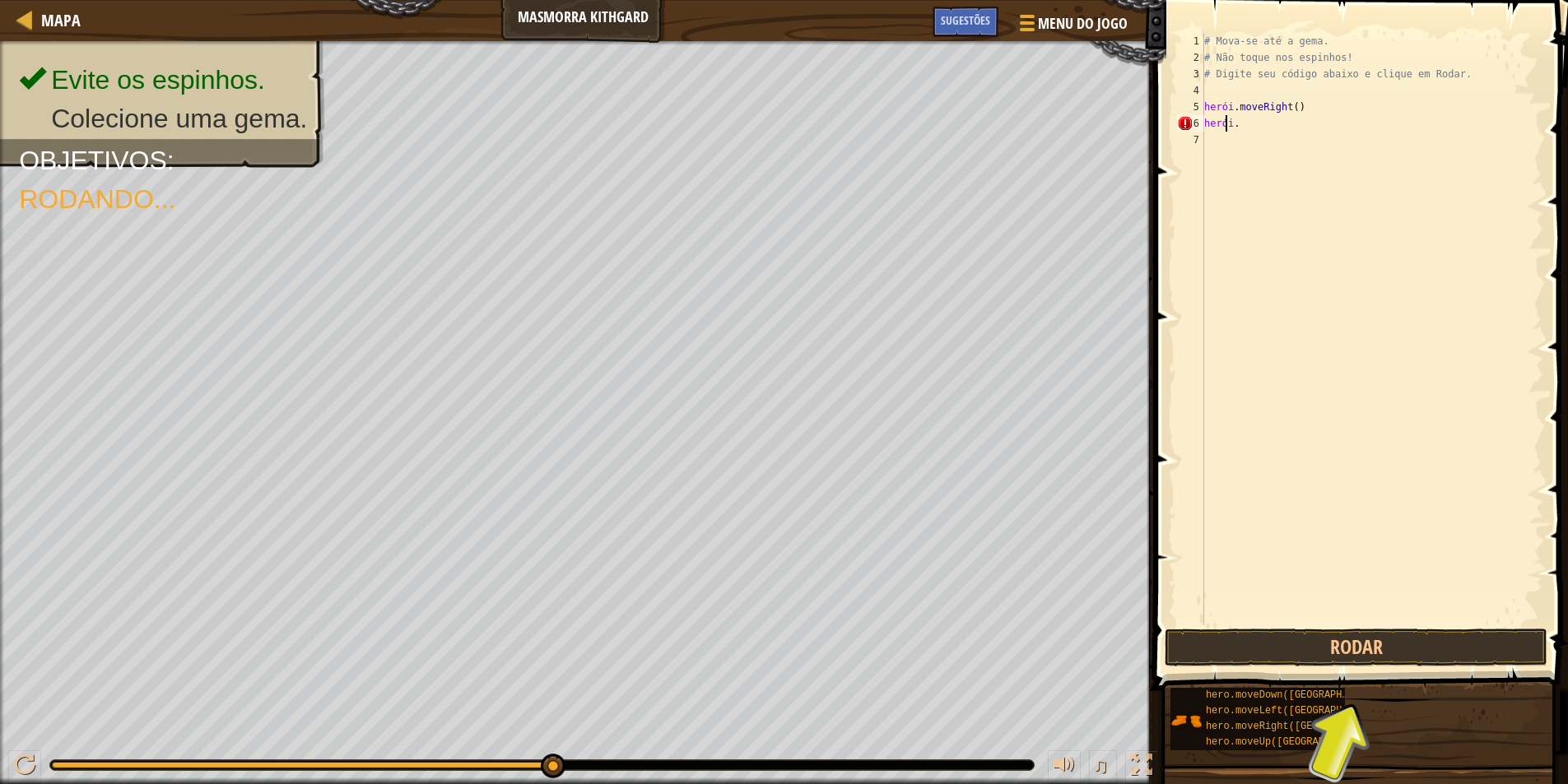
click at [1250, 120] on div "# Mova-se até a gema. # Não toque nos espinhos! # Digite seu código abaixo e cl…" at bounding box center [1372, 345] width 342 height 626
click at [1250, 125] on div "# Mova-se até a gema. # Não toque nos espinhos! # Digite seu código abaixo e cl…" at bounding box center [1372, 345] width 342 height 626
click at [1251, 125] on div "# Mova-se até a gema. # Não toque nos espinhos! # Digite seu código abaixo e cl…" at bounding box center [1372, 345] width 342 height 626
click at [1253, 124] on div "# Mova-se até a gema. # Não toque nos espinhos! # Digite seu código abaixo e cl…" at bounding box center [1372, 345] width 342 height 626
click at [1253, 127] on div "# Mova-se até a gema. # Não toque nos espinhos! # Digite seu código abaixo e cl…" at bounding box center [1372, 345] width 342 height 626
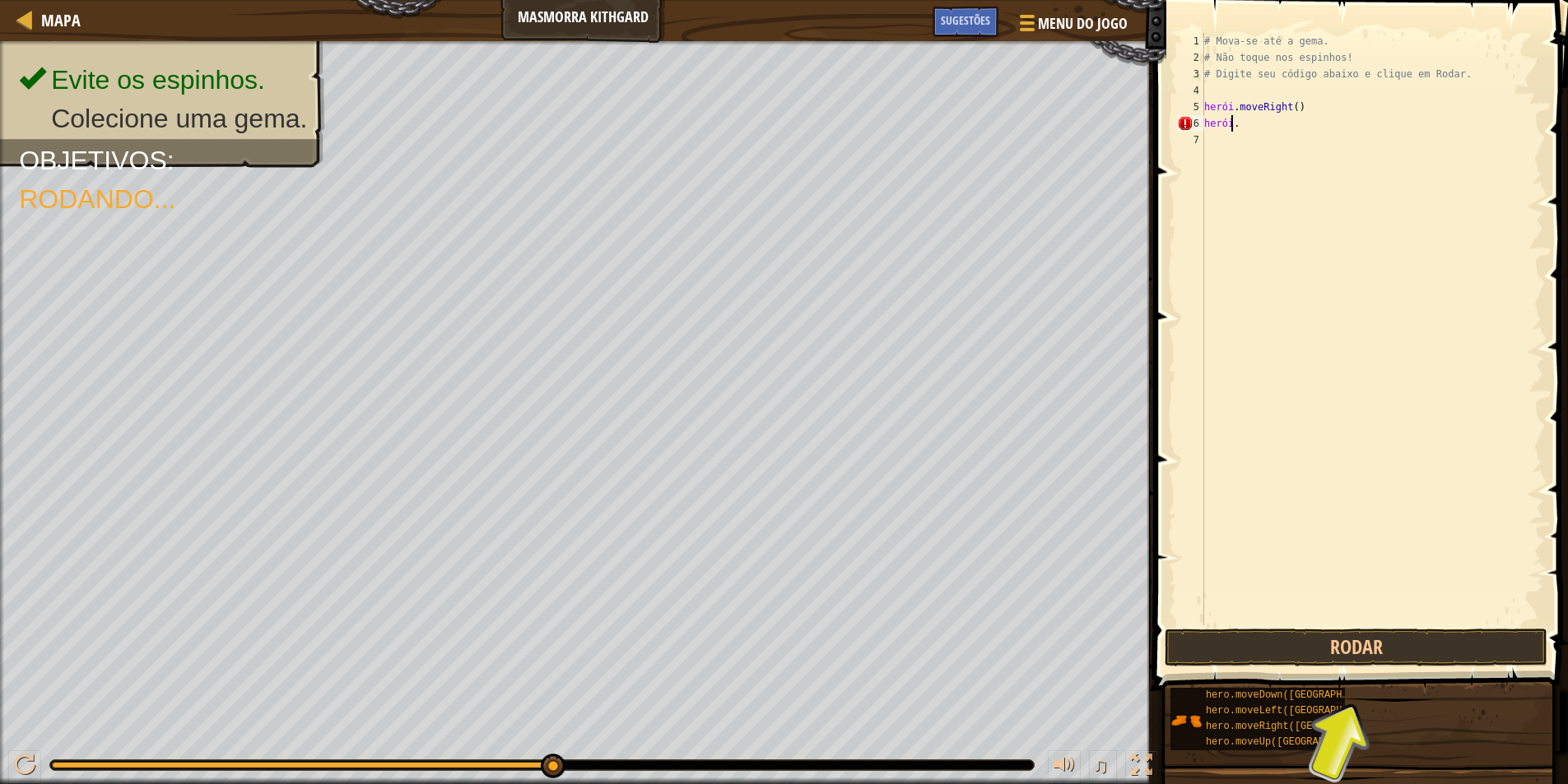
click at [1250, 122] on div "# Mova-se até a gema. # Não toque nos espinhos! # Digite seu código abaixo e cl…" at bounding box center [1372, 345] width 342 height 626
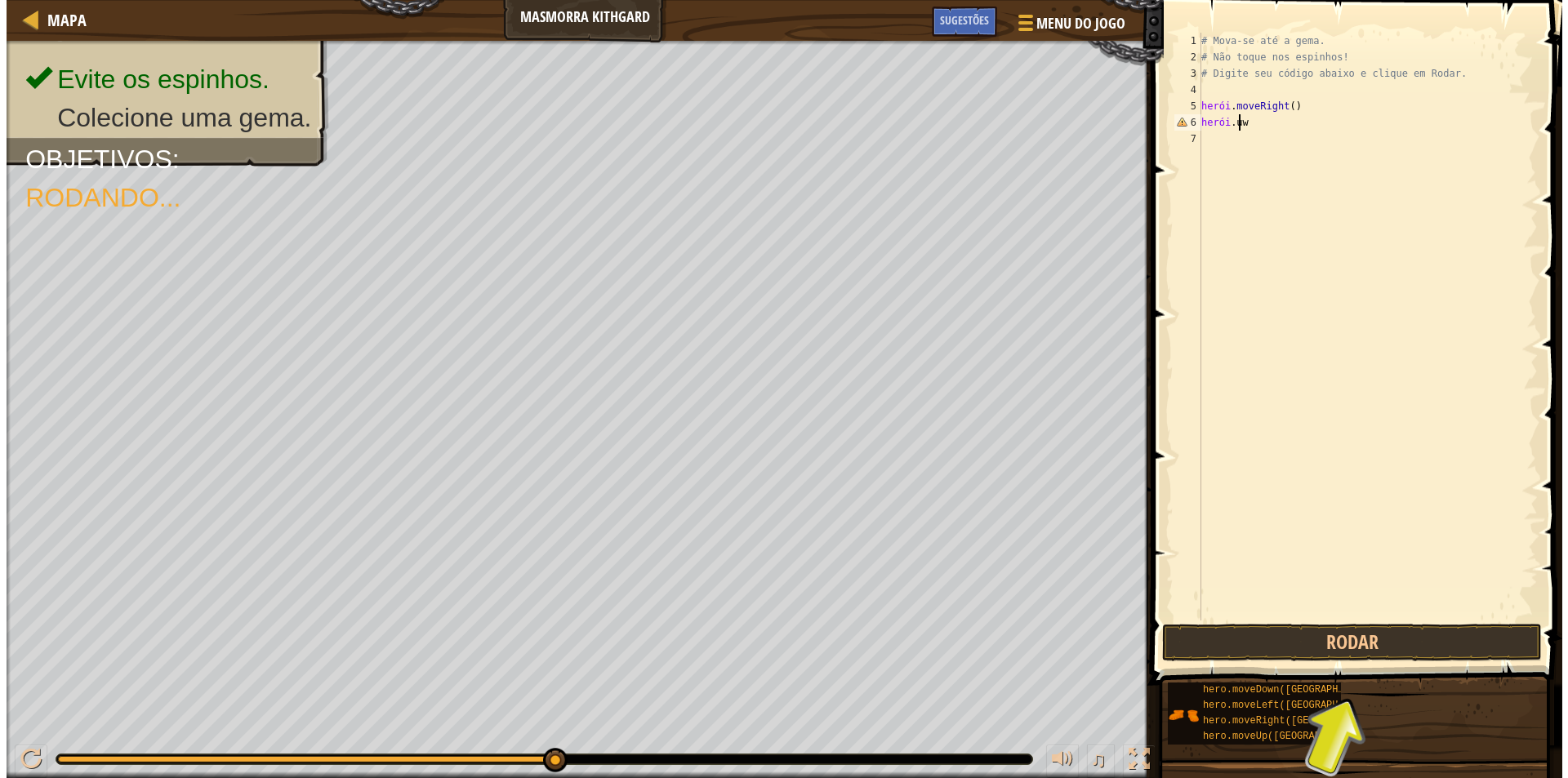
scroll to position [7, 2]
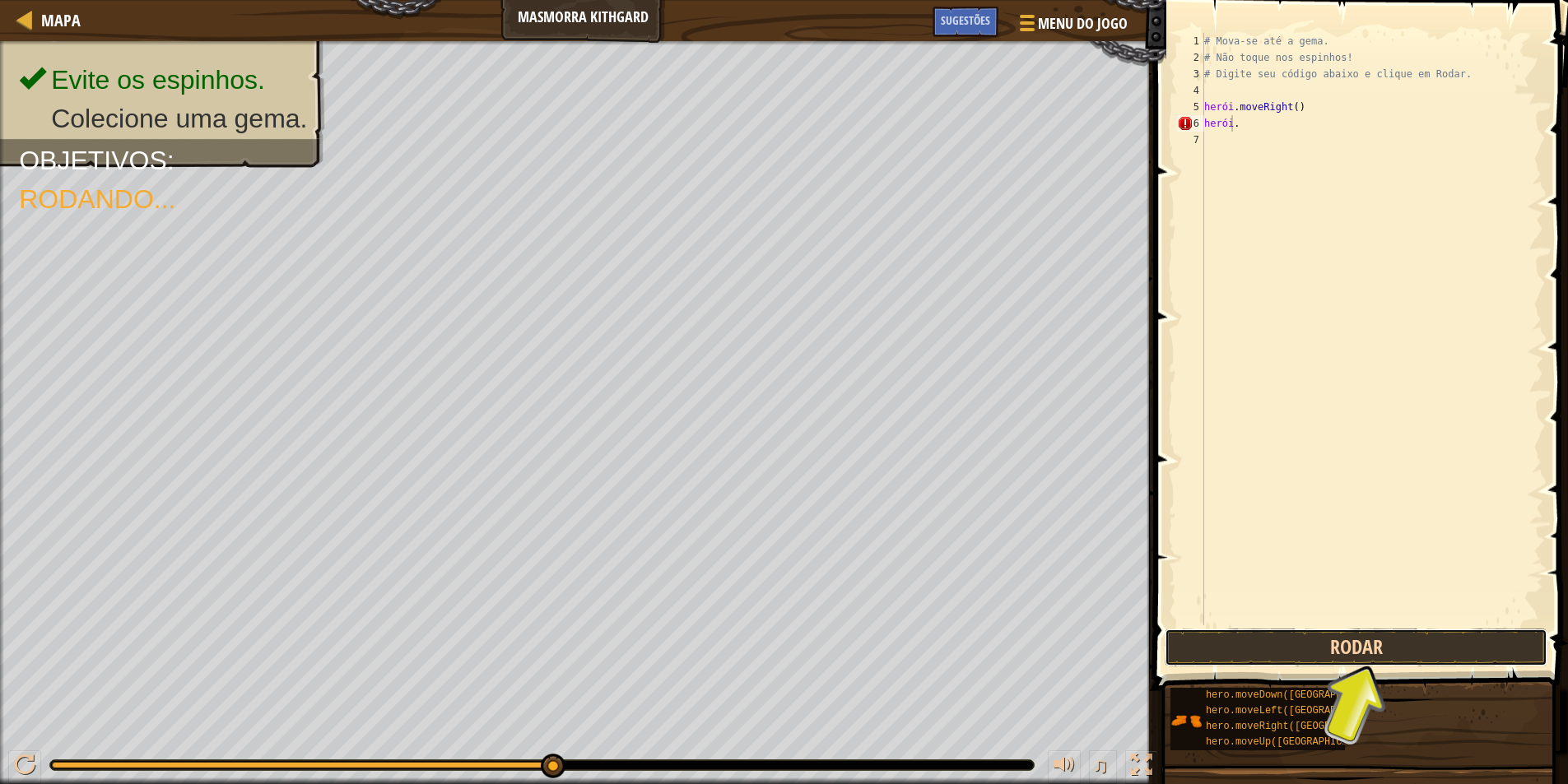
click at [1354, 645] on button "Rodar" at bounding box center [1356, 648] width 382 height 38
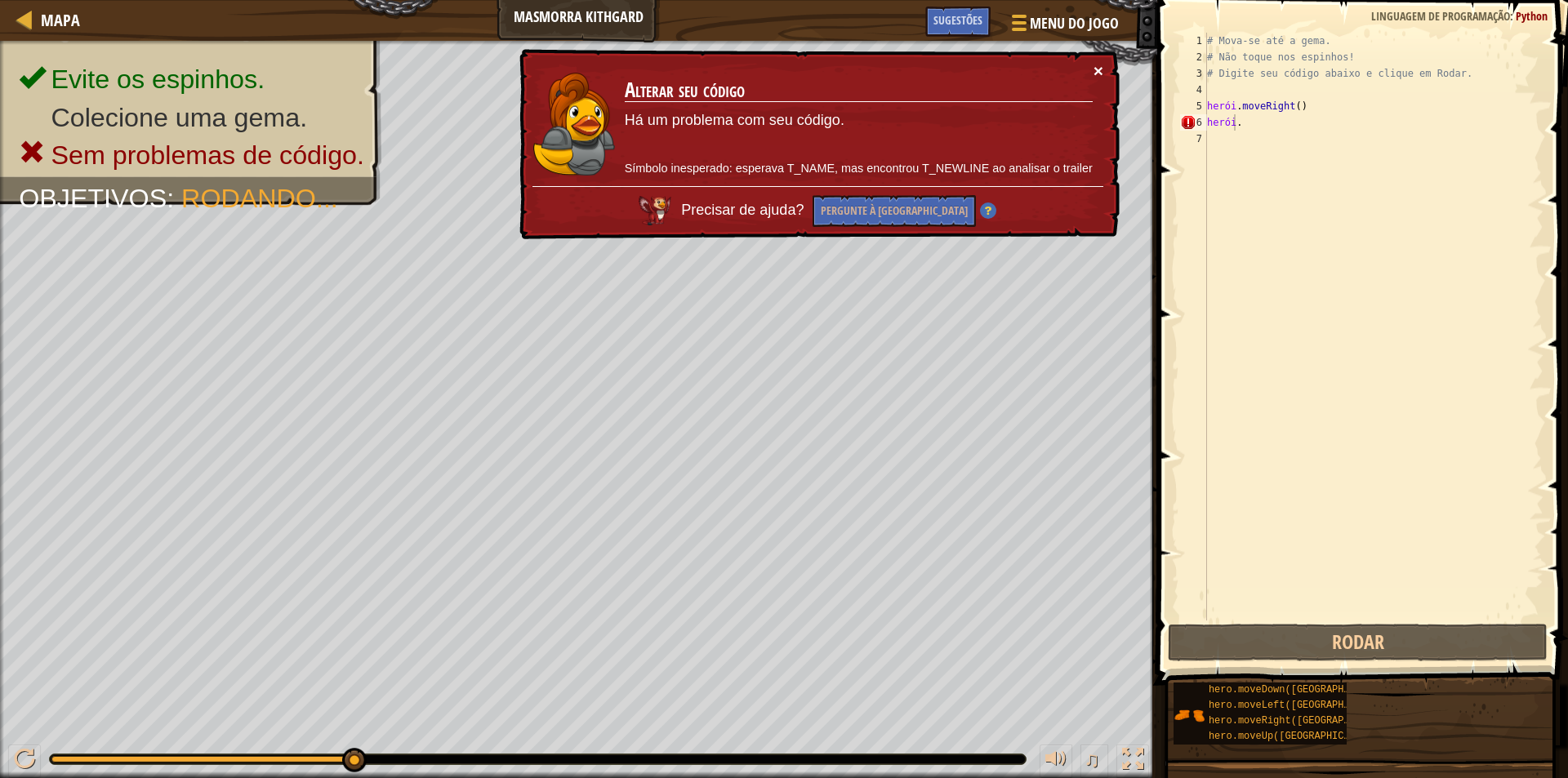
click at [1097, 69] on font "×" at bounding box center [1097, 70] width 10 height 18
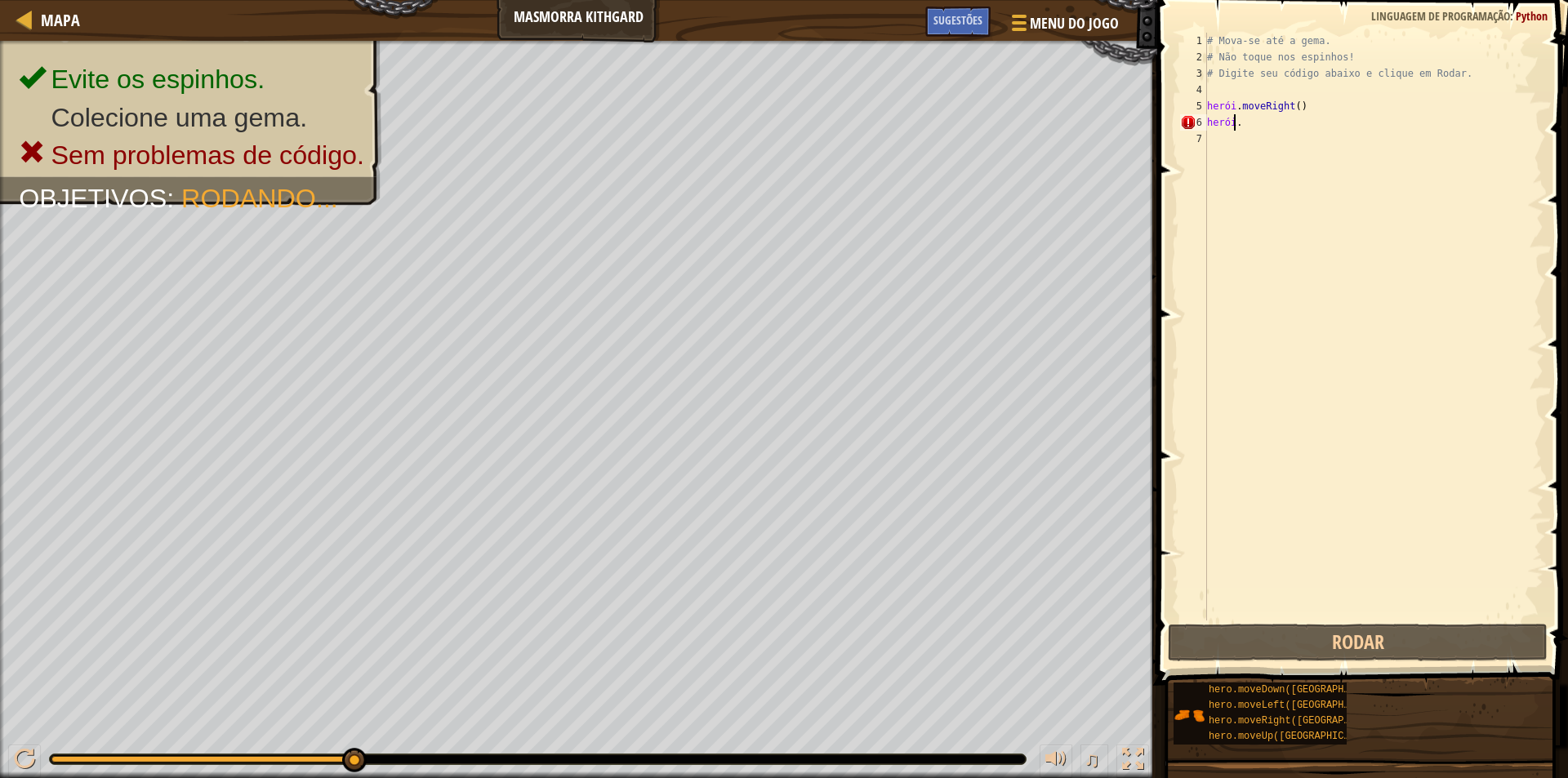
click at [1263, 129] on div "# Mova-se até a gema. # Não toque nos espinhos! # Digite seu código abaixo e cl…" at bounding box center [1373, 342] width 340 height 621
click at [1250, 119] on div "# Mova-se até a gema. # Não toque nos espinhos! # Digite seu código abaixo e cl…" at bounding box center [1373, 342] width 340 height 621
click at [1250, 122] on div "# Mova-se até a gema. # Não toque nos espinhos! # Digite seu código abaixo e cl…" at bounding box center [1373, 342] width 340 height 621
click at [1252, 124] on div "# Mova-se até a gema. # Não toque nos espinhos! # Digite seu código abaixo e cl…" at bounding box center [1373, 342] width 340 height 621
click at [1228, 124] on div "# Mova-se até a gema. # Não toque nos espinhos! # Digite seu código abaixo e cl…" at bounding box center [1373, 342] width 340 height 621
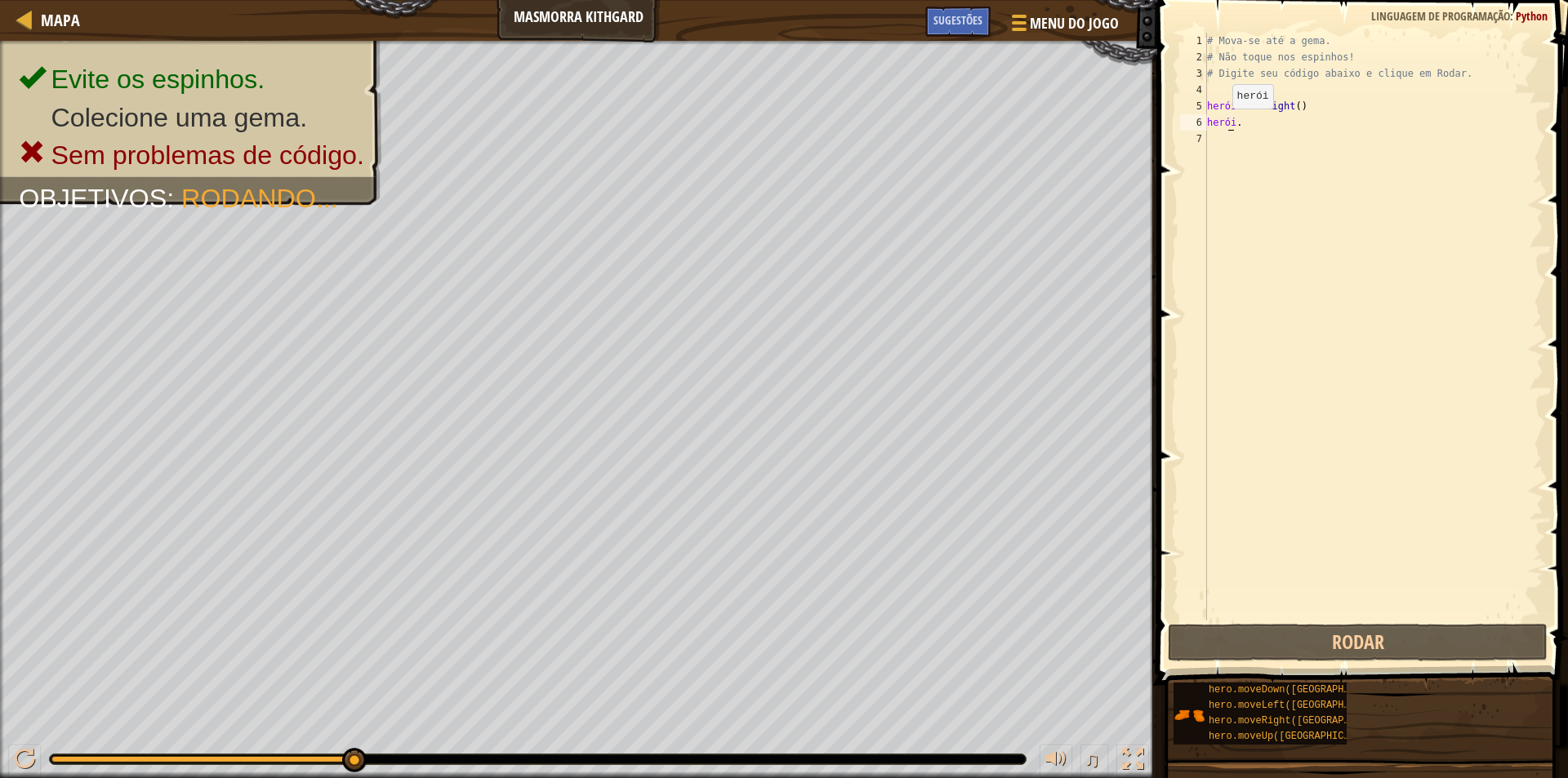
click at [1219, 125] on div "# Mova-se até a gema. # Não toque nos espinhos! # Digite seu código abaixo e cl…" at bounding box center [1373, 342] width 340 height 621
click at [1236, 121] on div "# Mova-se até a gema. # Não toque nos espinhos! # Digite seu código abaixo e cl…" at bounding box center [1373, 342] width 340 height 621
click at [1246, 121] on div "# Mova-se até a gema. # Não toque nos espinhos! # Digite seu código abaixo e cl…" at bounding box center [1373, 342] width 340 height 621
click at [1255, 121] on div "# Mova-se até a gema. # Não toque nos espinhos! # Digite seu código abaixo e cl…" at bounding box center [1373, 342] width 340 height 621
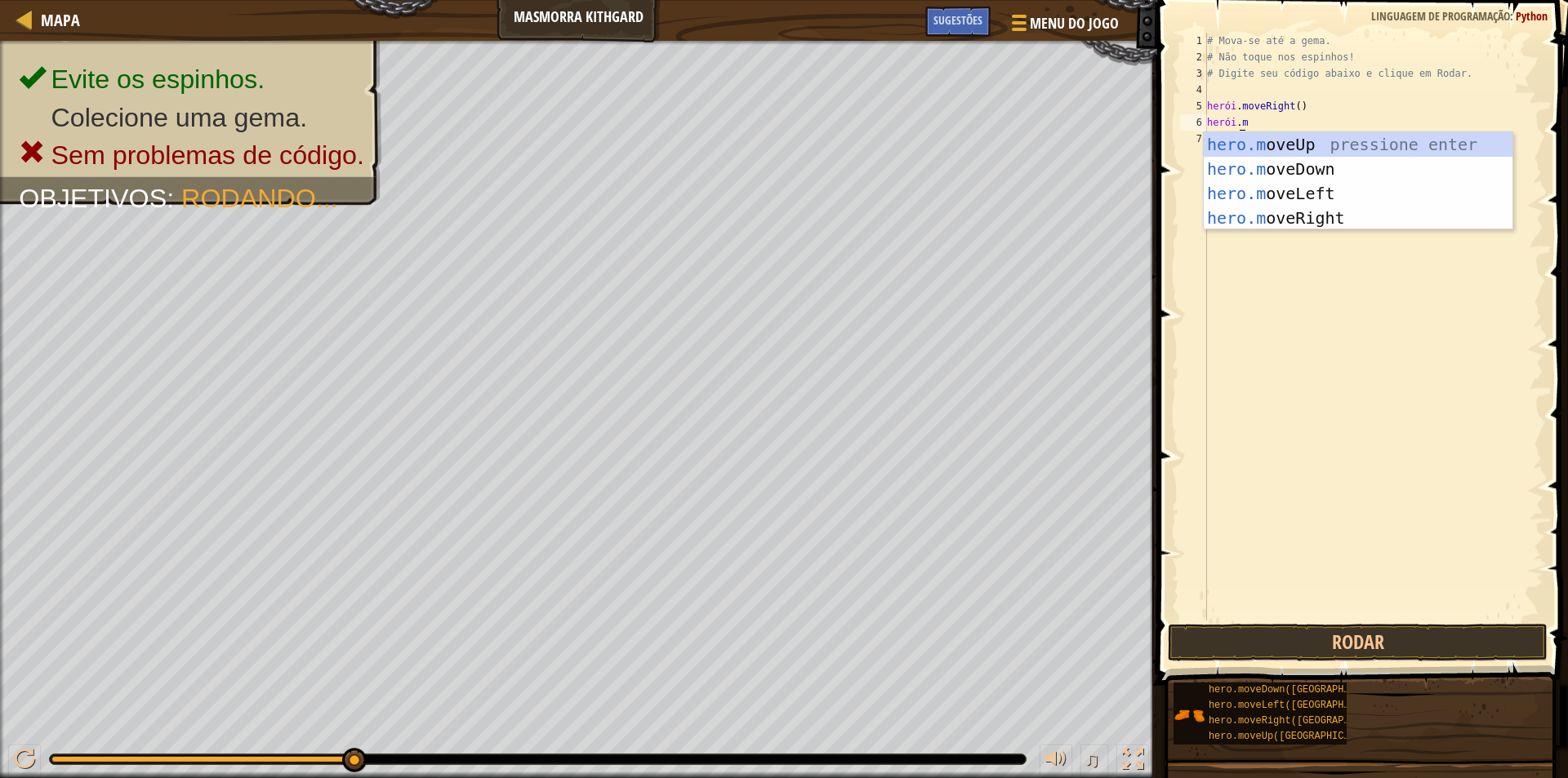
type textarea "hero.mo"
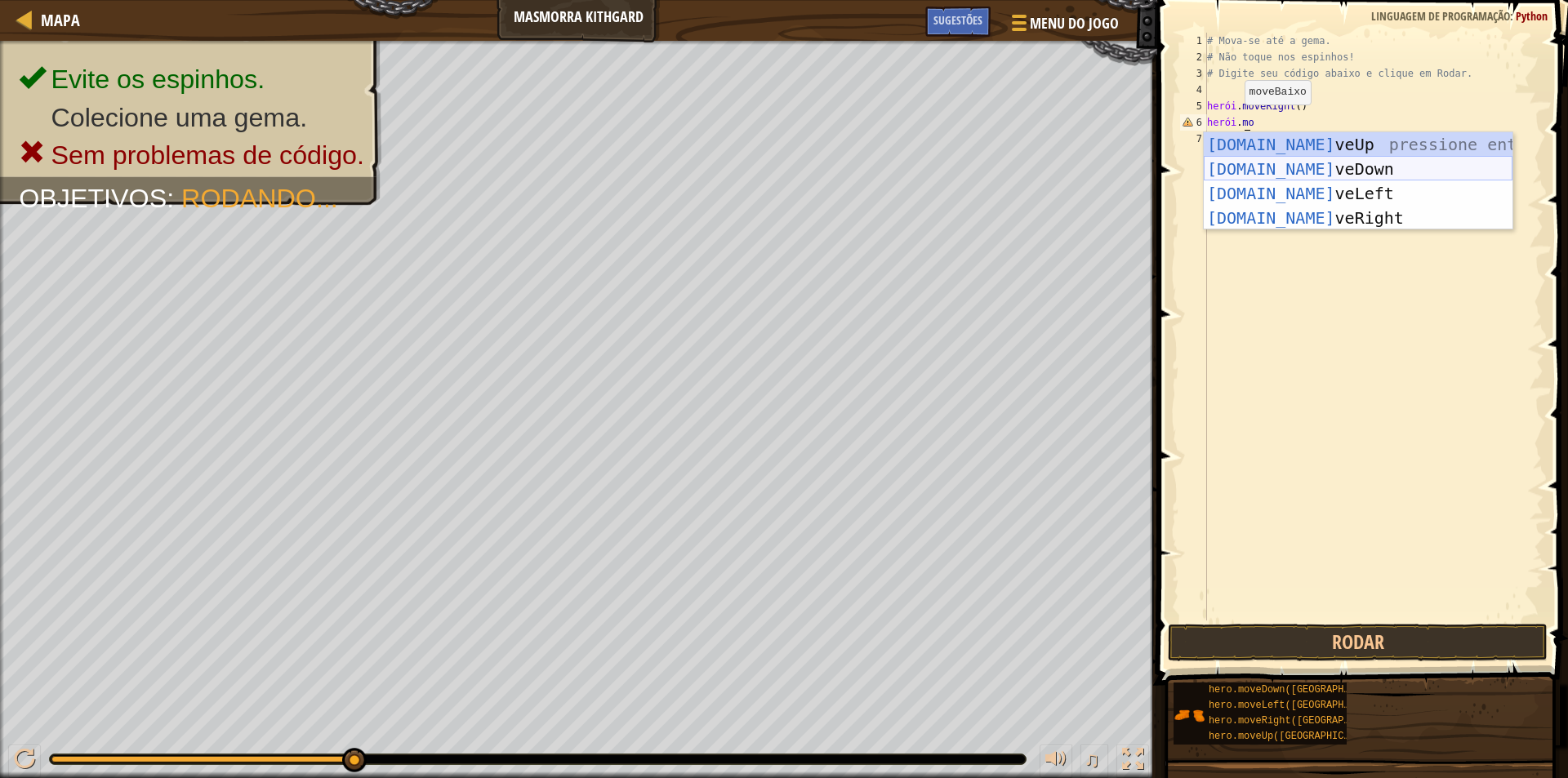
click at [1307, 169] on div "hero.mo veUp pressione enter hero.mo veDown Pressione Enter hero.mo veLeft Pres…" at bounding box center [1358, 205] width 309 height 147
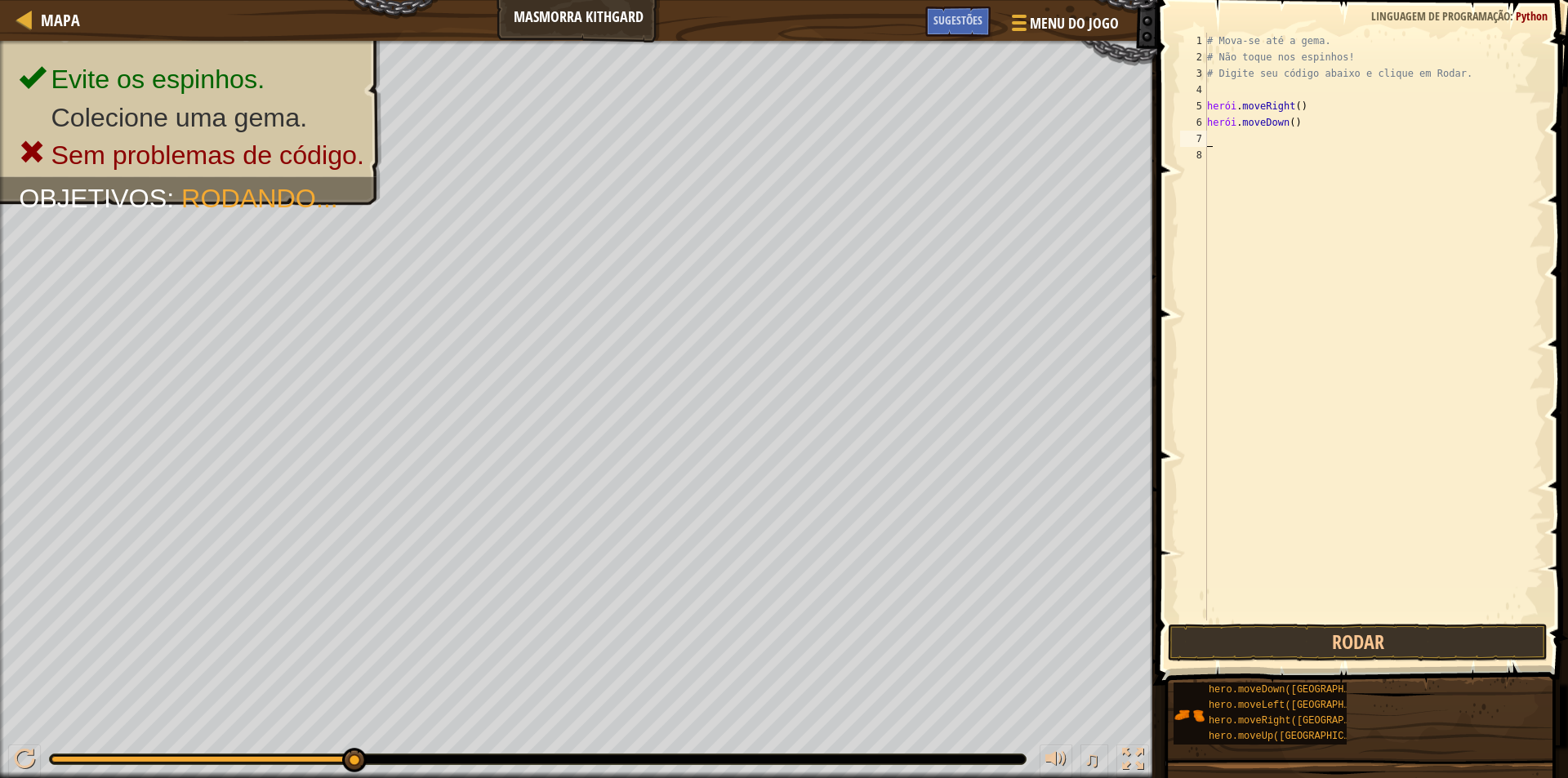
click at [1305, 122] on div "# Mova-se até a gema. # Não toque nos espinhos! # Digite seu código abaixo e cl…" at bounding box center [1373, 342] width 340 height 621
click at [1305, 126] on div "# Mova-se até a gema. # Não toque nos espinhos! # Digite seu código abaixo e cl…" at bounding box center [1373, 342] width 340 height 621
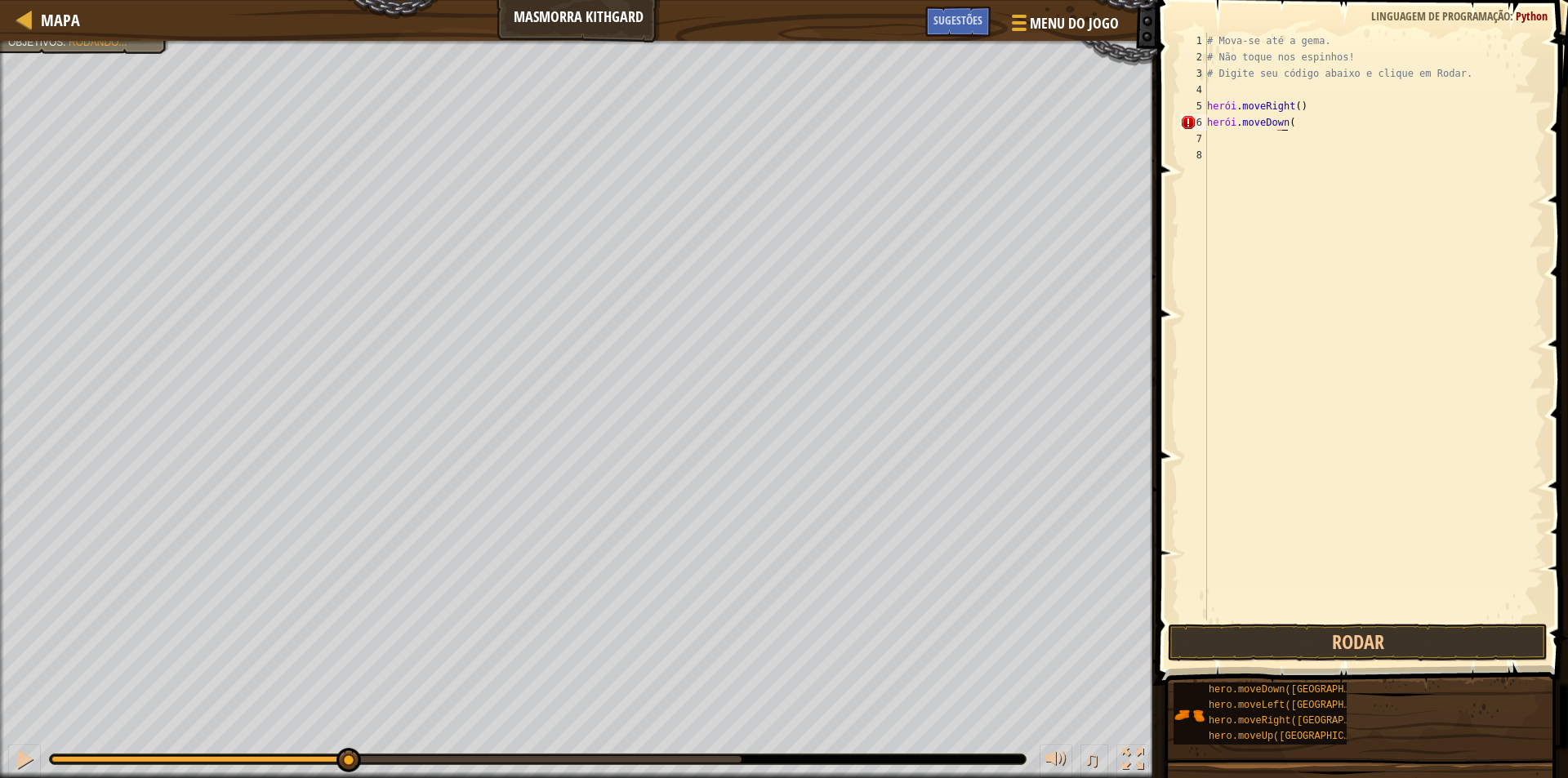
type textarea "hero.moveDown(2"
click at [1357, 654] on button "Rodar" at bounding box center [1357, 643] width 379 height 38
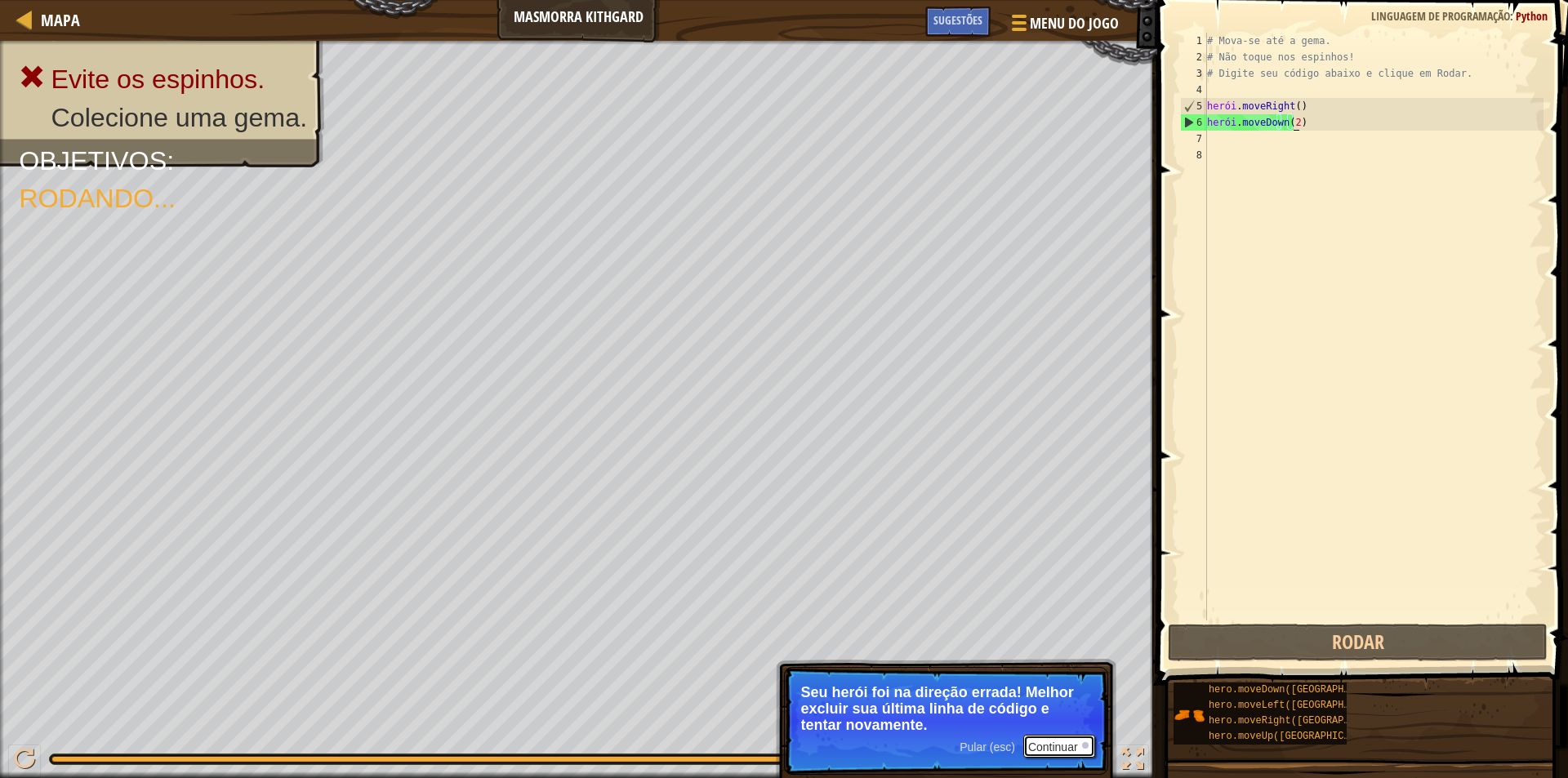
click at [1054, 746] on font "Continuar" at bounding box center [1053, 747] width 50 height 13
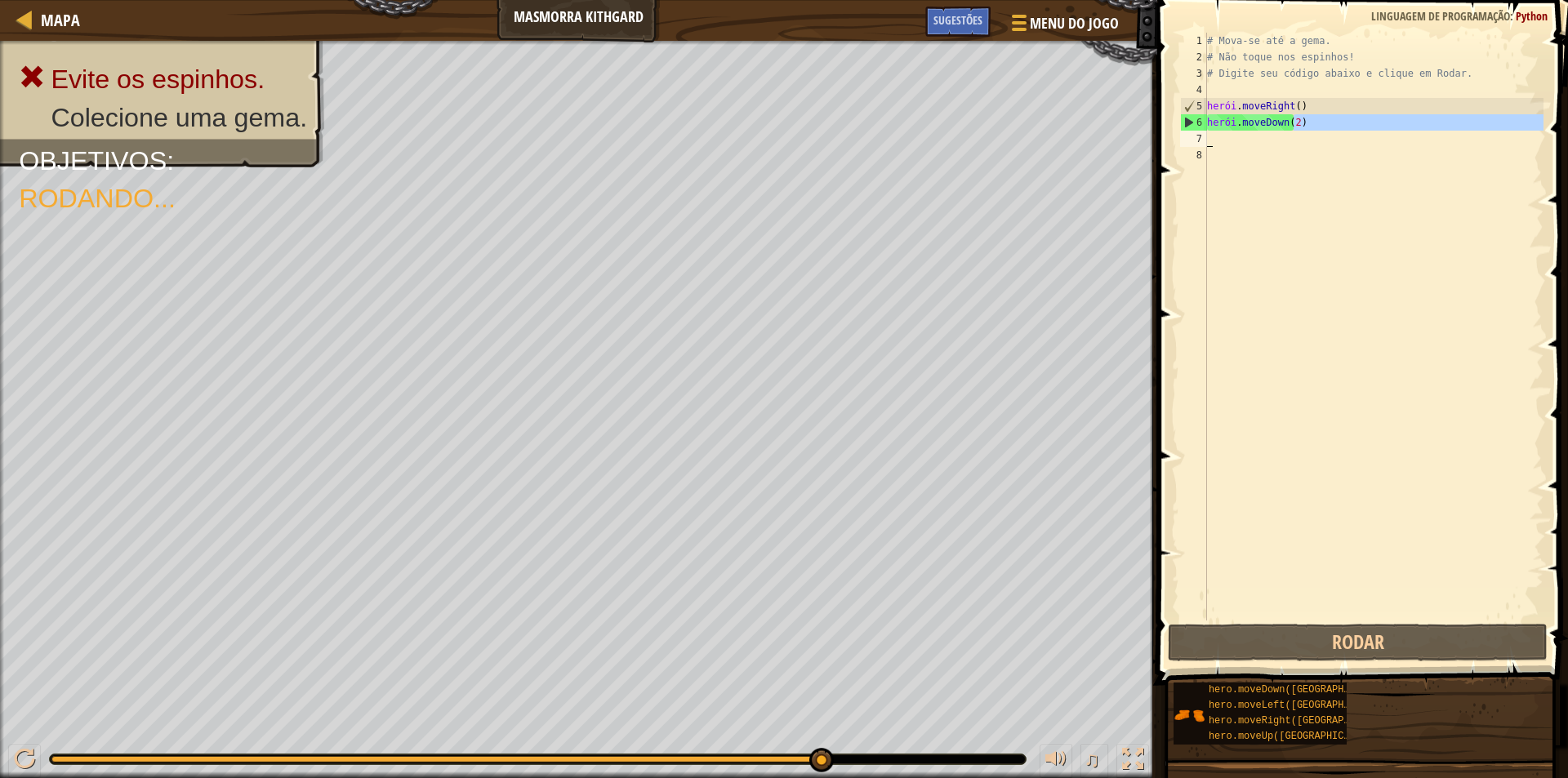
drag, startPoint x: 1331, startPoint y: 123, endPoint x: 1219, endPoint y: 131, distance: 112.3
click at [1219, 131] on div "# Mova-se até a gema. # Não toque nos espinhos! # Digite seu código abaixo e cl…" at bounding box center [1373, 342] width 340 height 621
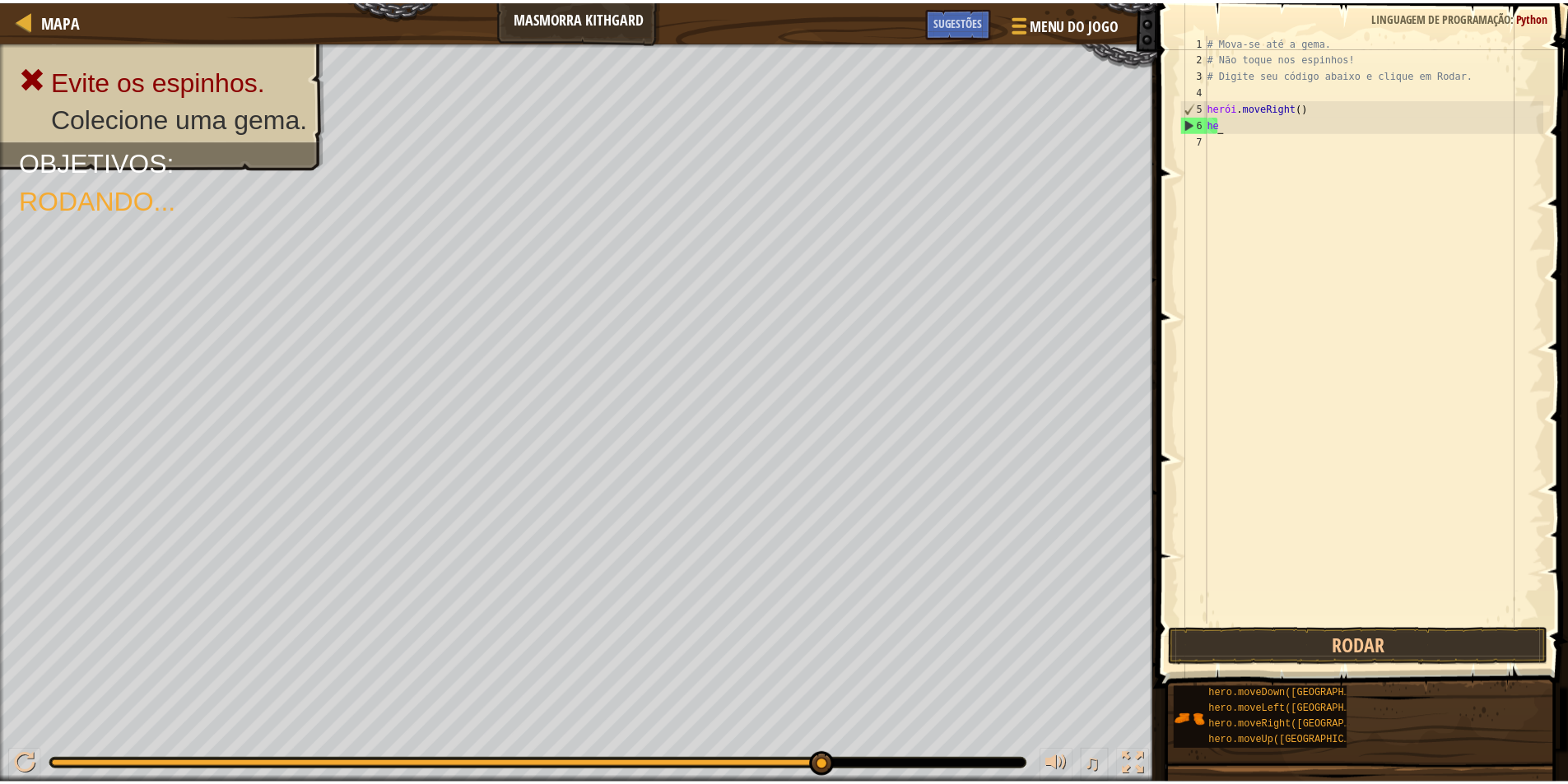
scroll to position [7, 0]
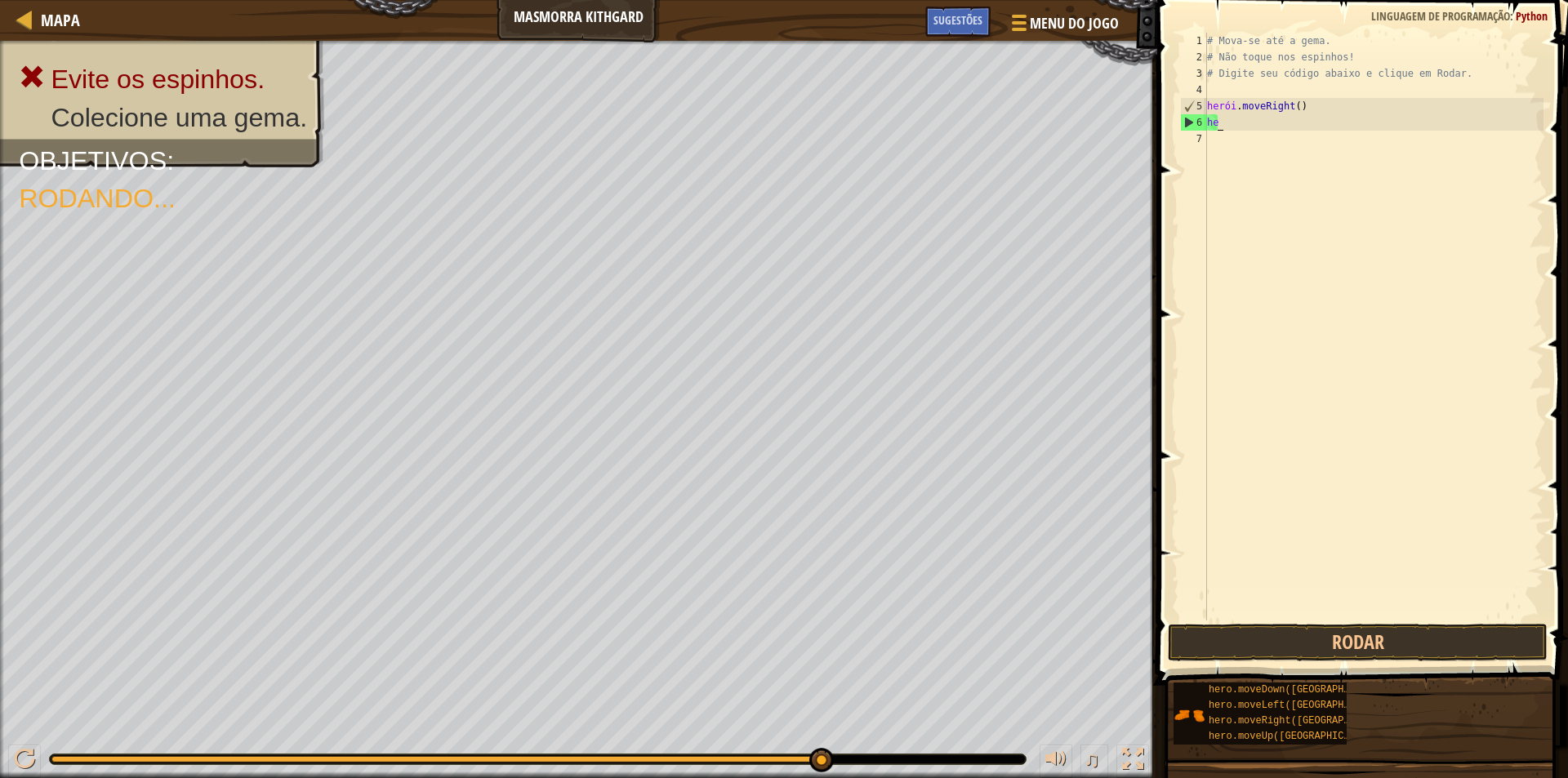
type textarea "h"
click at [1225, 119] on div "# Mova-se até a gema. # Não toque nos espinhos! # Digite seu código abaixo e cl…" at bounding box center [1373, 342] width 340 height 621
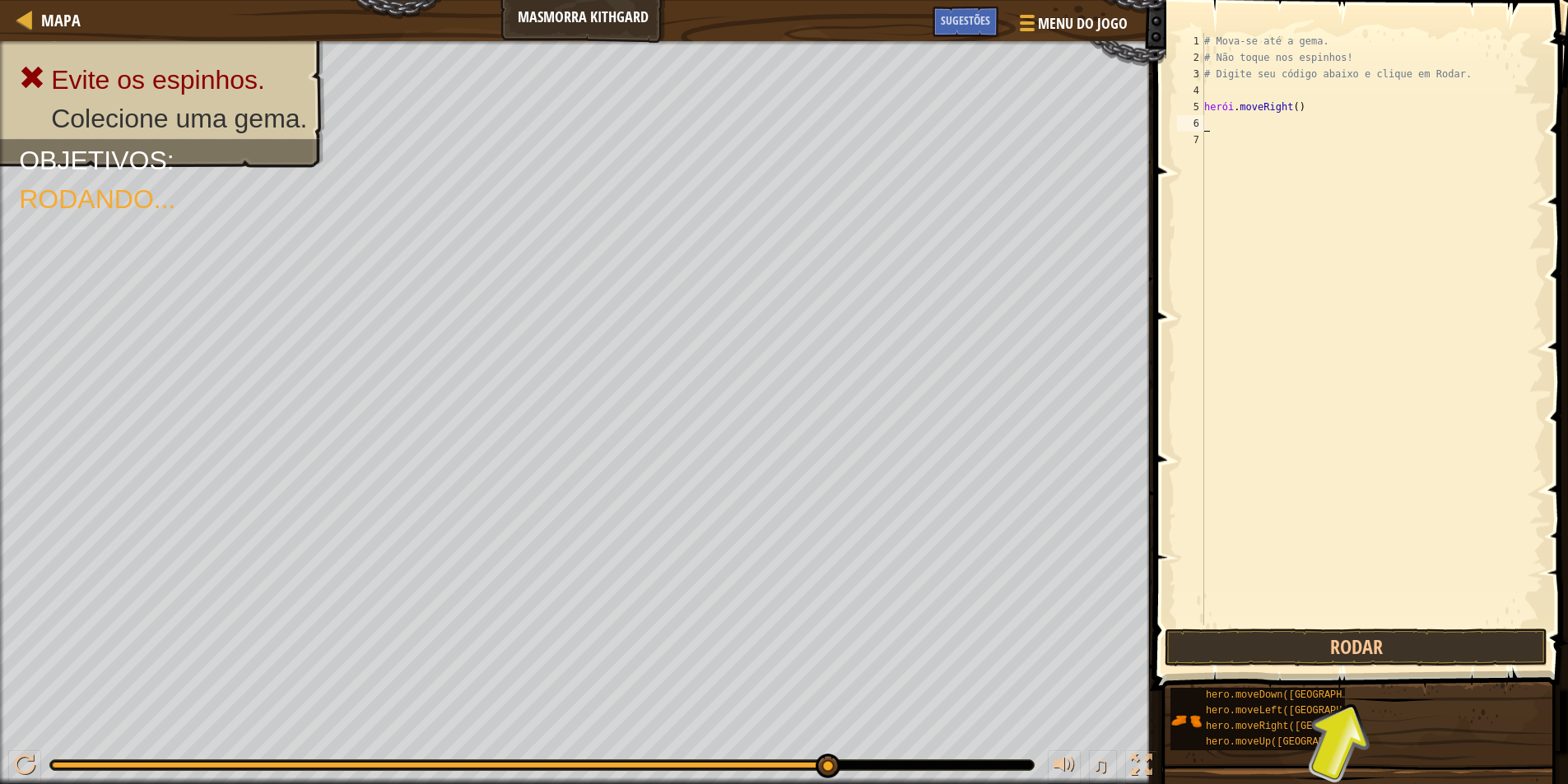
click at [1234, 120] on div "# Mova-se até a gema. # Não toque nos espinhos! # Digite seu código abaixo e cl…" at bounding box center [1372, 345] width 342 height 626
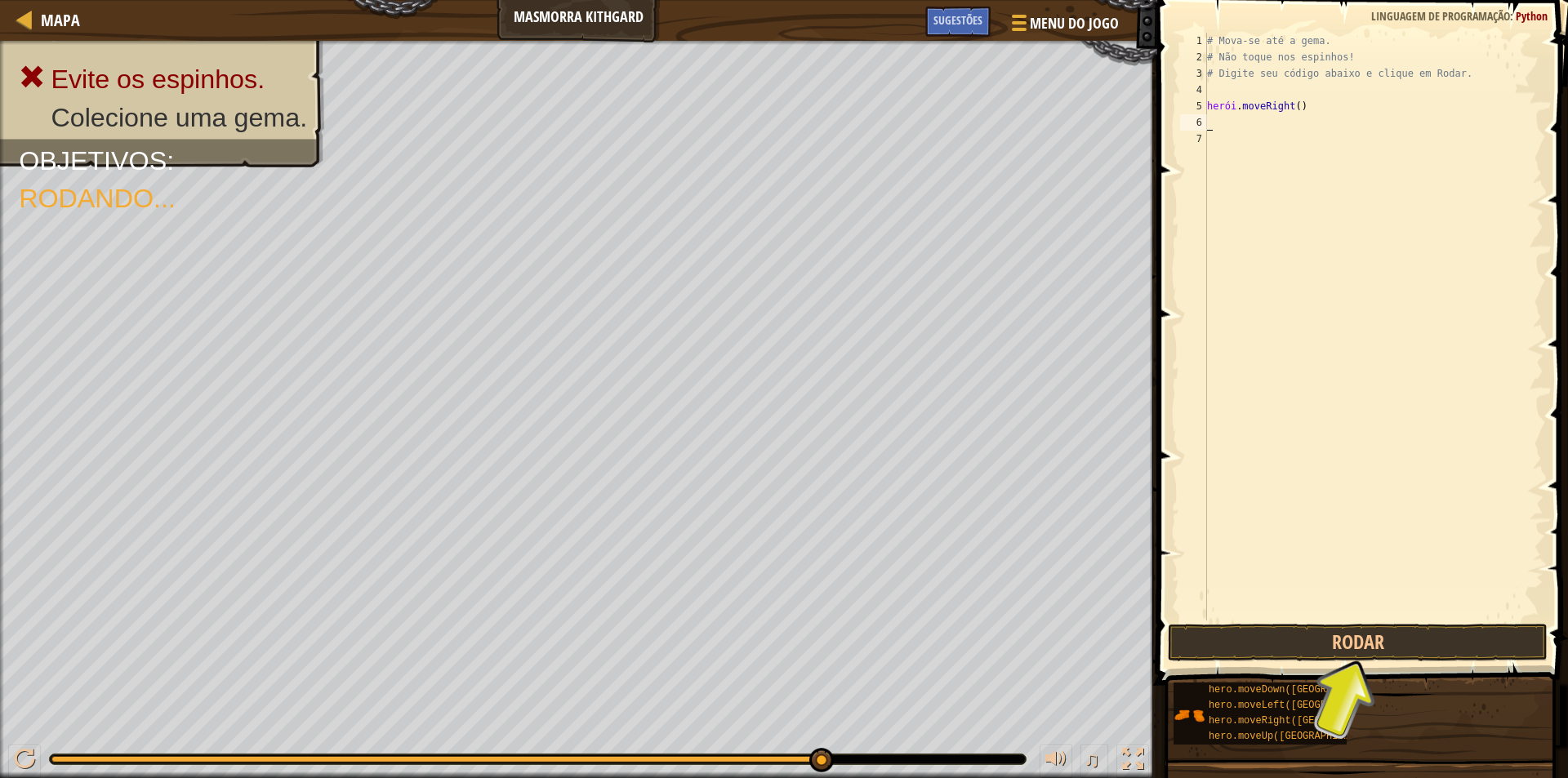
click at [1225, 119] on div "# Mova-se até a gema. # Não toque nos espinhos! # Digite seu código abaixo e cl…" at bounding box center [1373, 342] width 340 height 621
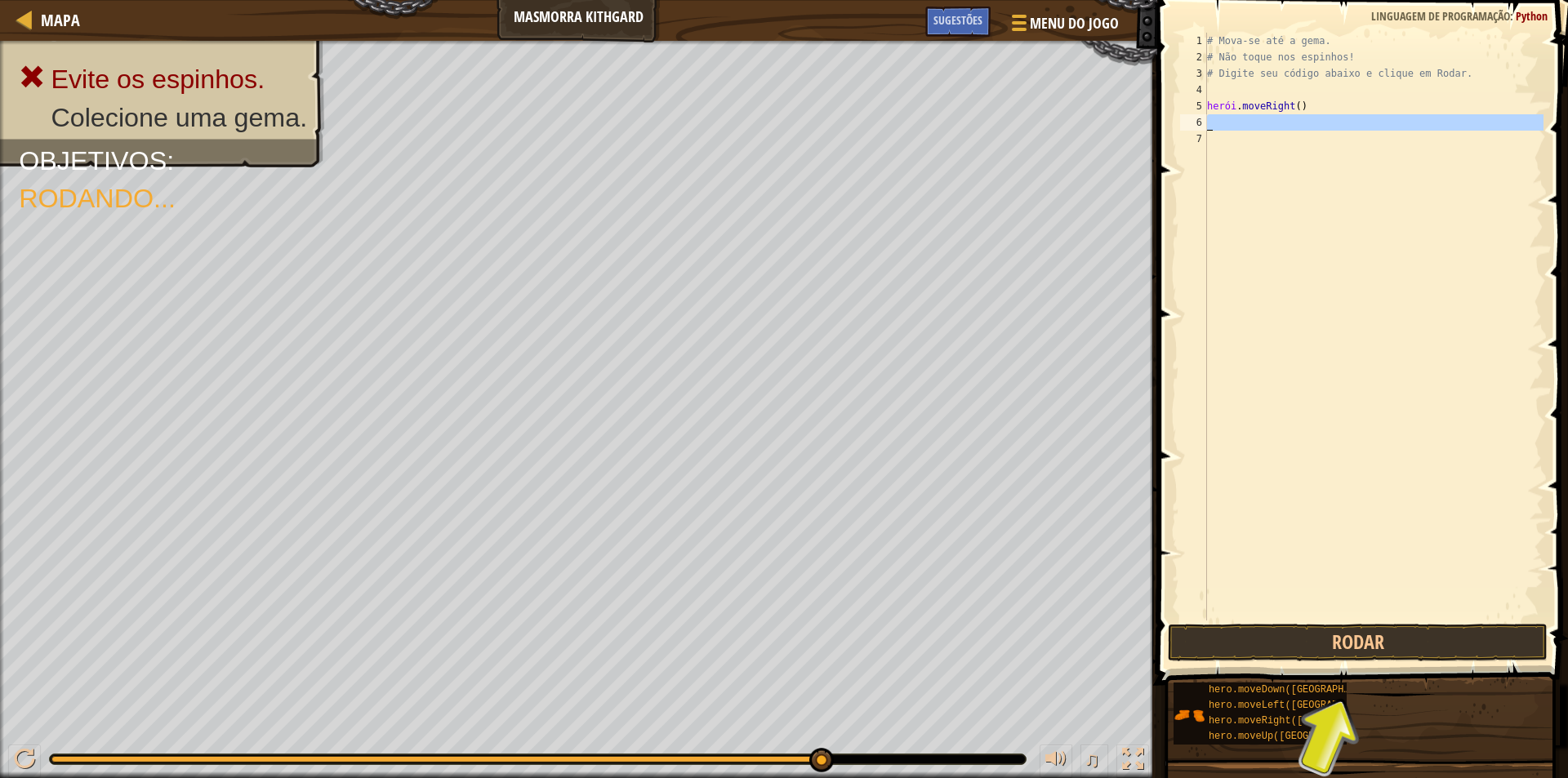
click at [1225, 119] on div "# Mova-se até a gema. # Não toque nos espinhos! # Digite seu código abaixo e cl…" at bounding box center [1373, 342] width 340 height 621
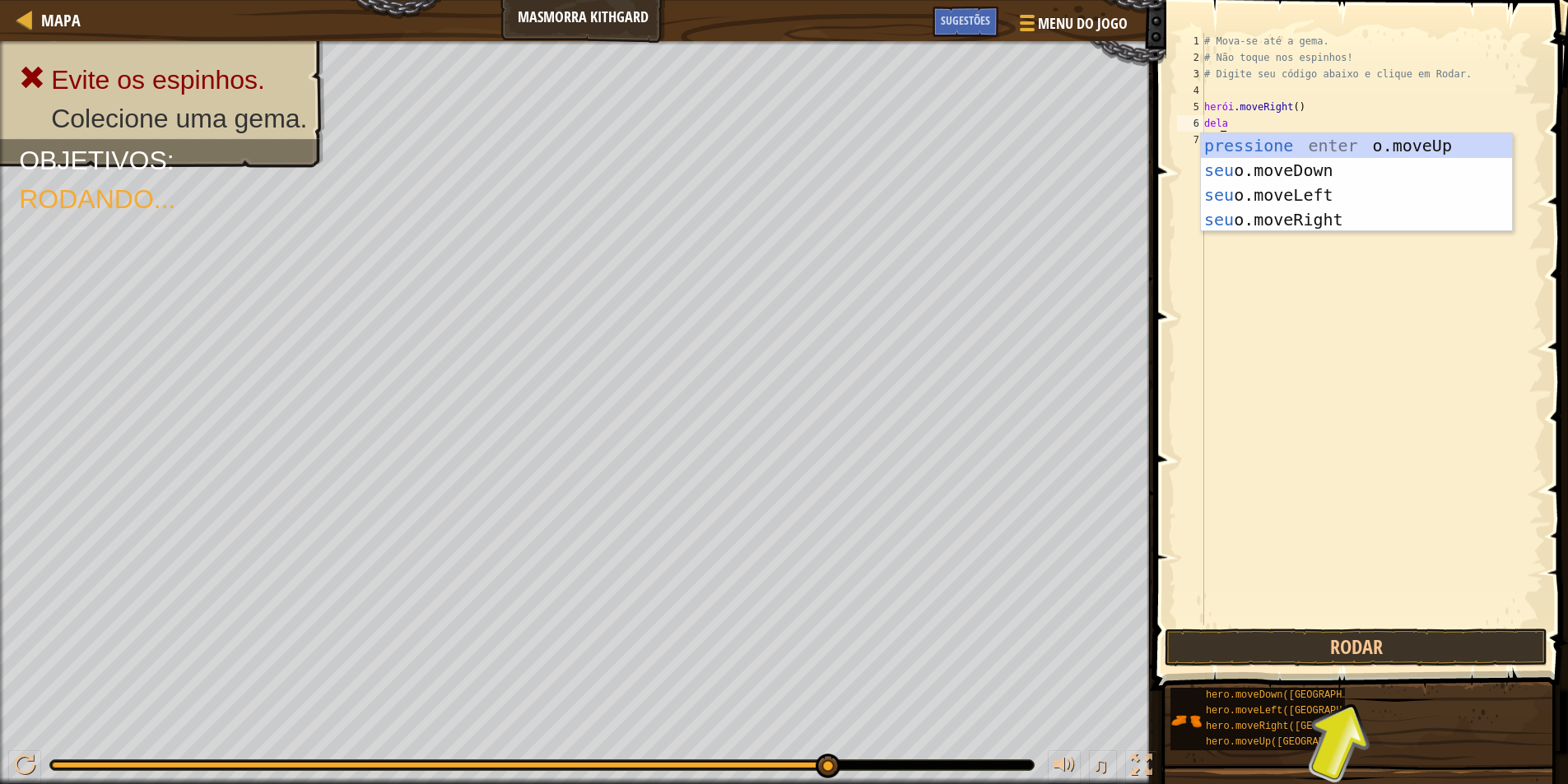
scroll to position [7, 1]
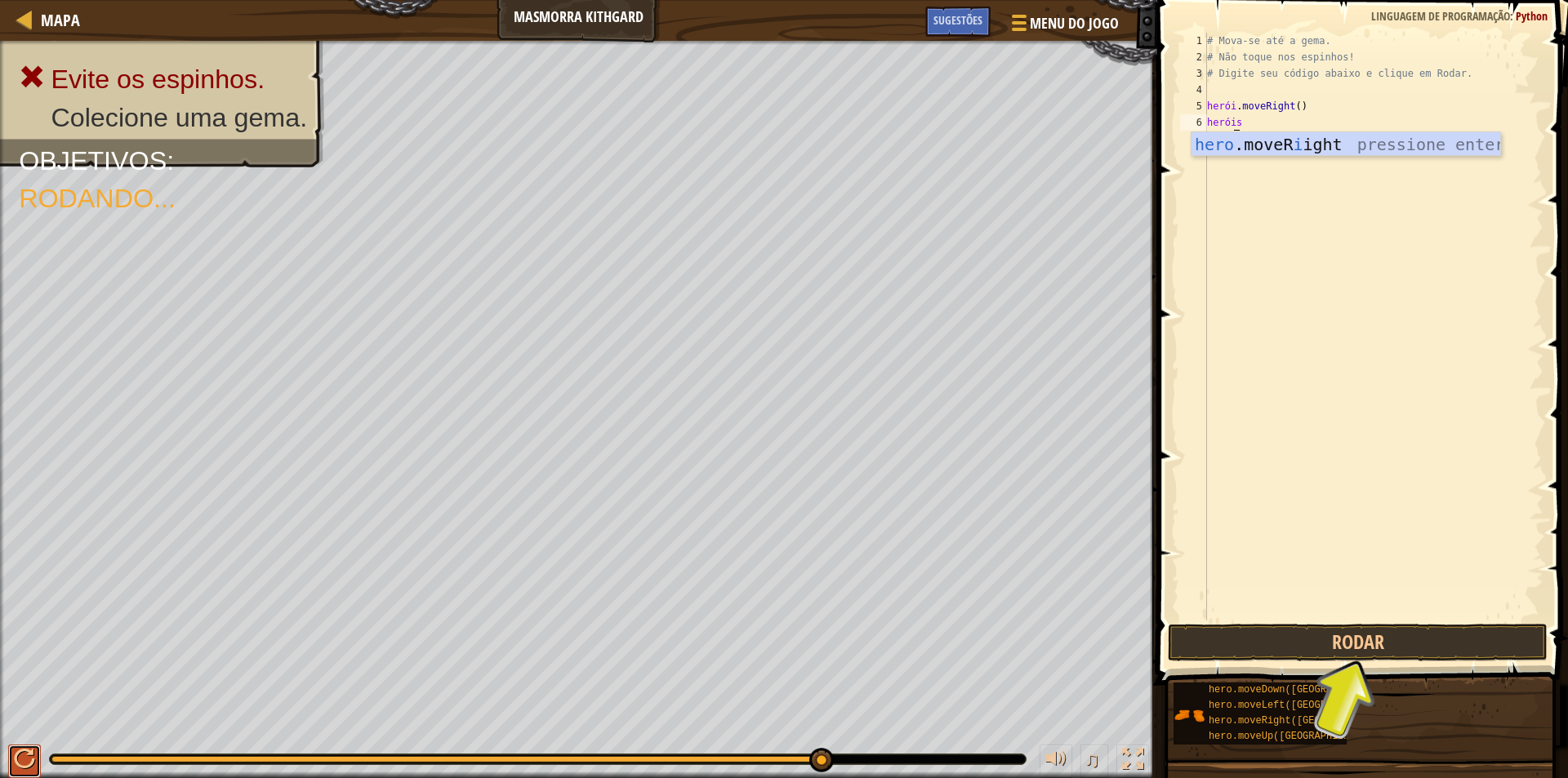
click at [15, 755] on div at bounding box center [25, 760] width 21 height 21
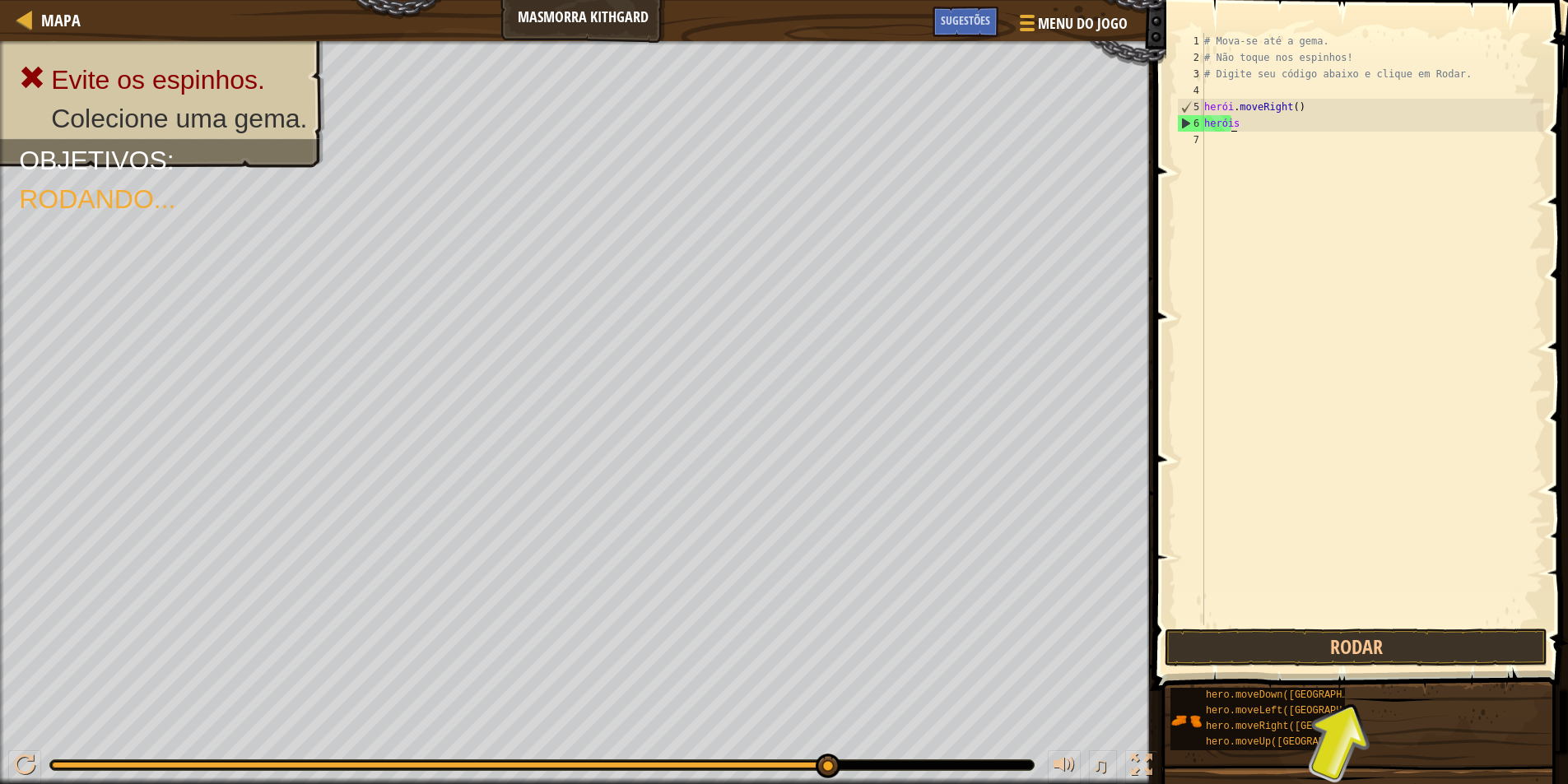
click at [1253, 120] on div "# Mova-se até a gema. # Não toque nos espinhos! # Digite seu código abaixo e cl…" at bounding box center [1372, 345] width 342 height 626
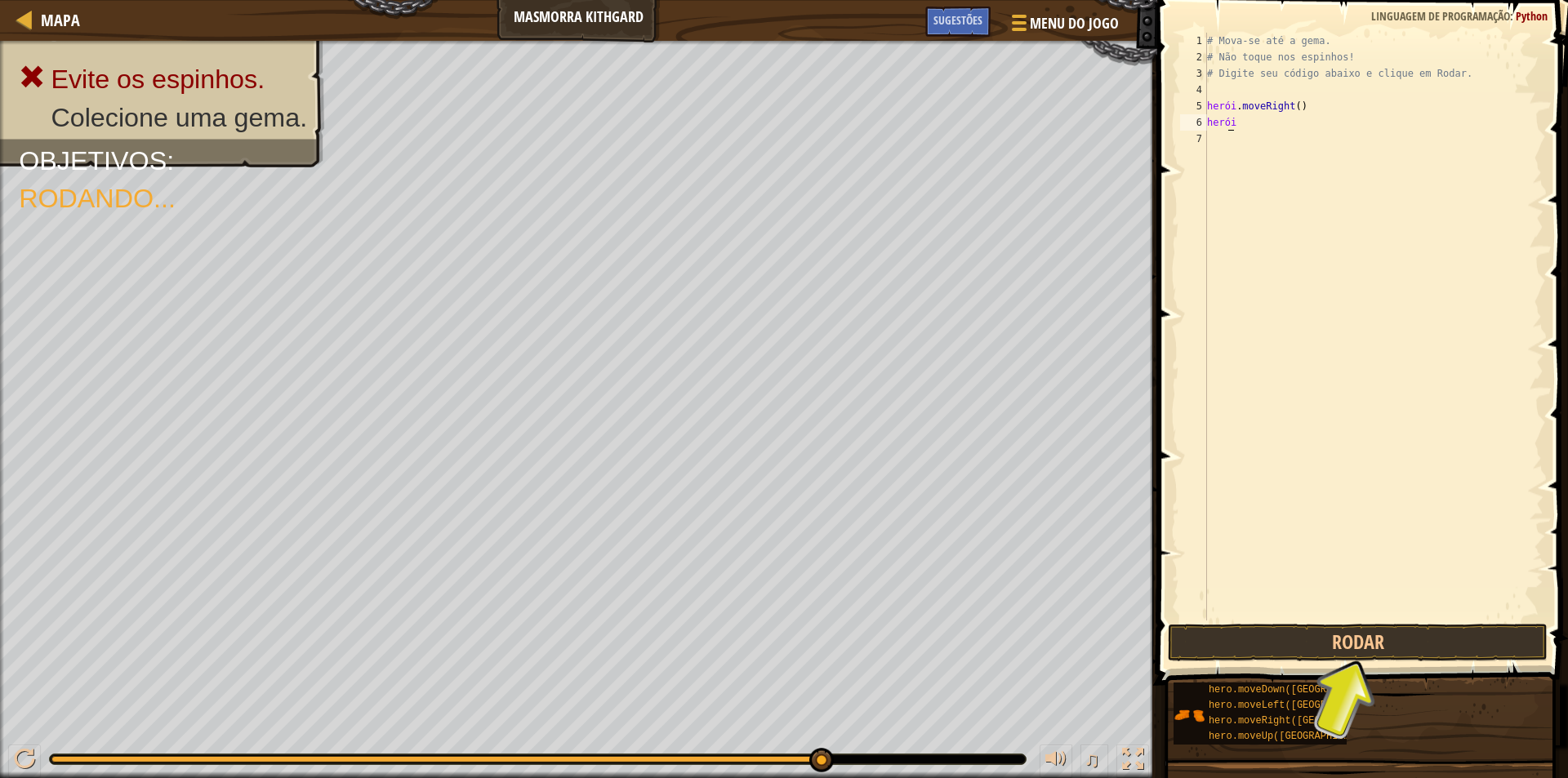
type textarea "hero."
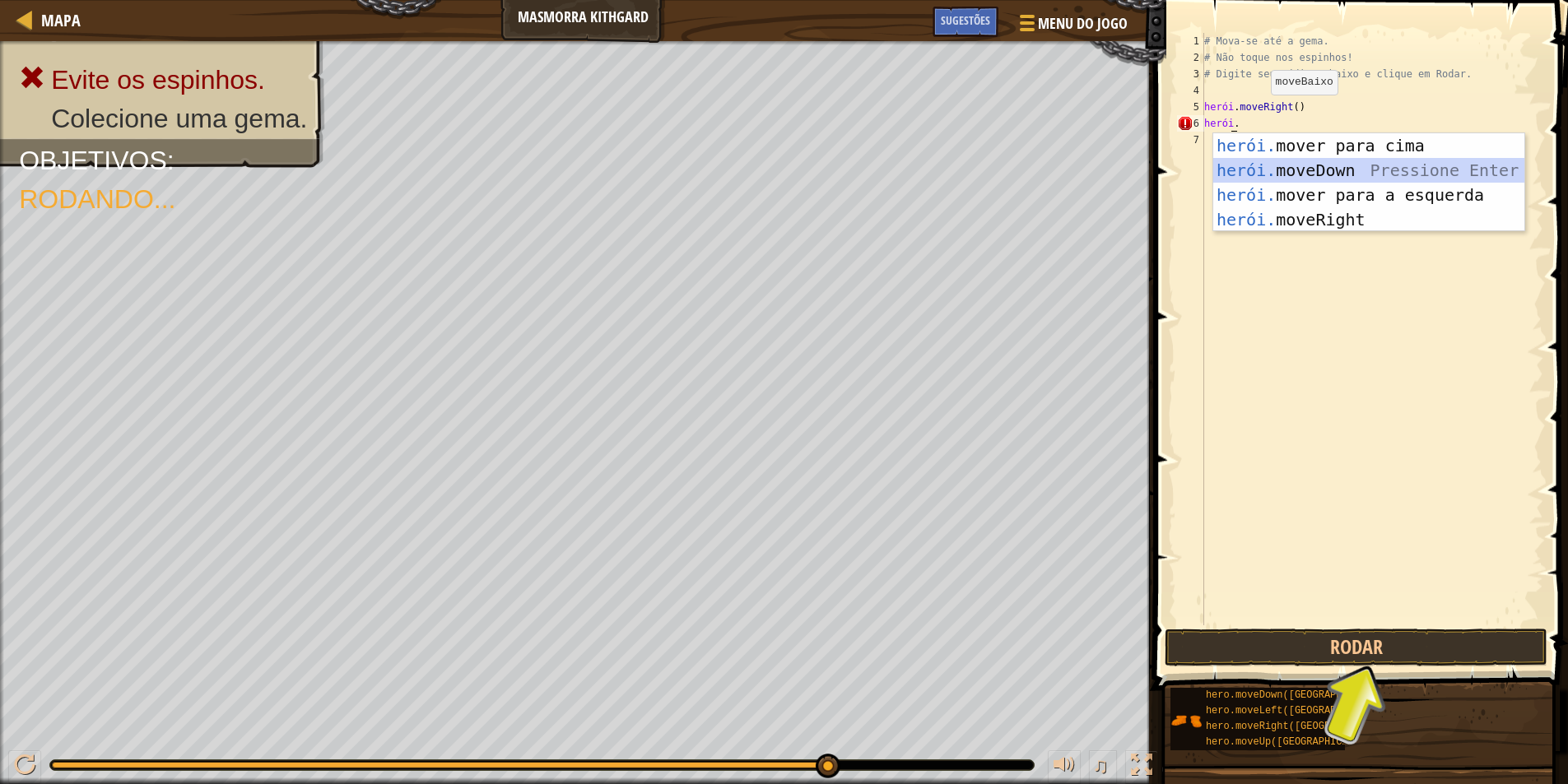
click at [1349, 170] on div "herói. mover para cima pressione enter herói. moveDown Pressione Enter herói. m…" at bounding box center [1369, 207] width 311 height 148
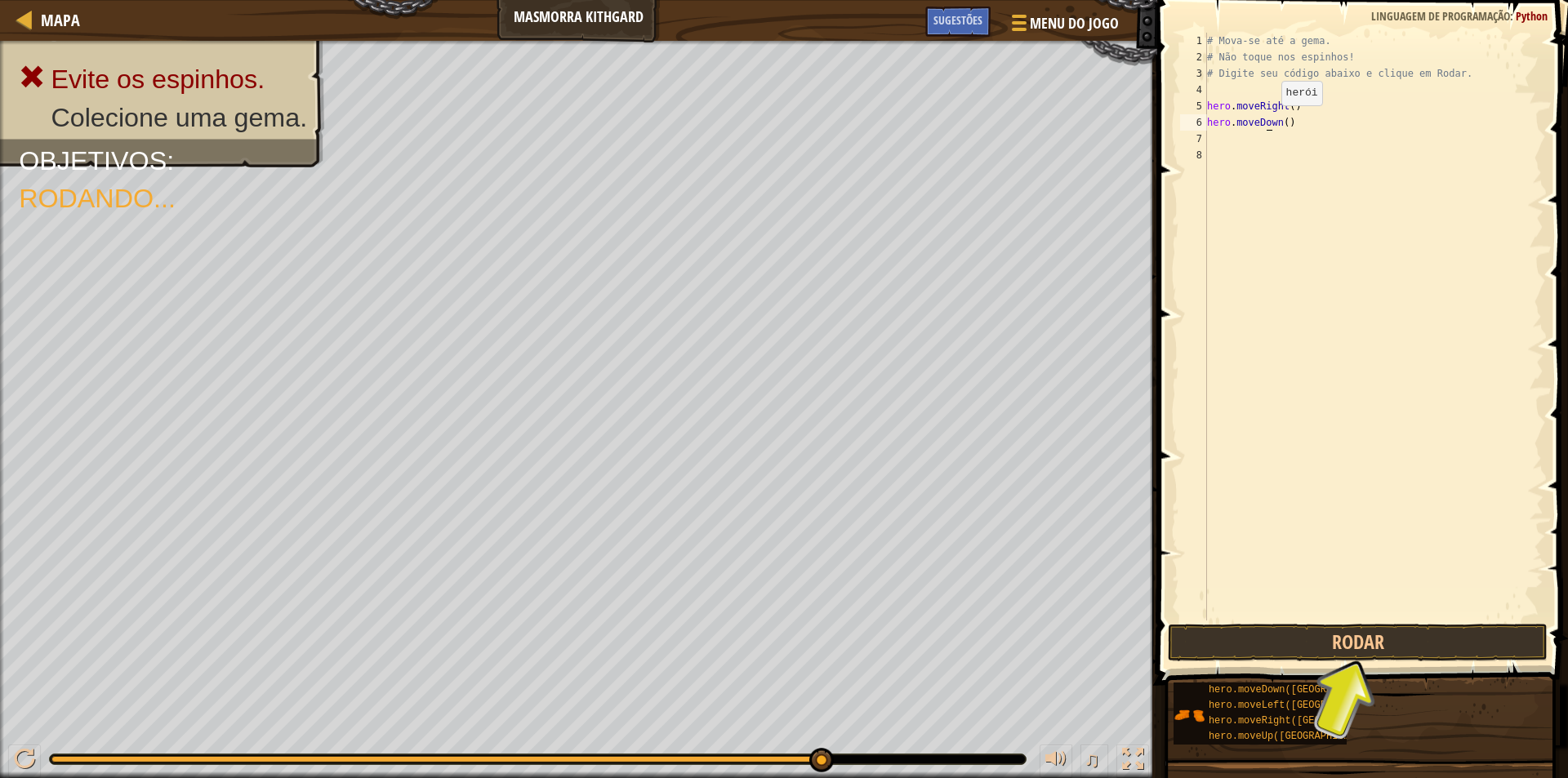
click at [1267, 122] on div "# Mova-se até a gema. # Não toque nos espinhos! # Digite seu código abaixo e cl…" at bounding box center [1373, 342] width 340 height 621
type textarea "hero.moveDown()"
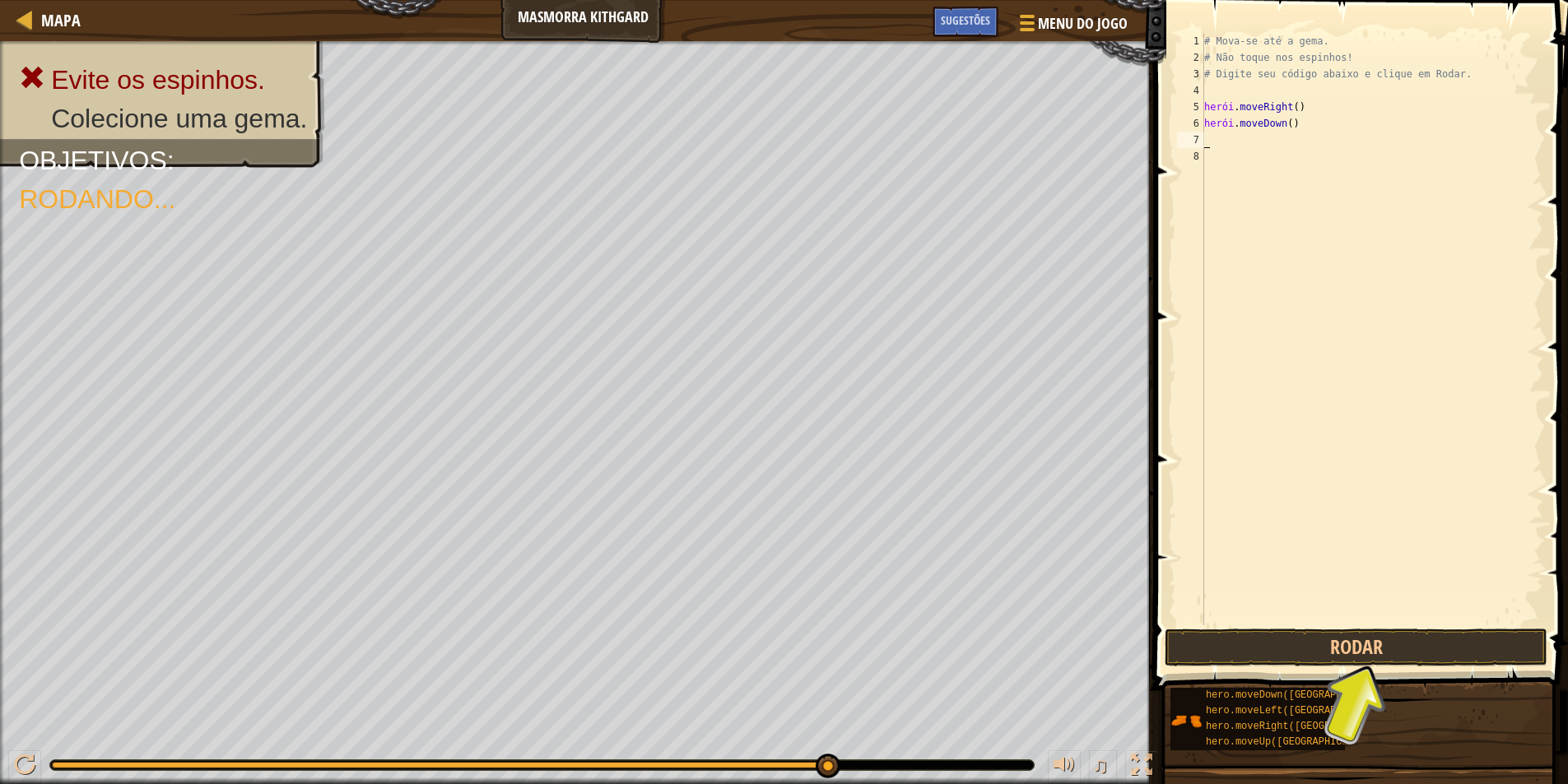
type textarea "2"
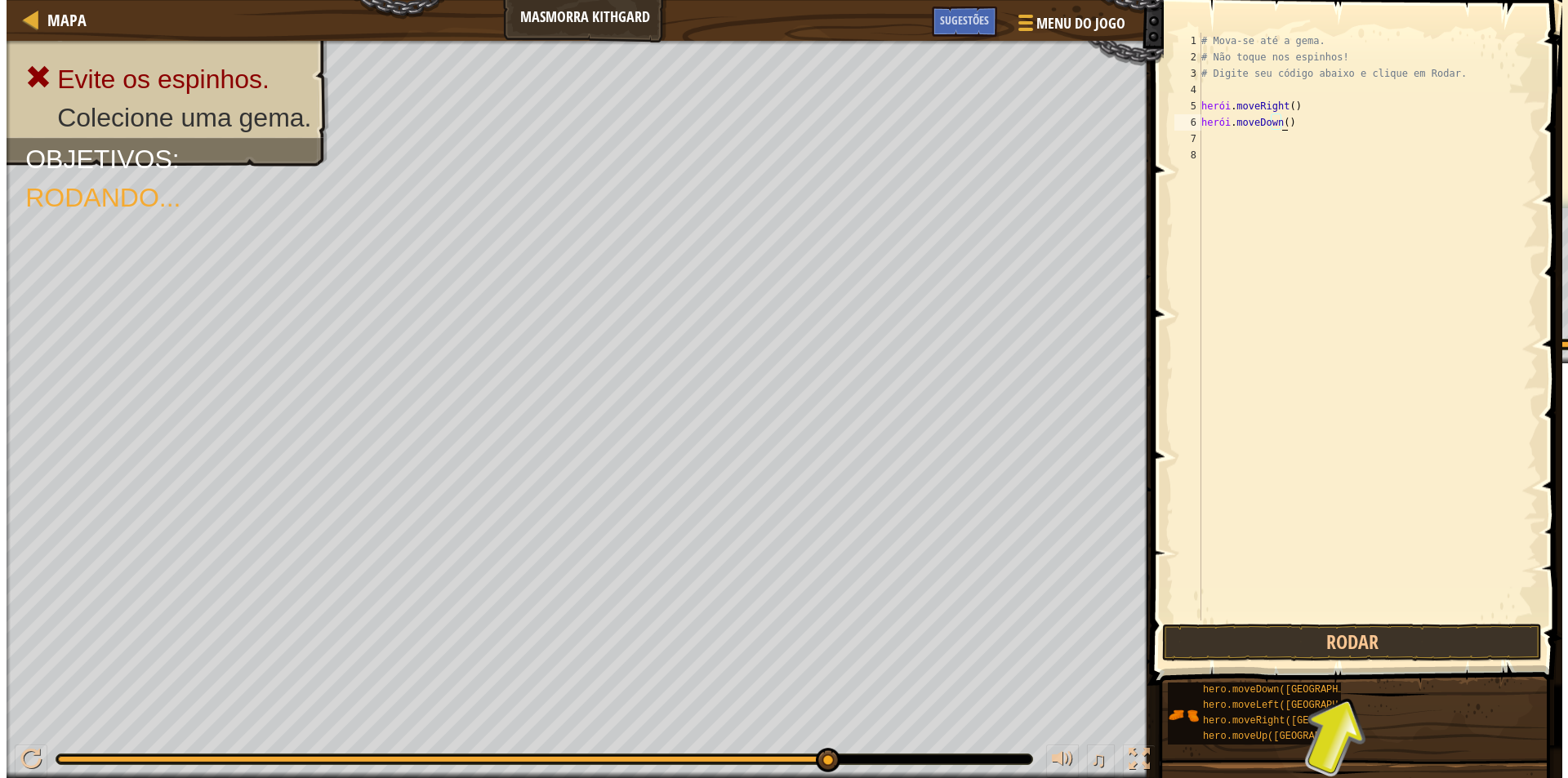
scroll to position [7, 6]
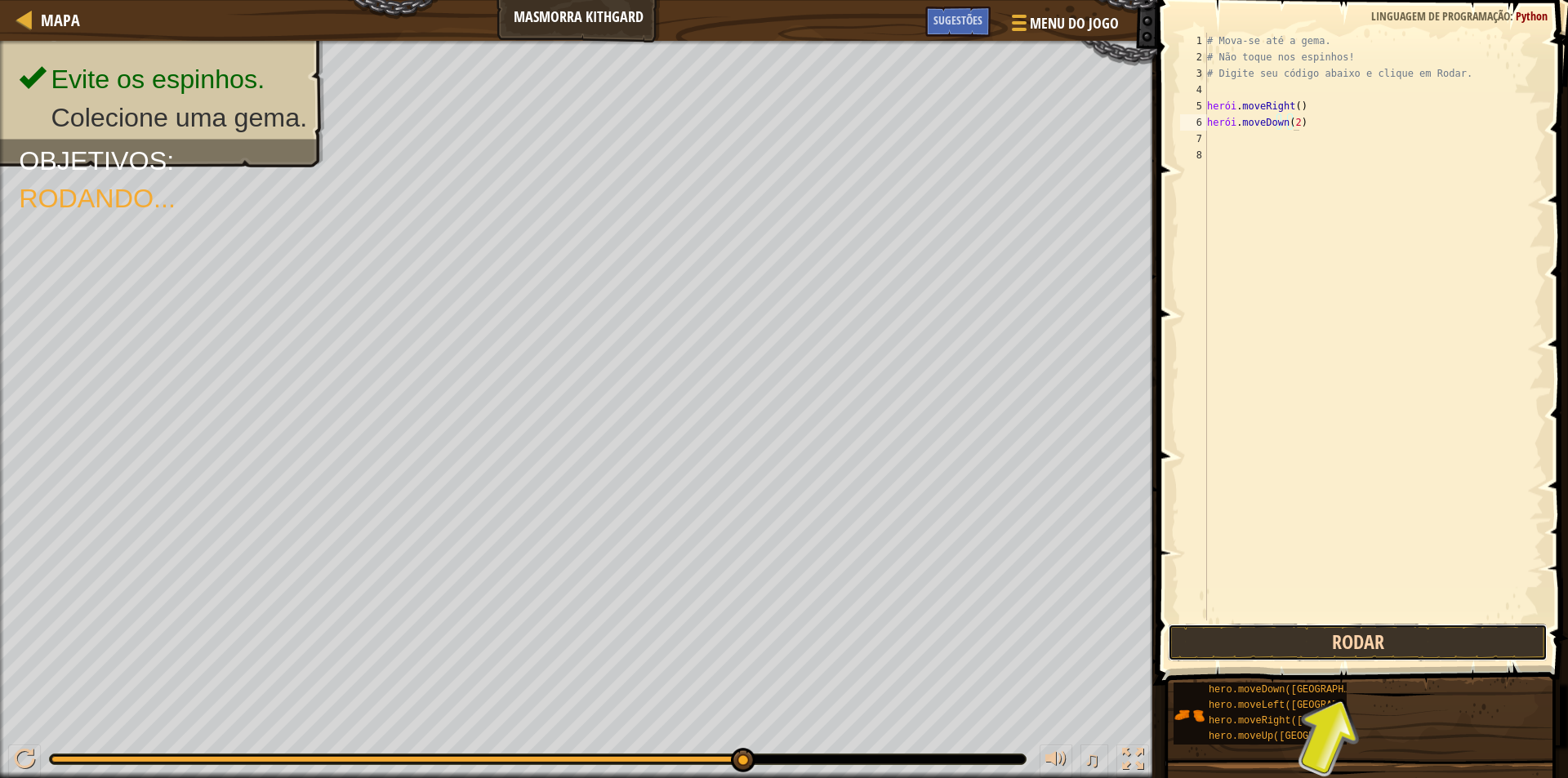
click at [1348, 634] on button "Rodar" at bounding box center [1357, 643] width 379 height 38
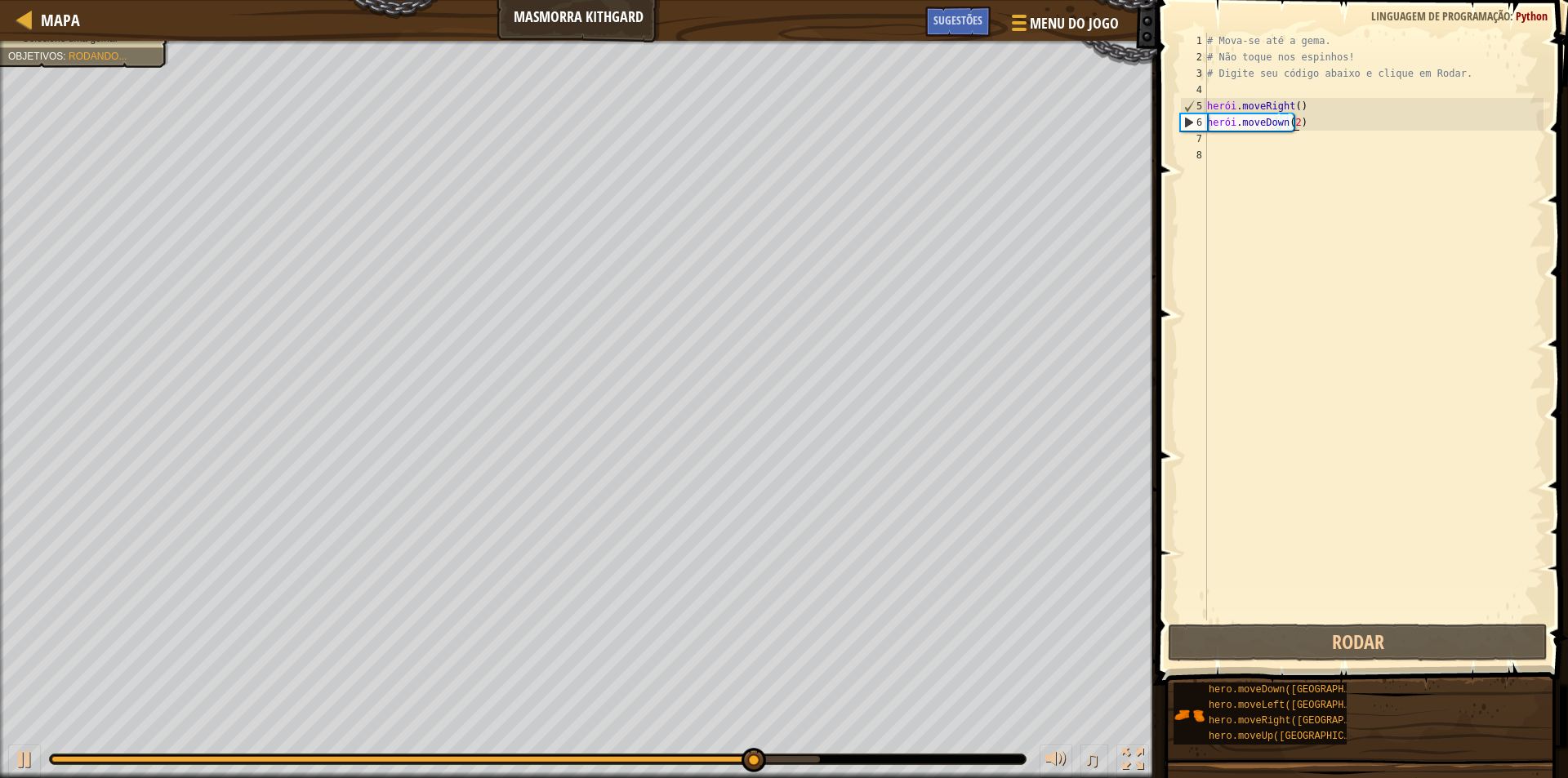
click at [1189, 118] on div "6" at bounding box center [1194, 122] width 26 height 17
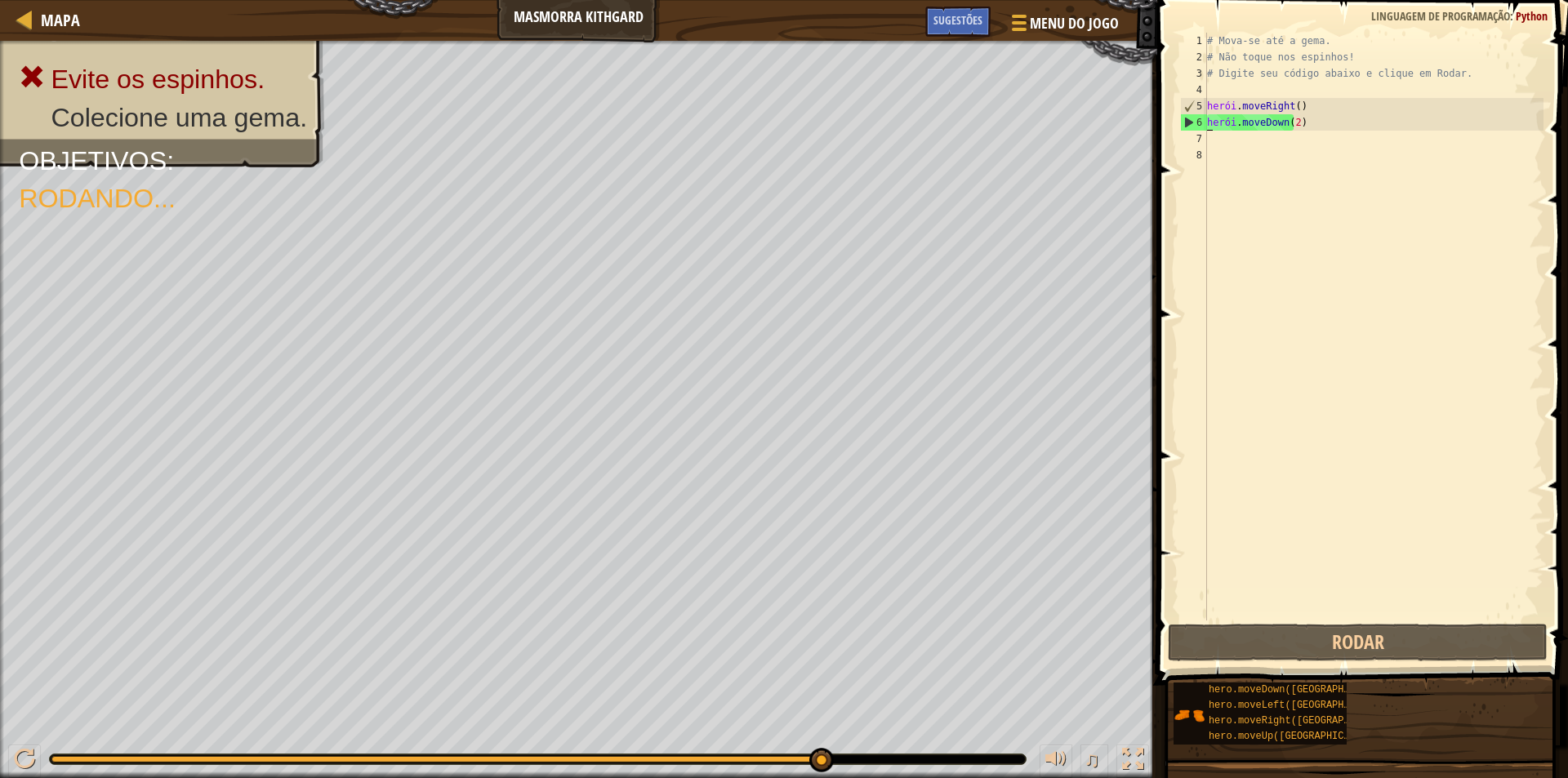
click at [1312, 123] on div "# Mova-se até a gema. # Não toque nos espinhos! # Digite seu código abaixo e cl…" at bounding box center [1373, 342] width 340 height 621
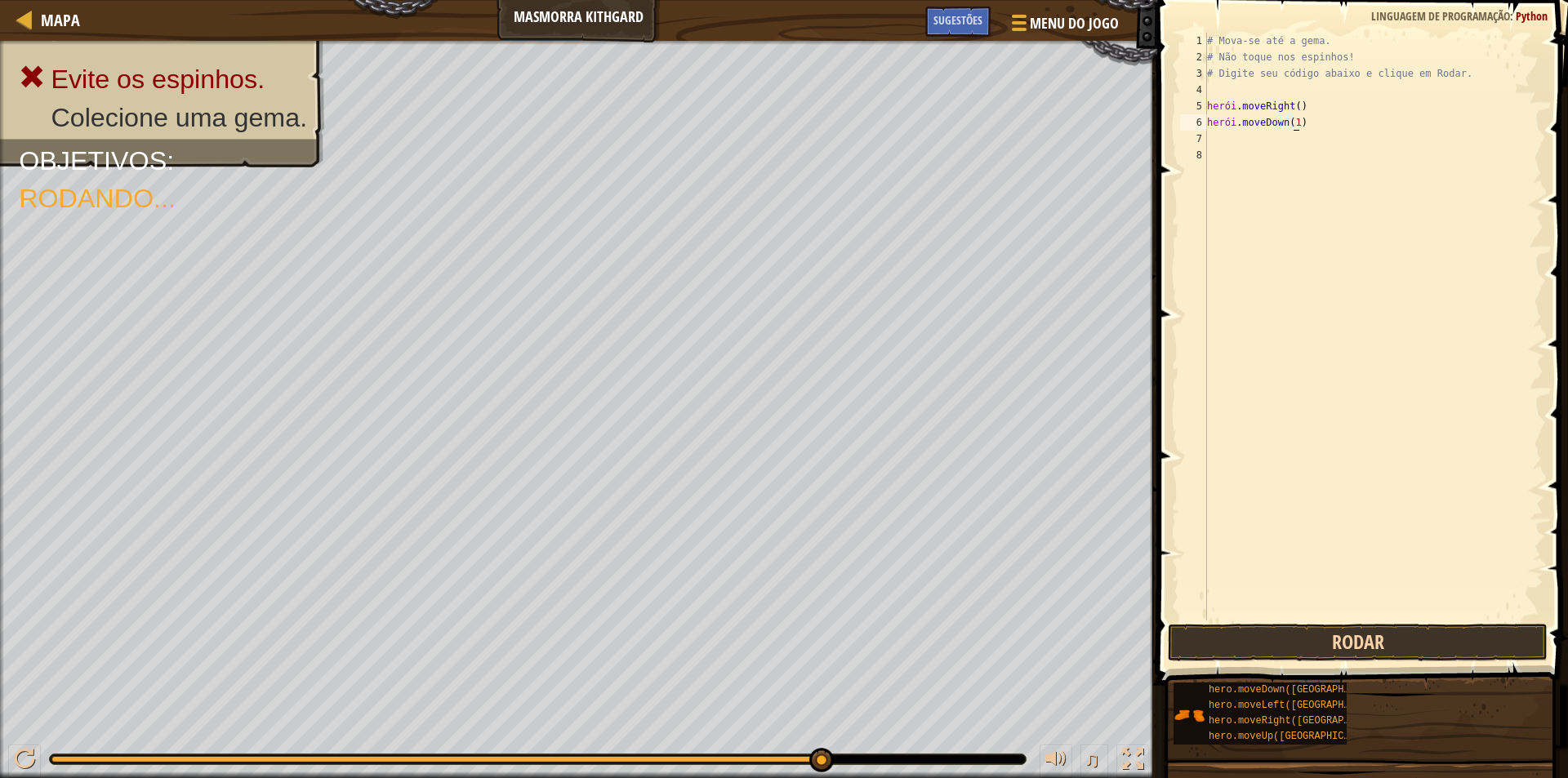
type textarea "hero.moveDown(1)"
click at [1340, 635] on button "Rodar" at bounding box center [1357, 643] width 379 height 38
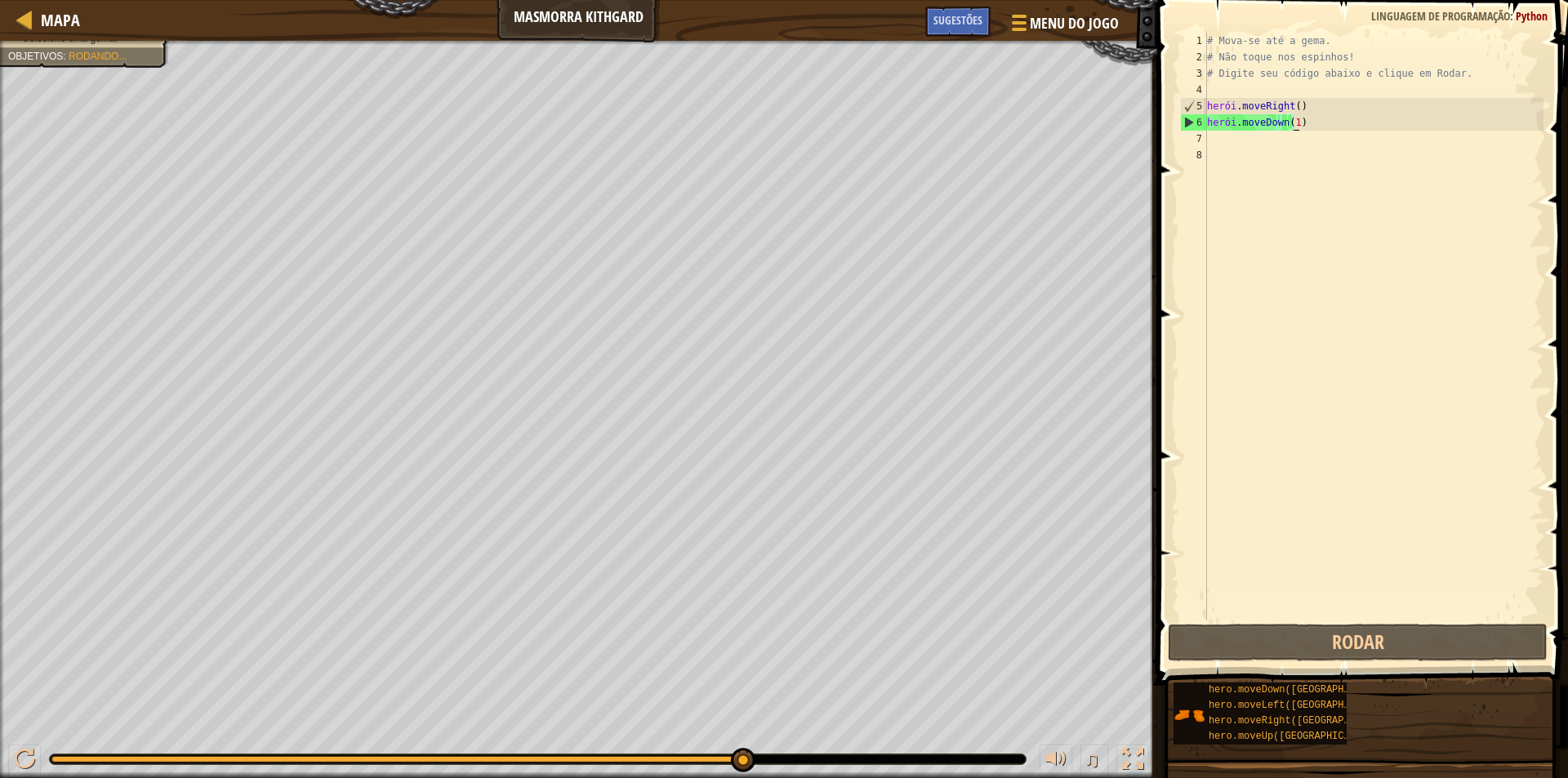
click at [1241, 142] on div "# Mova-se até a gema. # Não toque nos espinhos! # Digite seu código abaixo e cl…" at bounding box center [1373, 342] width 340 height 621
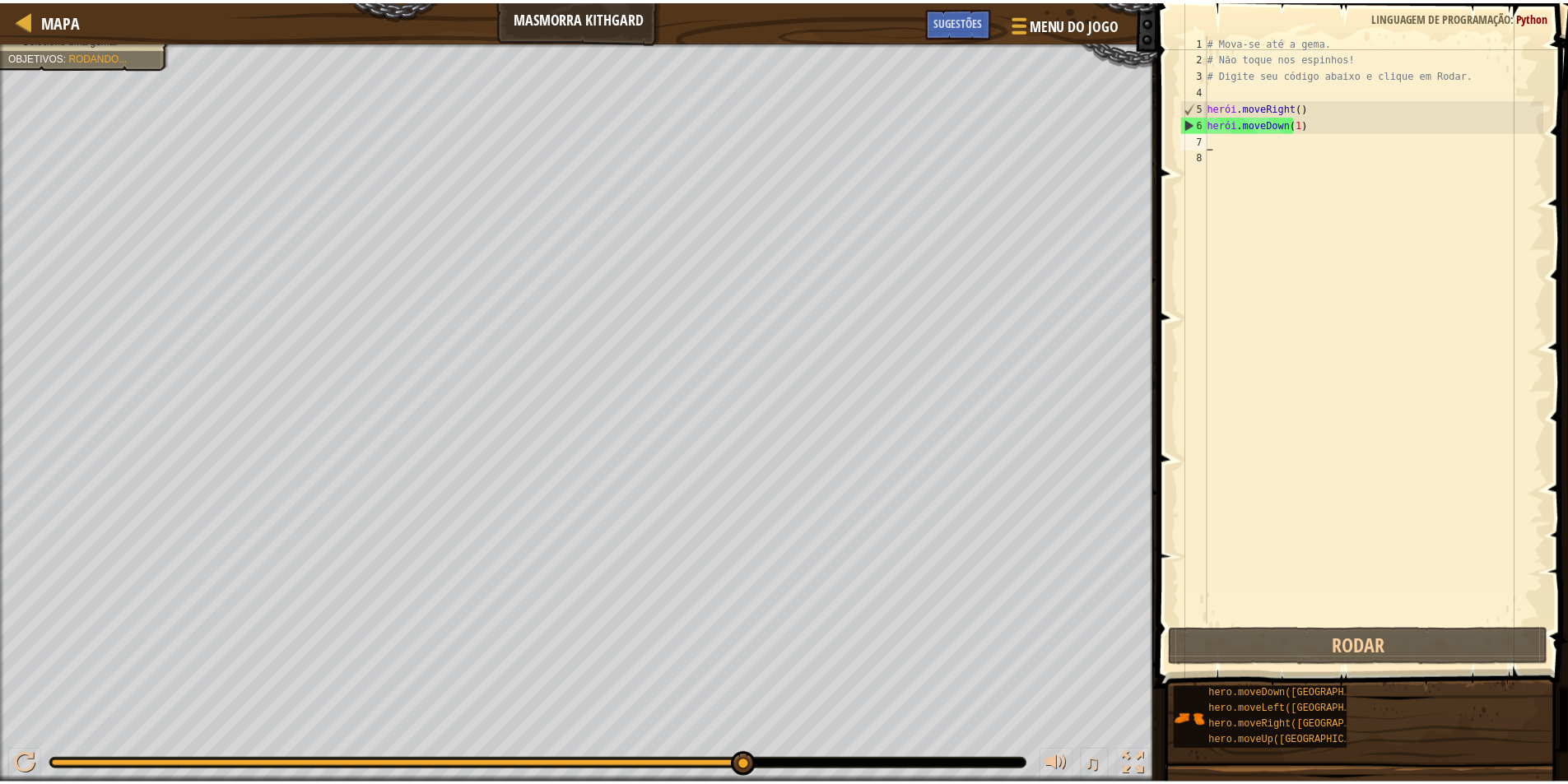
scroll to position [7, 0]
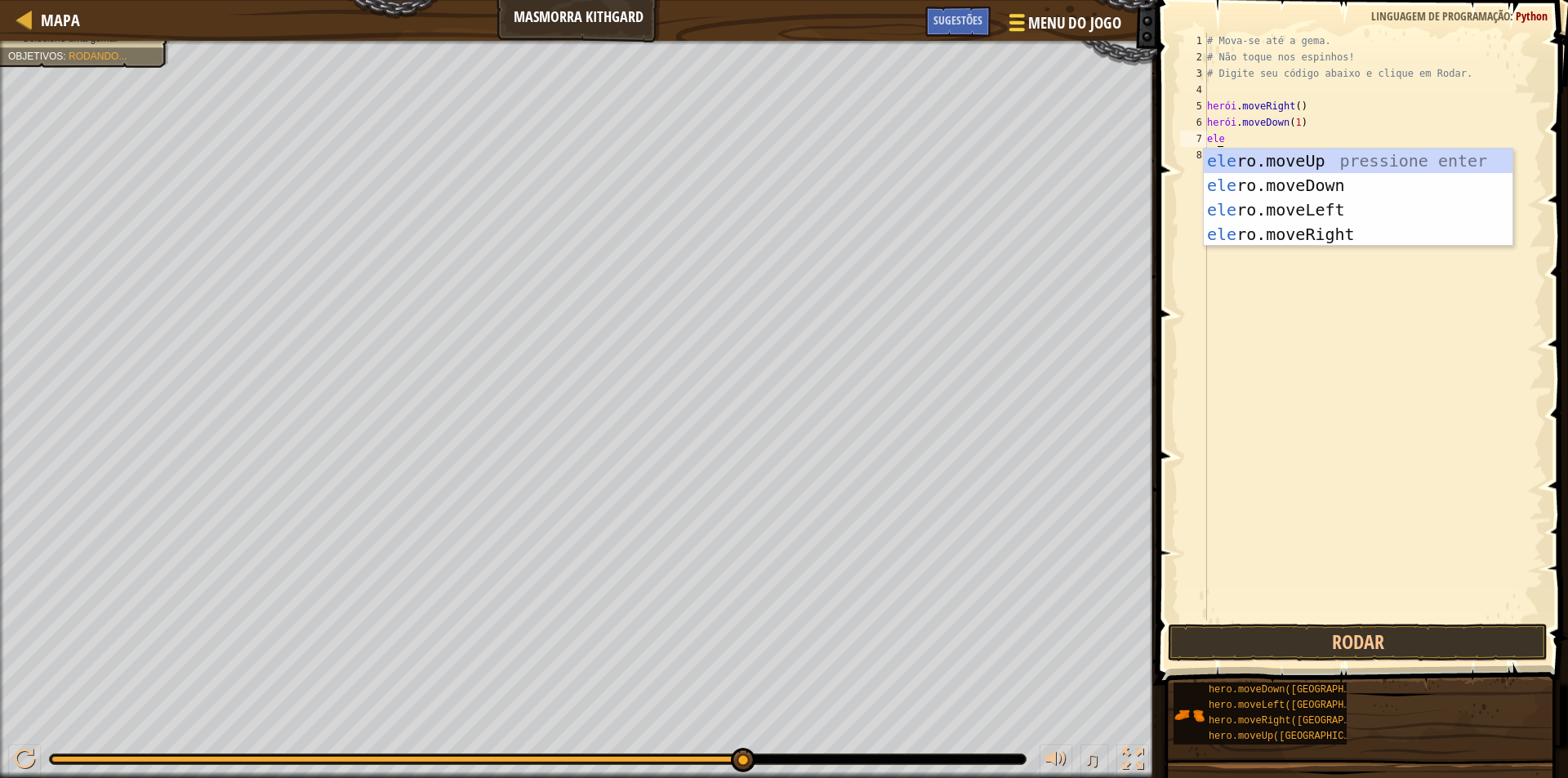
type textarea "he"
click at [23, 17] on div at bounding box center [25, 18] width 20 height 20
select select "pt-BR"
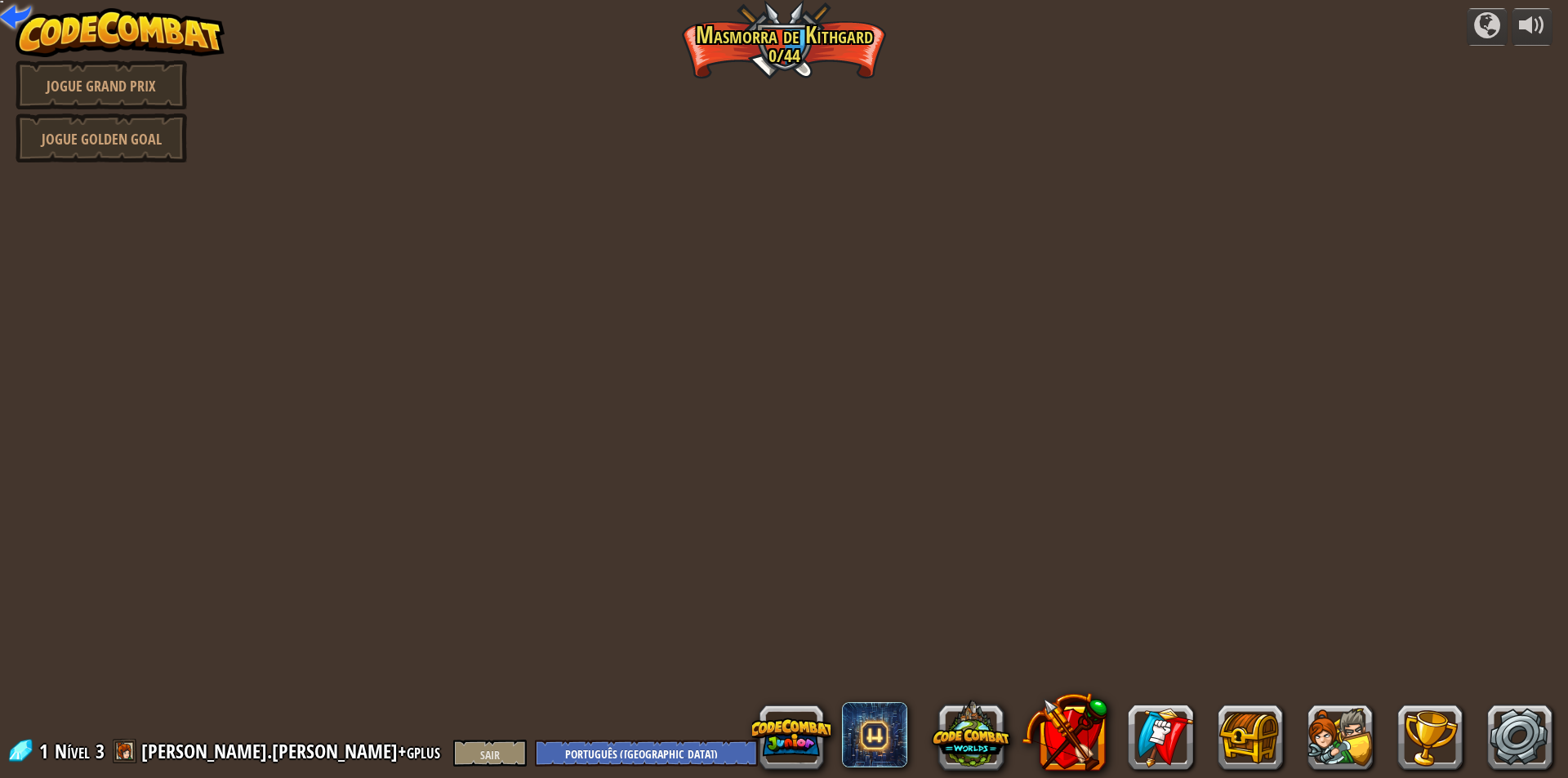
select select "pt-BR"
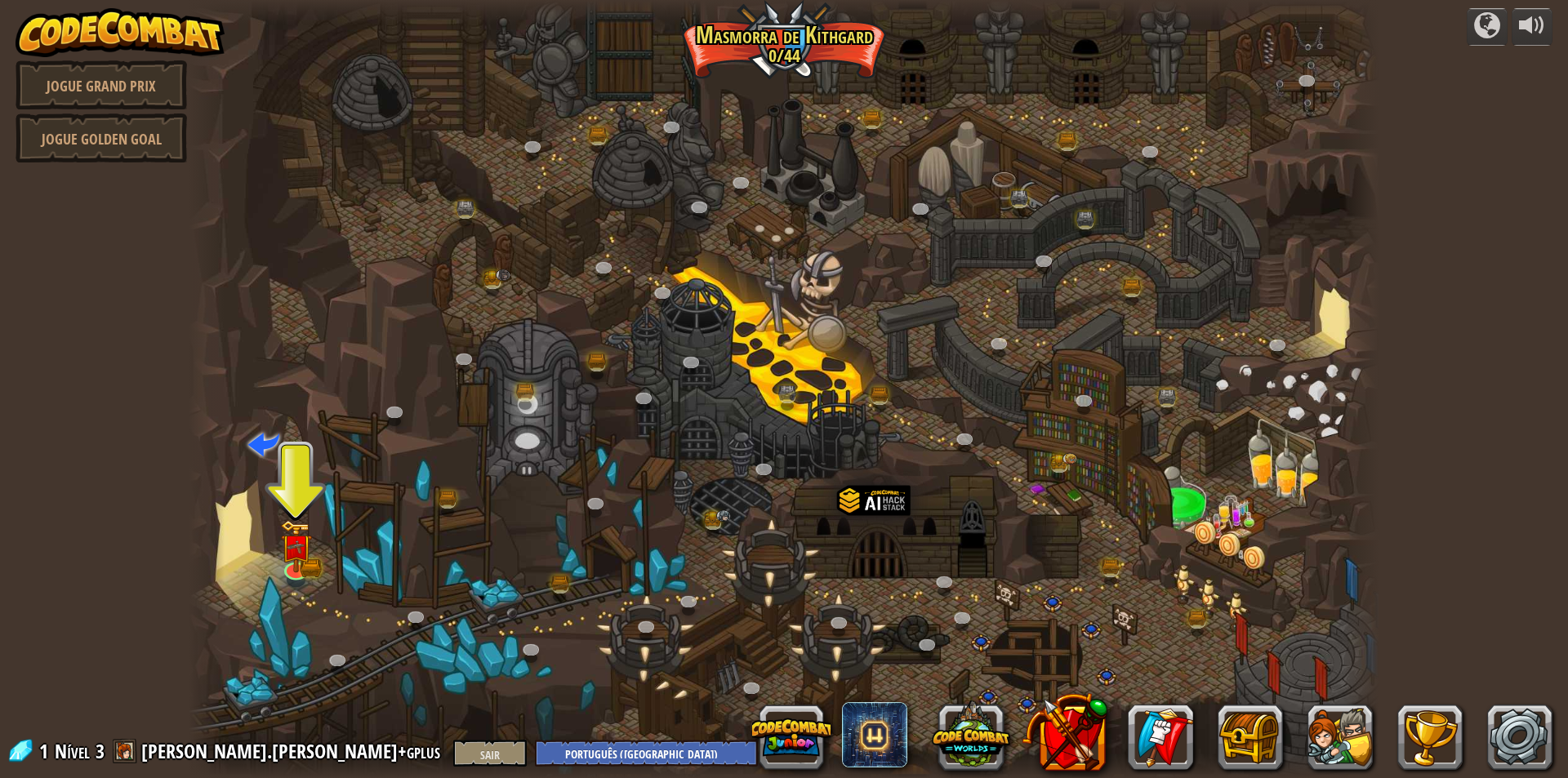
click at [66, 753] on font "Nível" at bounding box center [72, 752] width 35 height 26
click at [24, 753] on span at bounding box center [20, 752] width 25 height 25
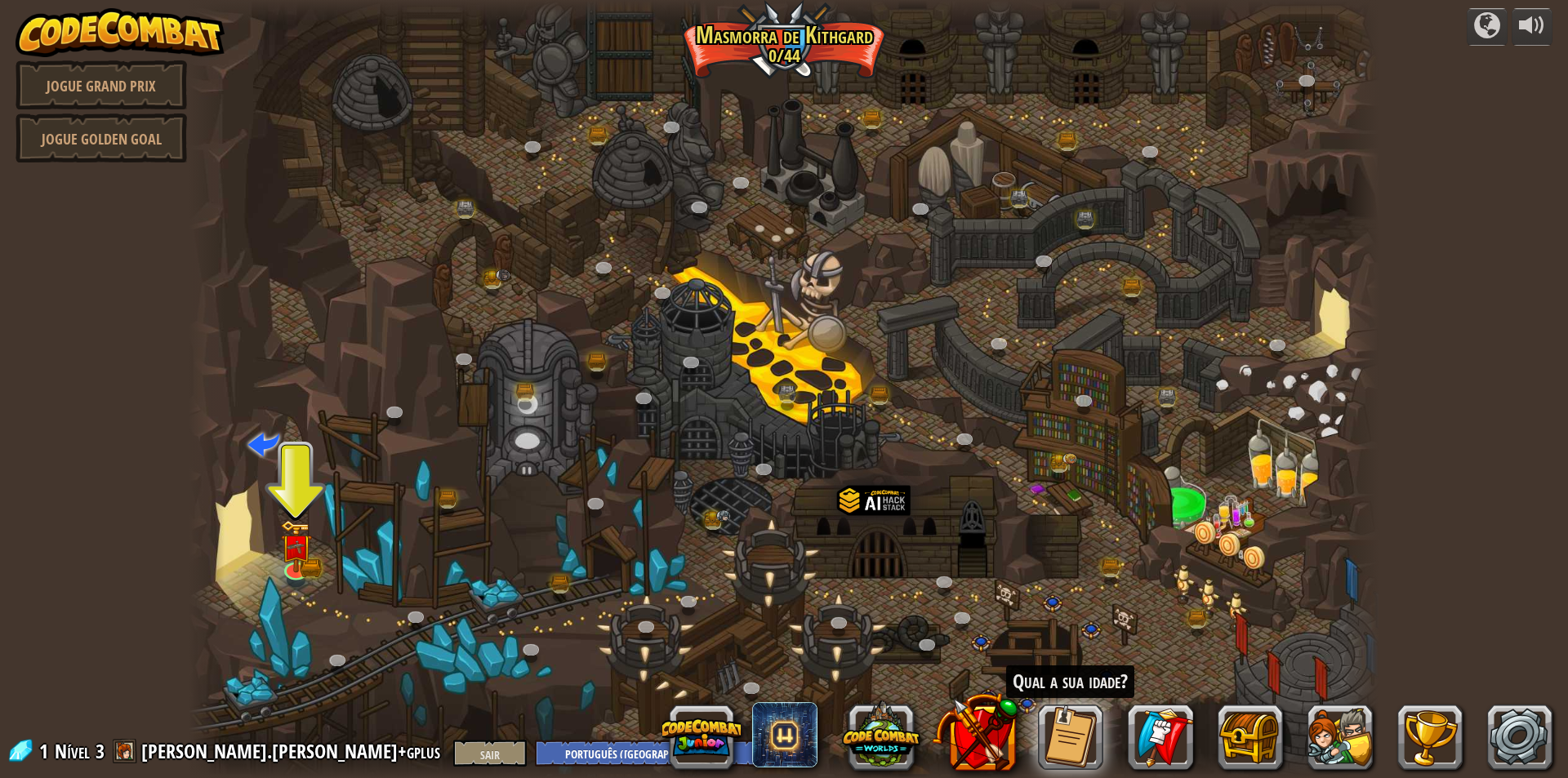
click at [24, 748] on span at bounding box center [20, 752] width 25 height 25
click at [119, 750] on span at bounding box center [125, 752] width 25 height 25
click at [981, 738] on button at bounding box center [975, 733] width 86 height 86
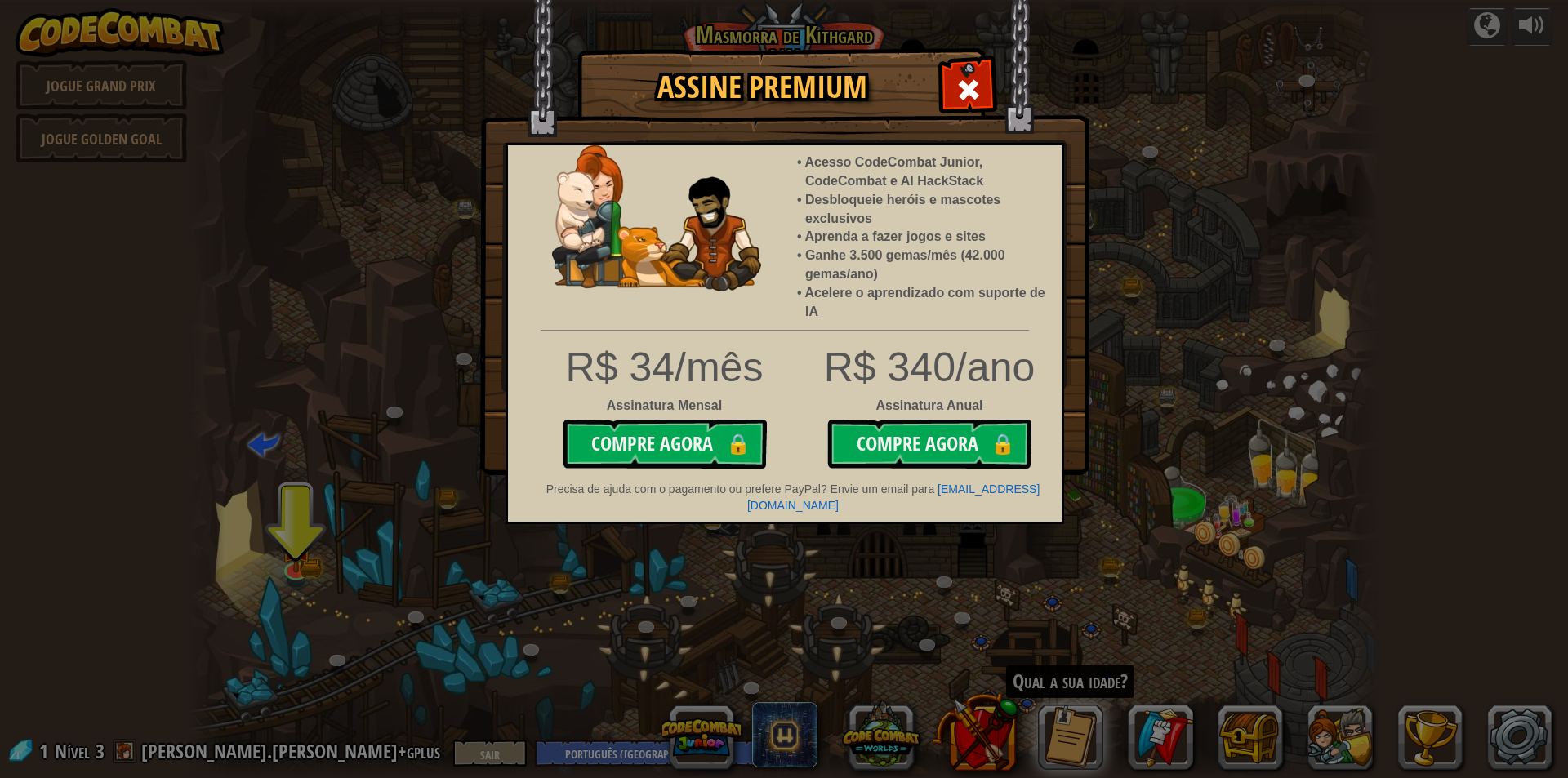
click at [464, 438] on div "Assine Premium Acesso CodeCombat Junior, CodeCombat e AI HackStack Desbloqueie …" at bounding box center [784, 389] width 1568 height 778
click at [957, 82] on span at bounding box center [968, 90] width 26 height 26
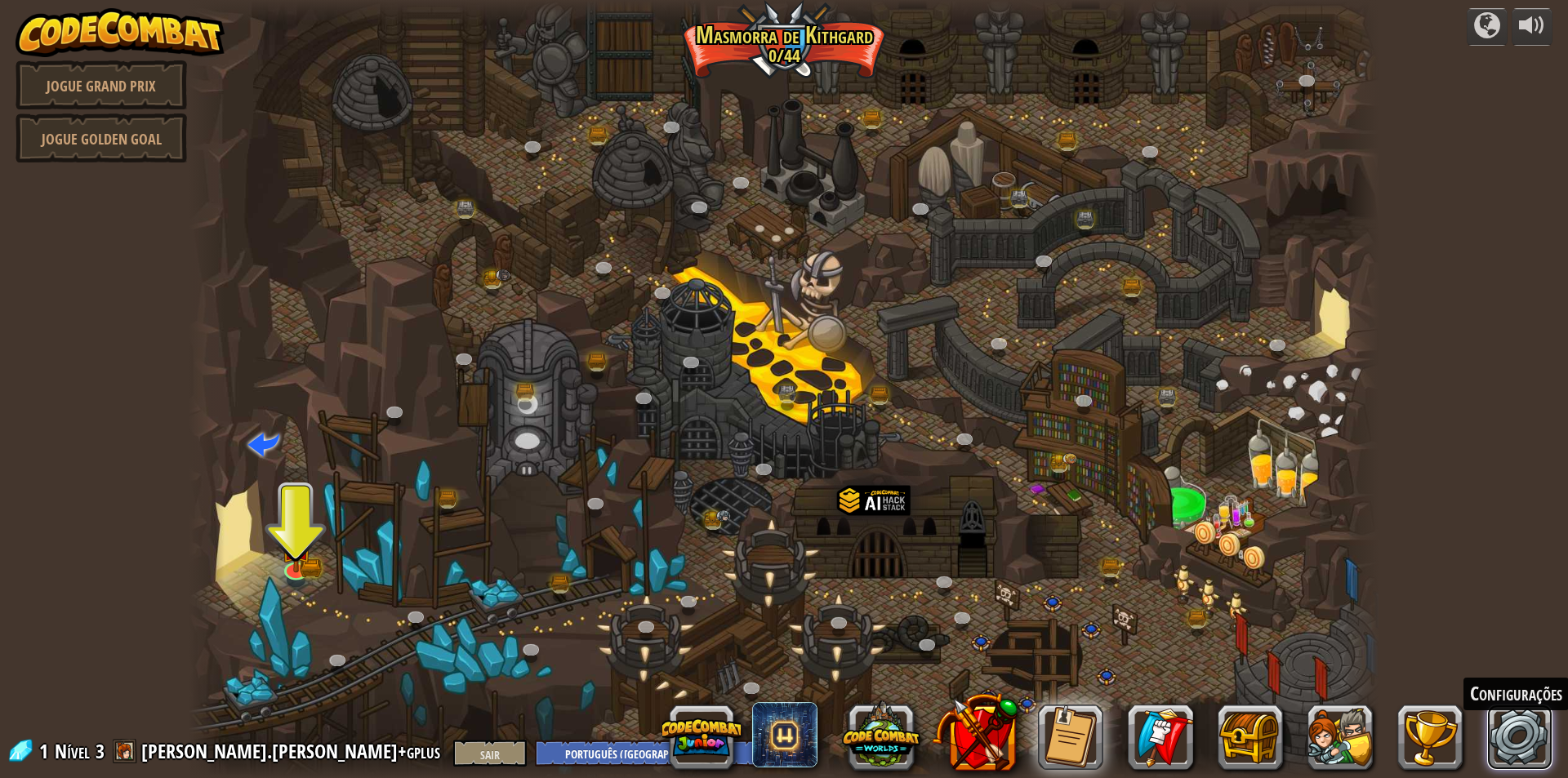
click at [1514, 748] on link at bounding box center [1520, 738] width 65 height 65
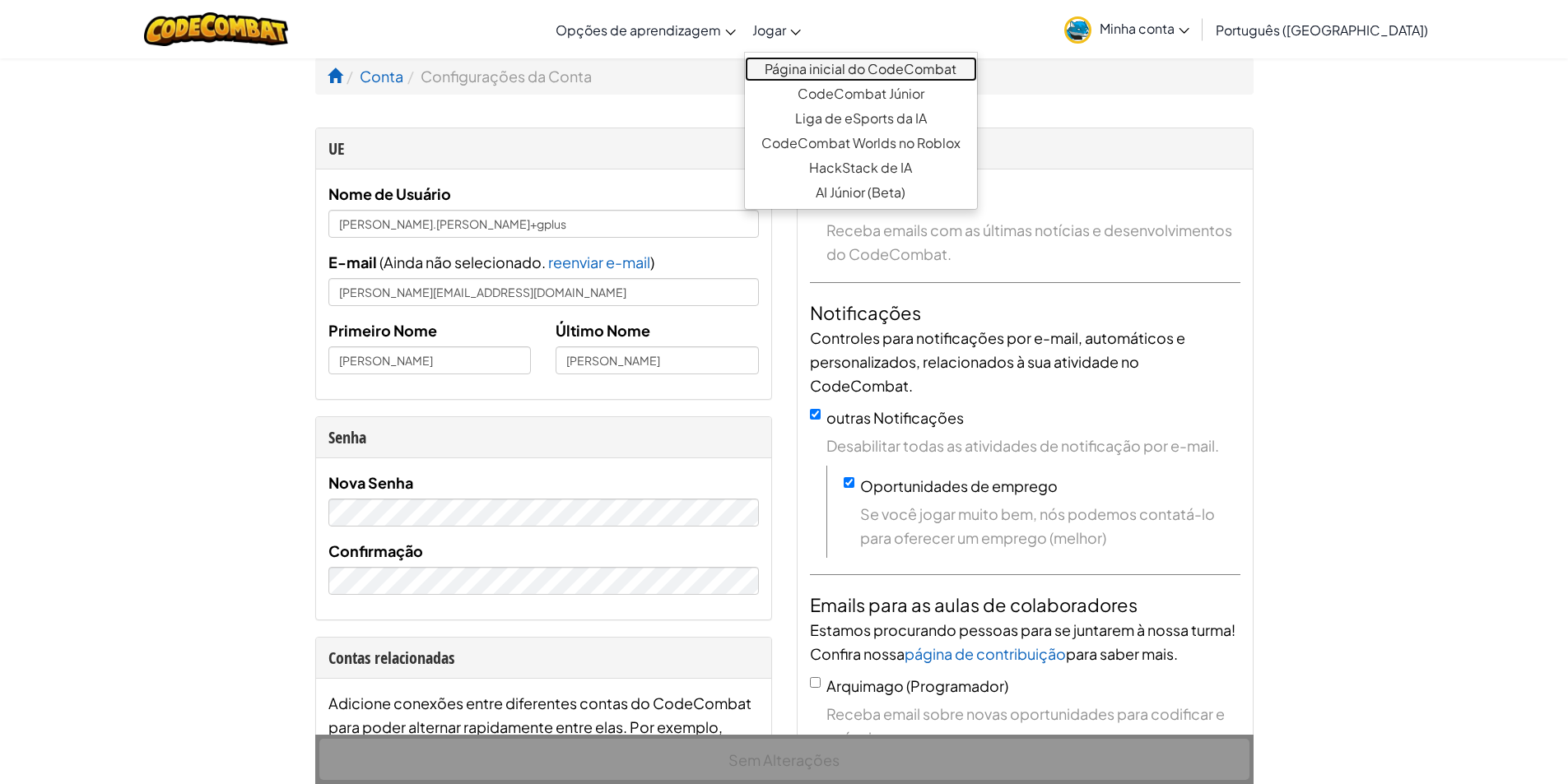
click at [865, 67] on font "Página inicial do CodeCombat" at bounding box center [860, 69] width 192 height 18
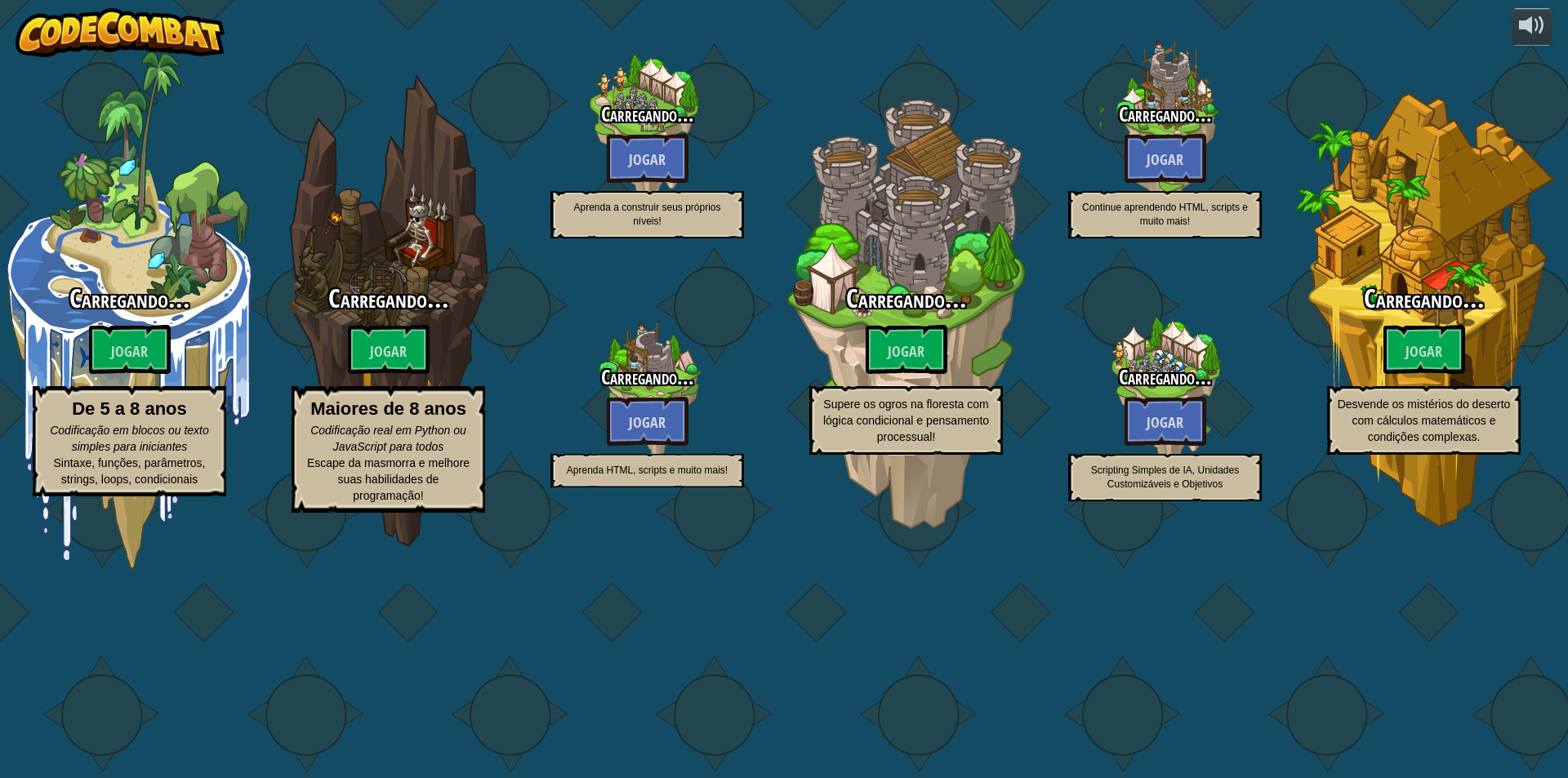
select select "pt-BR"
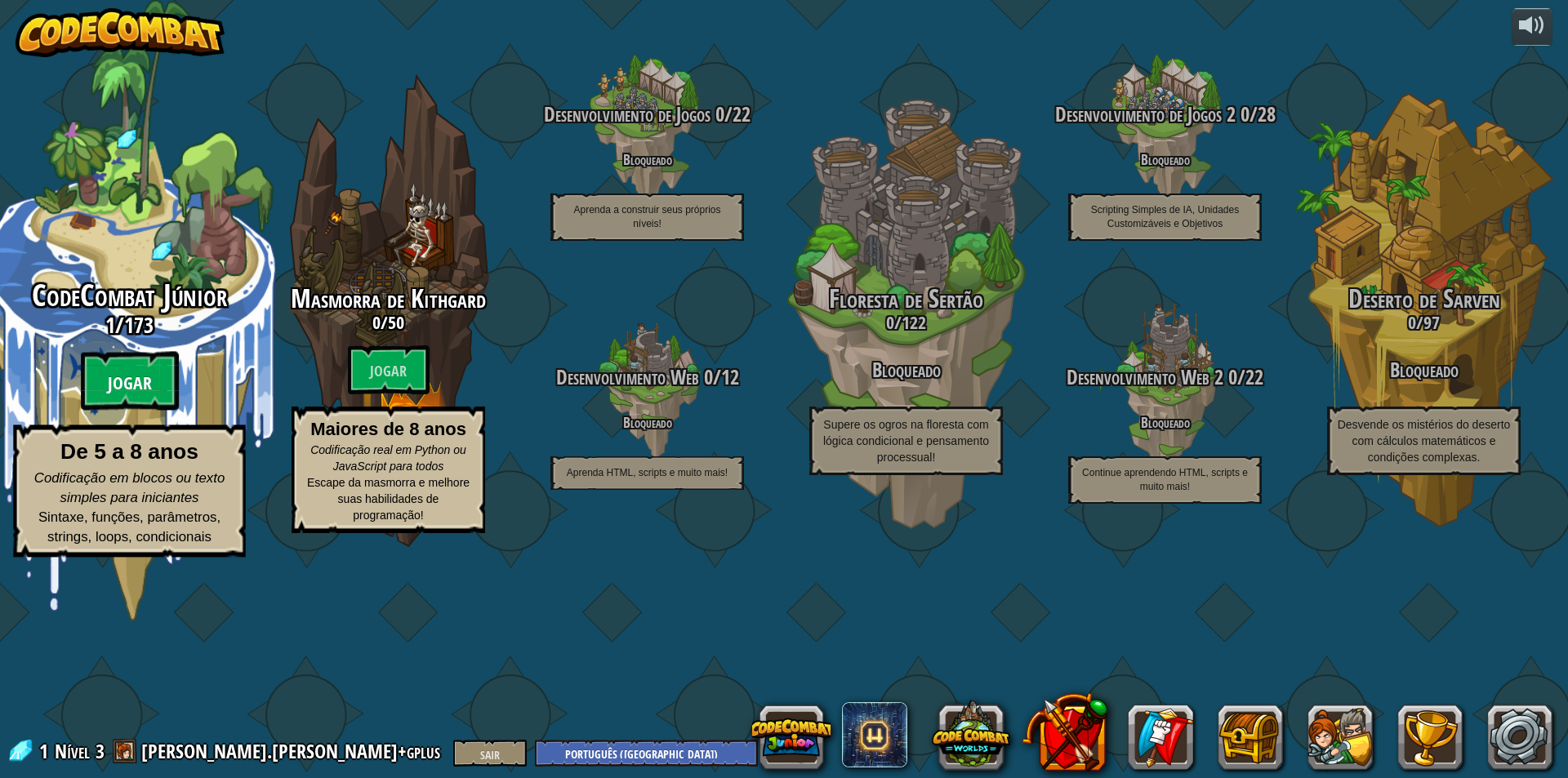
click at [132, 396] on font "Jogar" at bounding box center [130, 384] width 44 height 25
select select "pt-BR"
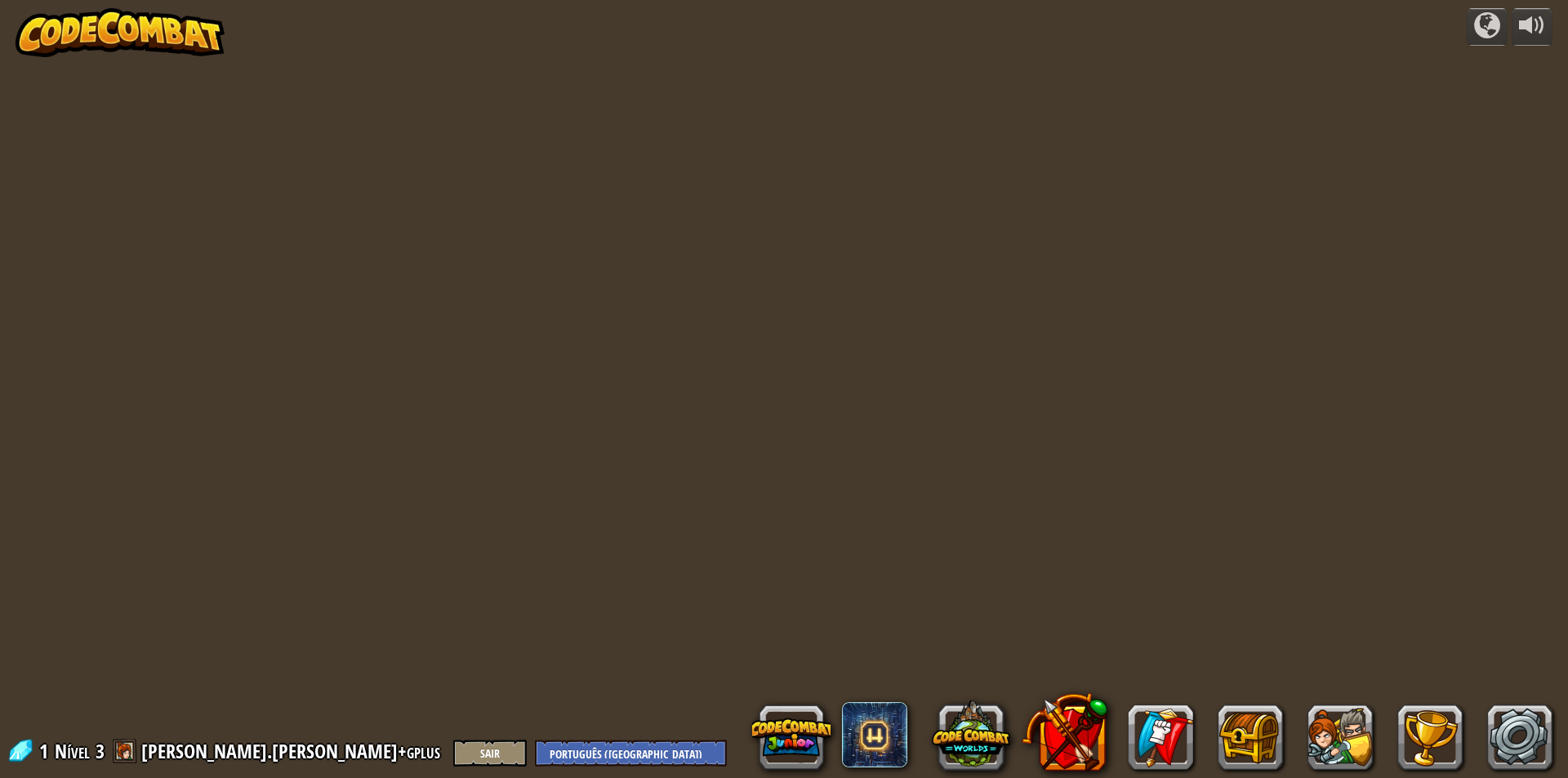
select select "pt-BR"
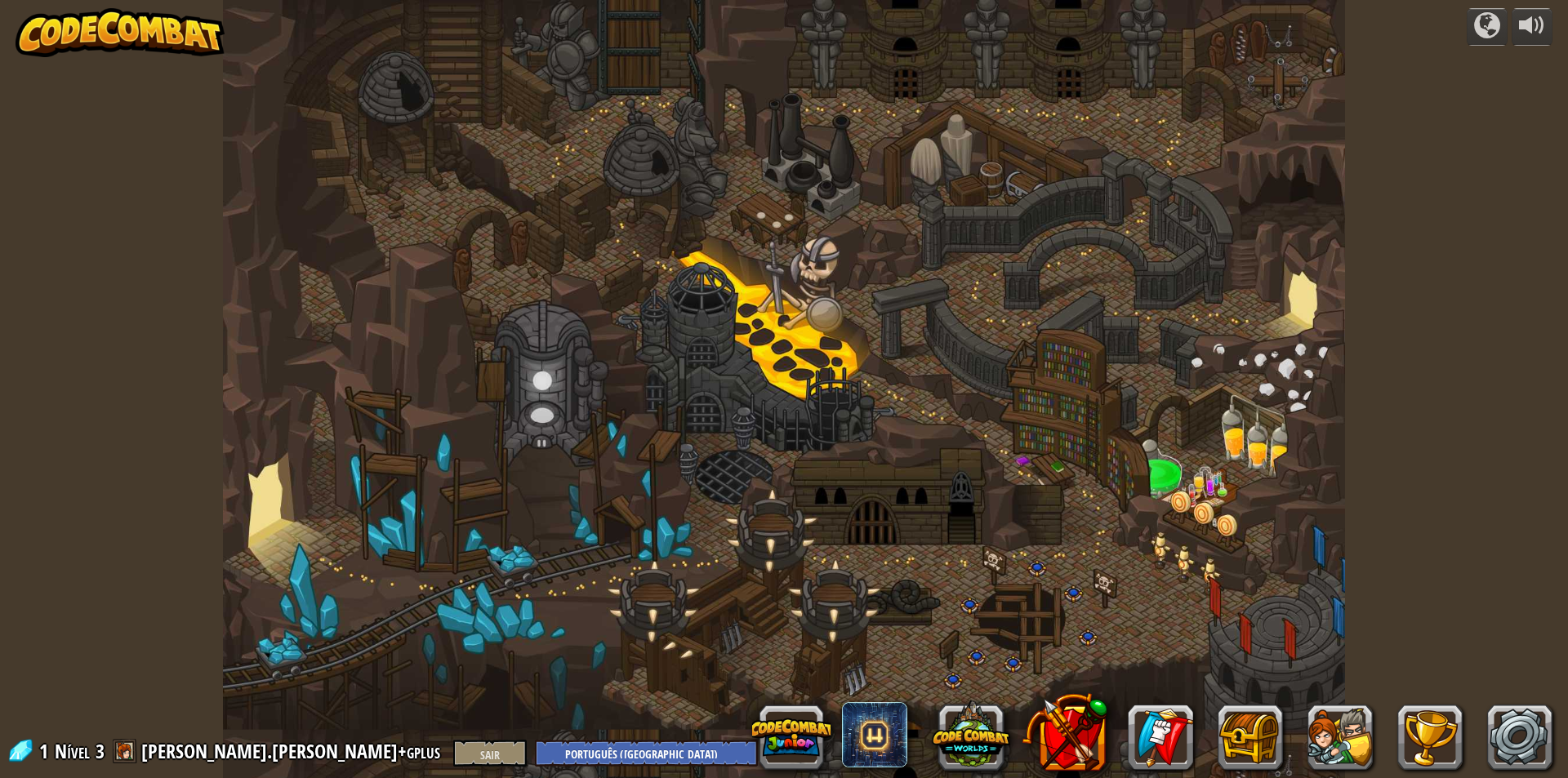
select select "pt-BR"
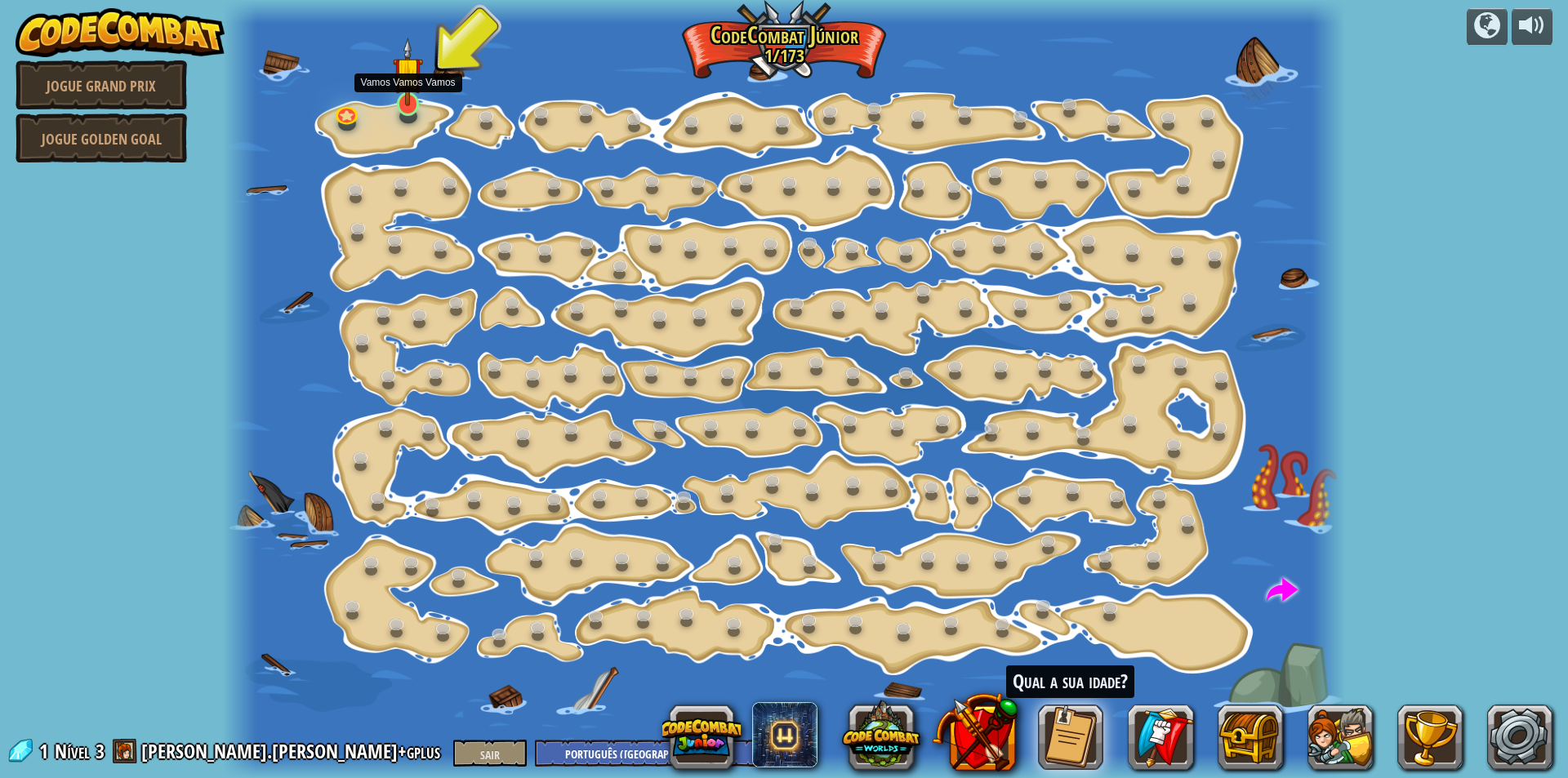
click at [404, 84] on img at bounding box center [406, 72] width 29 height 68
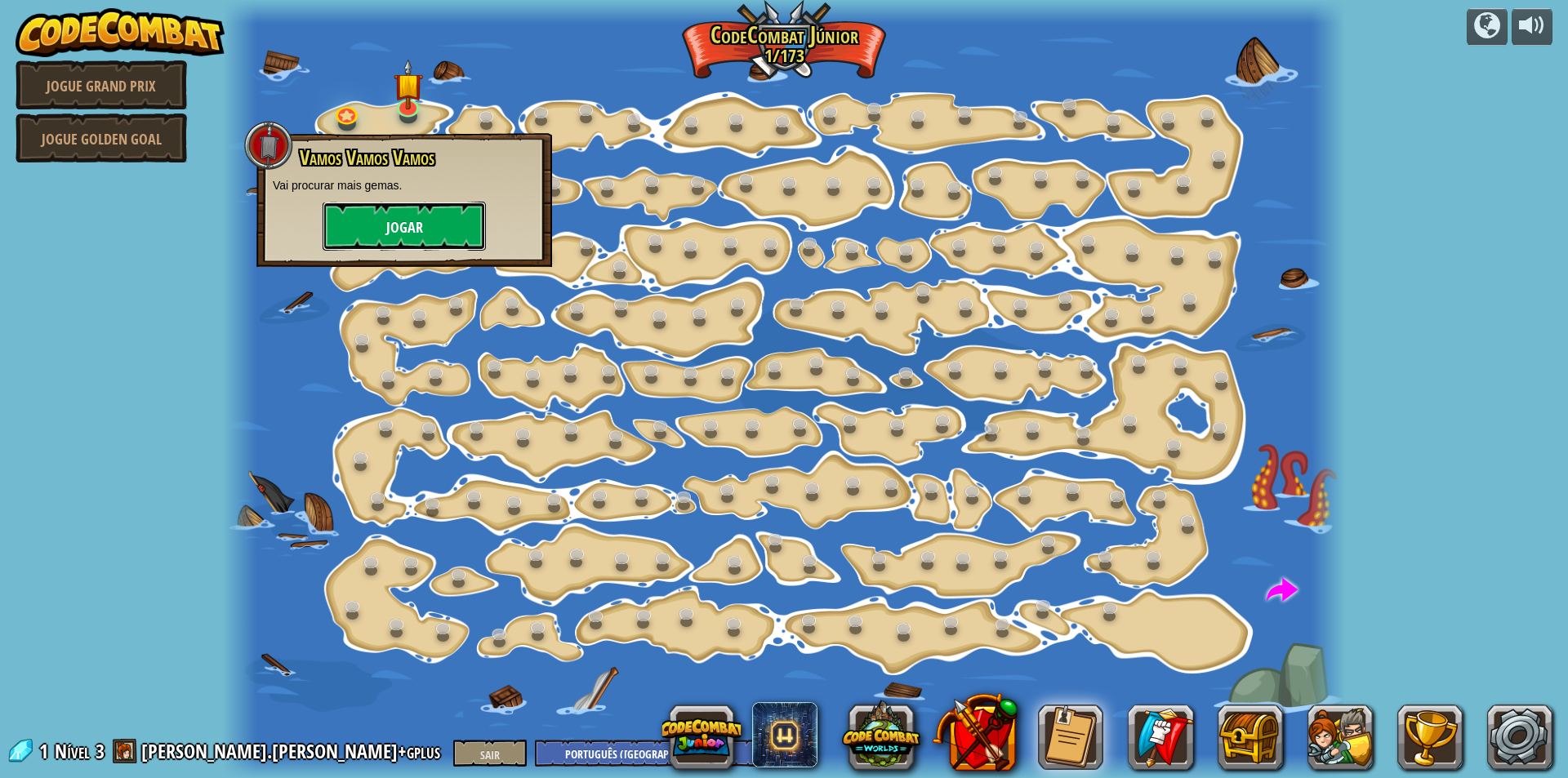
click at [403, 223] on font "Jogar" at bounding box center [405, 227] width 37 height 20
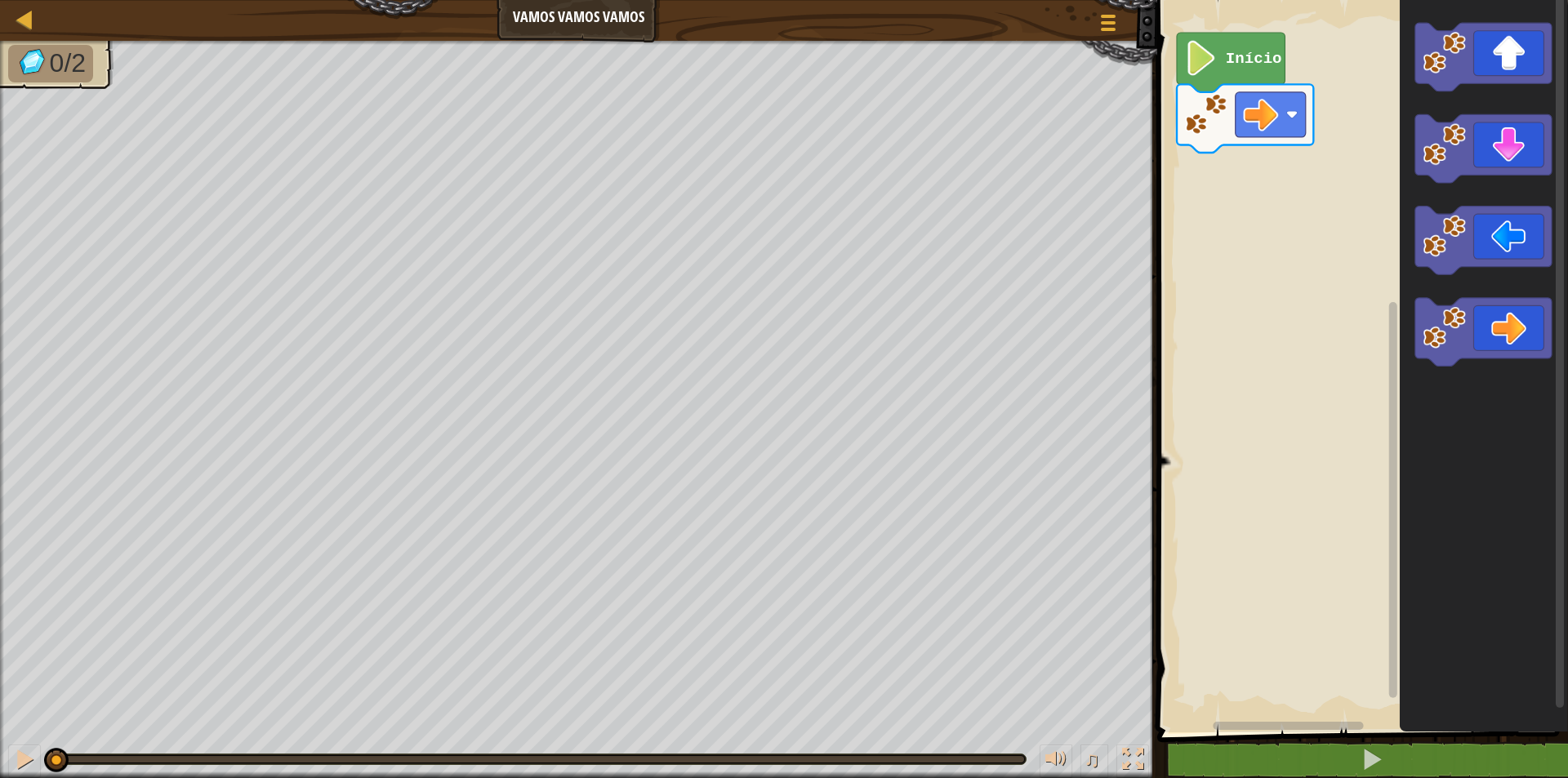
click at [1210, 61] on image "Espaço de trabalho do Blockly" at bounding box center [1201, 59] width 33 height 35
click at [1217, 64] on image "Espaço de trabalho do Blockly" at bounding box center [1201, 59] width 33 height 35
